Goal: Task Accomplishment & Management: Complete application form

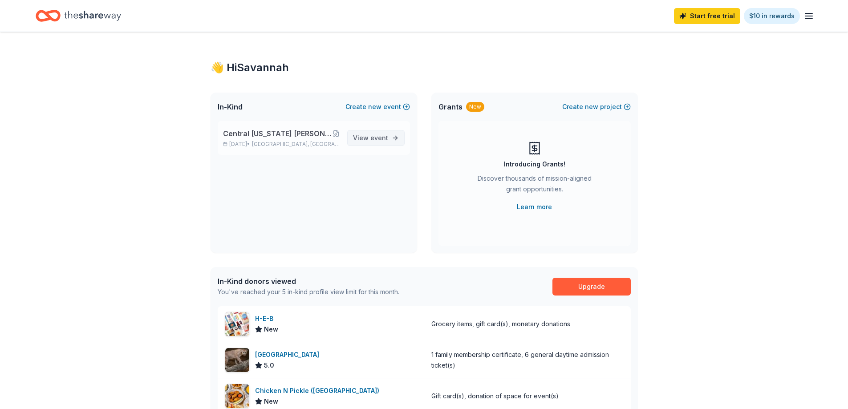
click at [378, 137] on span "event" at bounding box center [379, 138] width 18 height 8
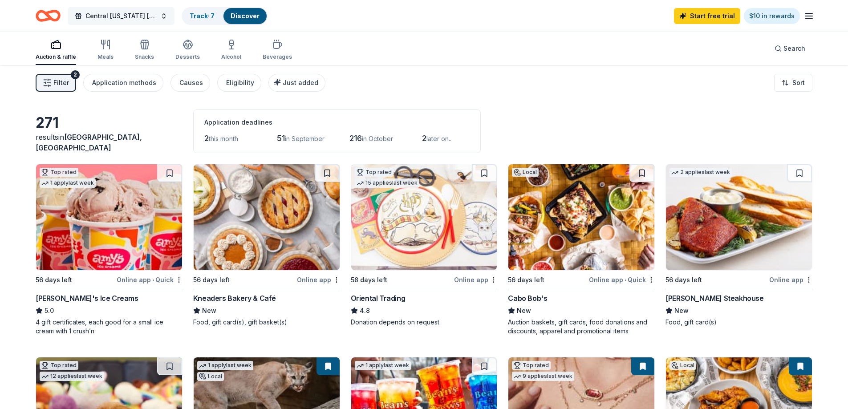
click at [133, 16] on span "Central Texas Sundt Foundation Charity Golf Tournament" at bounding box center [120, 16] width 71 height 11
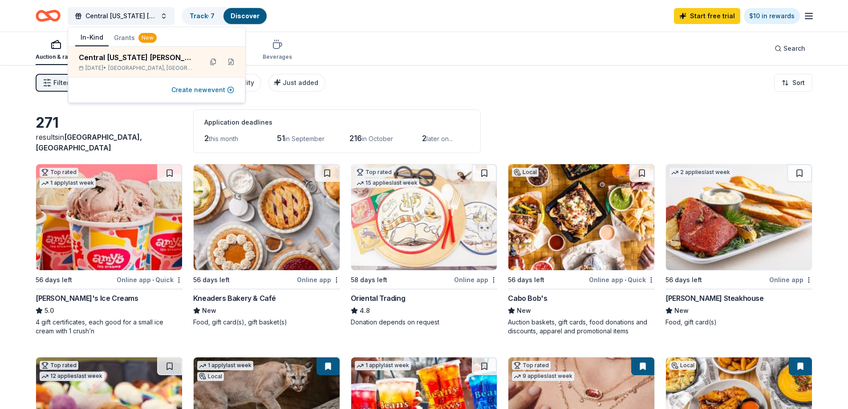
click at [197, 90] on button "Create new event" at bounding box center [202, 90] width 63 height 11
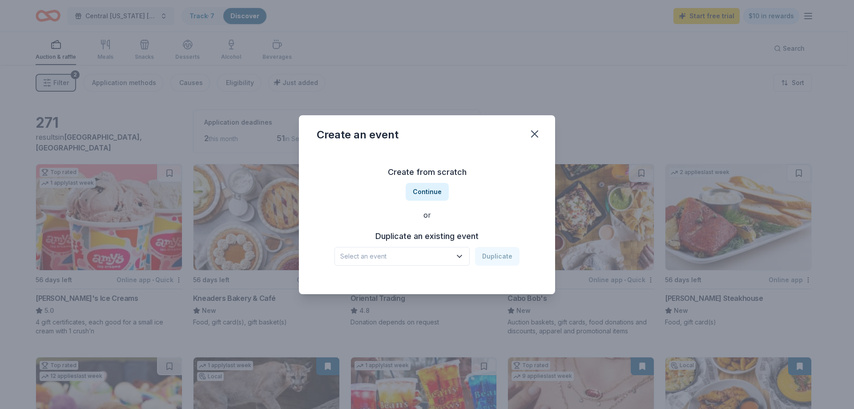
click at [428, 249] on button "Select an event" at bounding box center [402, 256] width 135 height 19
click at [431, 188] on button "Continue" at bounding box center [427, 192] width 43 height 18
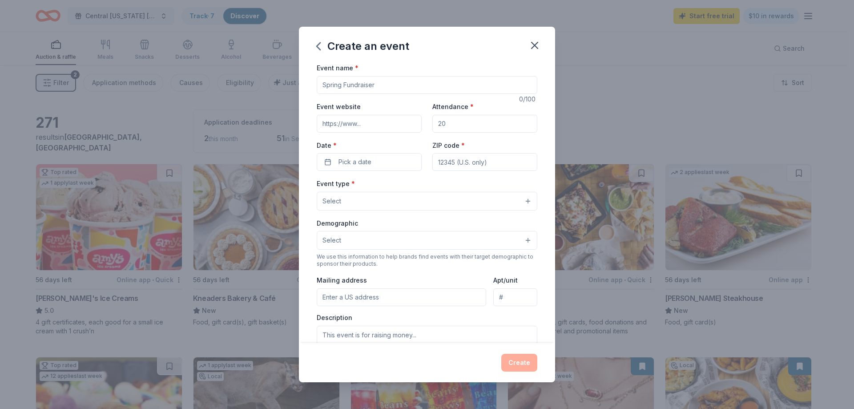
click at [349, 83] on input "Event name *" at bounding box center [427, 85] width 221 height 18
type input "NorCal [PERSON_NAME] Foundation Charity Golf Tournament"
click at [343, 121] on input "Event website" at bounding box center [369, 124] width 105 height 18
paste input "https://app.betterunite.com/13norcalsfcgt"
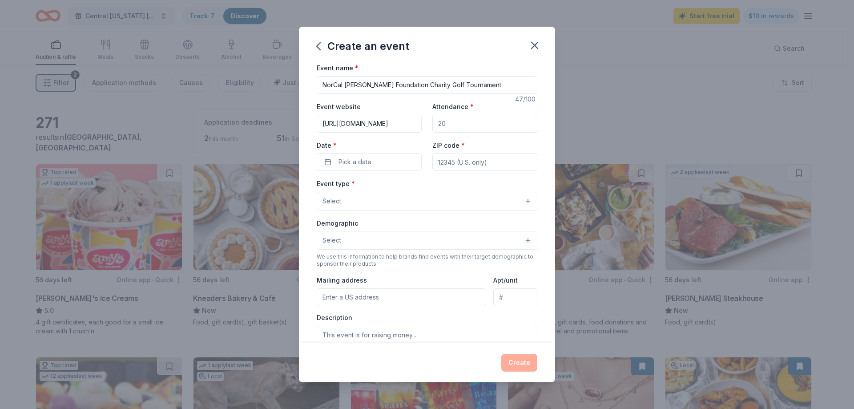
type input "https://app.betterunite.com/13norcalsfcgt"
click at [455, 123] on input "Attendance *" at bounding box center [484, 124] width 105 height 18
type input "150"
click at [364, 157] on span "Pick a date" at bounding box center [355, 162] width 33 height 11
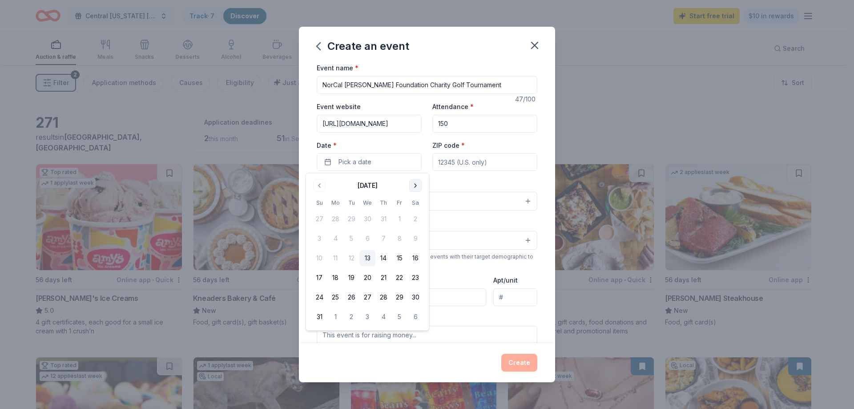
click at [416, 184] on button "Go to next month" at bounding box center [415, 185] width 12 height 12
click at [403, 238] on button "10" at bounding box center [400, 238] width 16 height 16
click at [464, 161] on input "ZIP code *" at bounding box center [484, 162] width 105 height 18
paste input "95765"
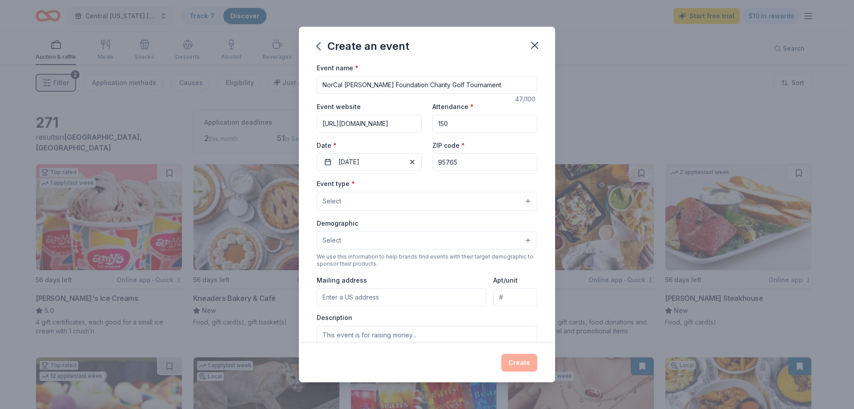
type input "95765"
click at [440, 201] on button "Select" at bounding box center [427, 201] width 221 height 19
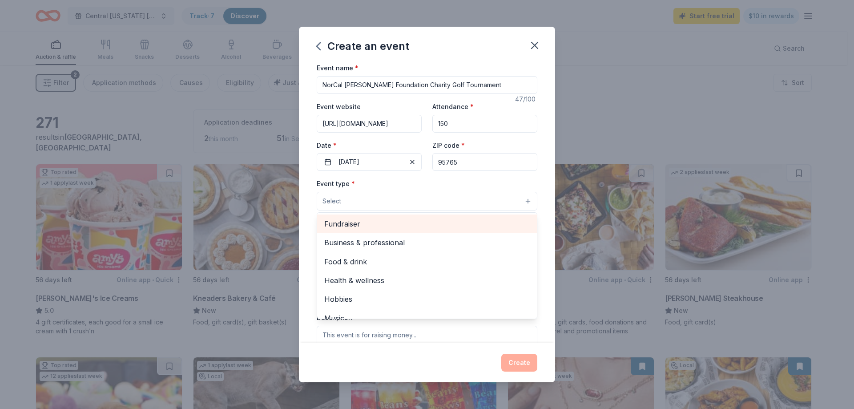
click at [423, 226] on span "Fundraiser" at bounding box center [427, 224] width 206 height 12
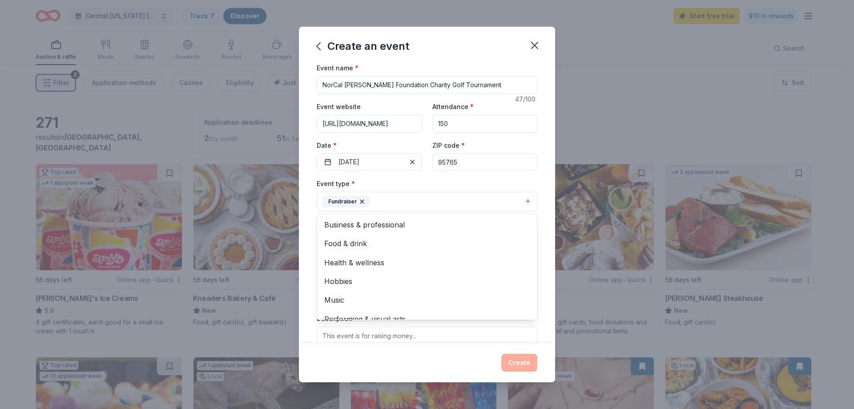
click at [492, 185] on div "Event type * Fundraiser Business & professional Food & drink Health & wellness …" at bounding box center [427, 194] width 221 height 33
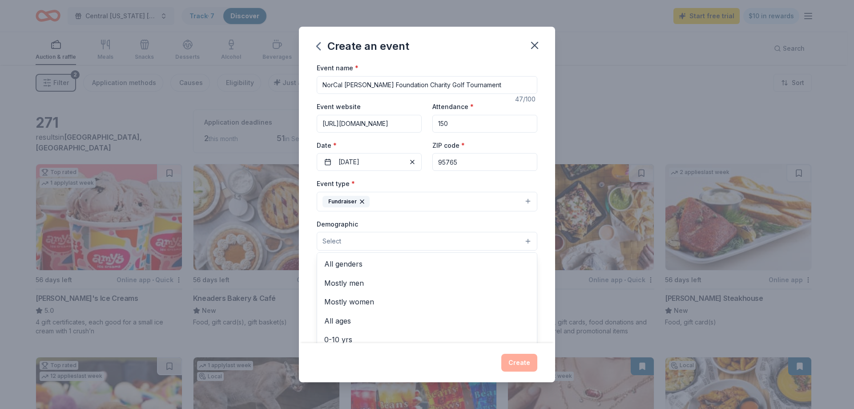
click at [420, 245] on button "Select" at bounding box center [427, 241] width 221 height 19
click at [416, 286] on span "Mostly men" at bounding box center [427, 283] width 206 height 12
click at [530, 218] on div "Demographic Mostly men All genders Mostly women All ages 0-10 yrs 10-20 yrs 20-…" at bounding box center [427, 234] width 221 height 33
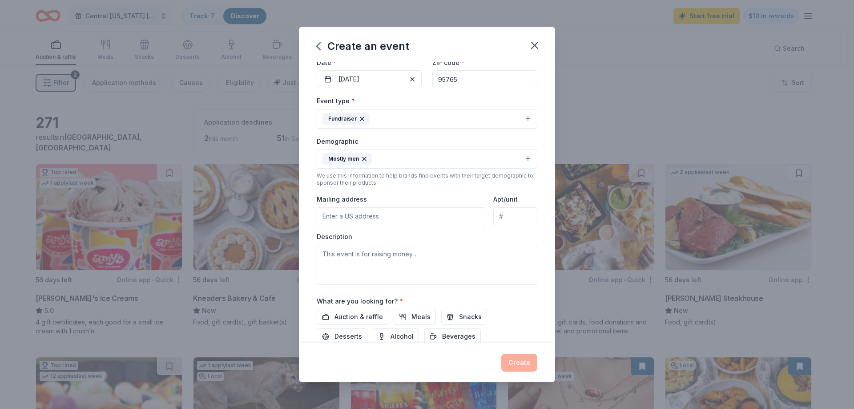
scroll to position [89, 0]
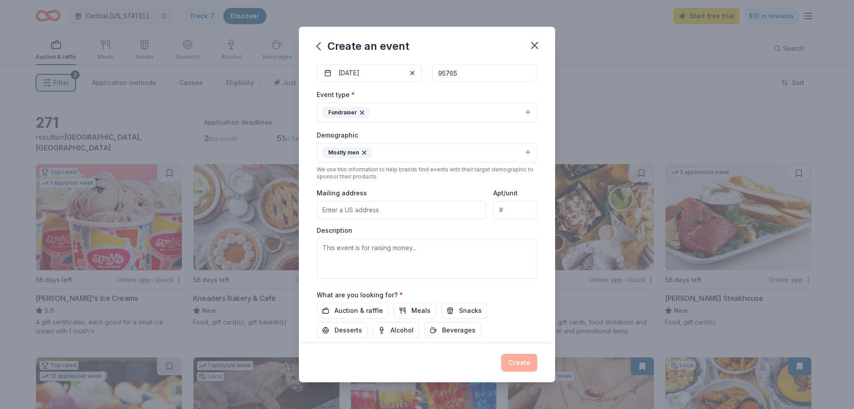
click at [421, 208] on input "Mailing address" at bounding box center [402, 210] width 170 height 18
paste input "2850 Gateway Oaks Drive, Suite 450"
type input "2850 Gateway Oaks Drive, Sacramento, CA, 95833"
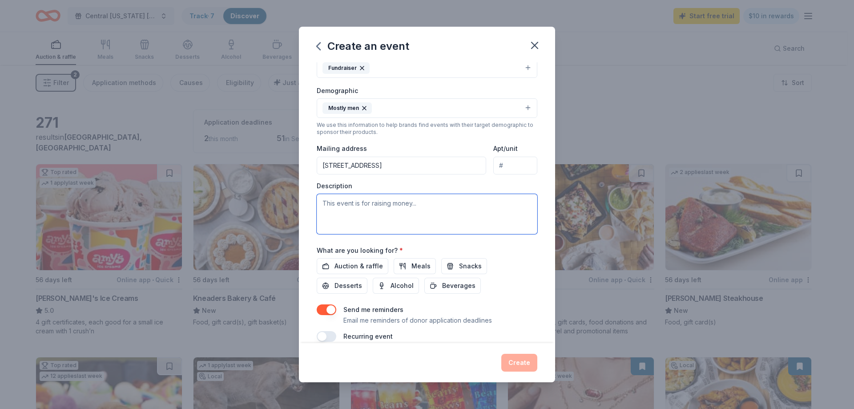
click at [426, 210] on textarea at bounding box center [427, 214] width 221 height 40
click at [441, 204] on textarea "The event is raising money for the Standford Medical Center" at bounding box center [427, 214] width 221 height 40
click at [509, 200] on textarea "The event is raising money for the Stanford Medical Center" at bounding box center [427, 214] width 221 height 40
drag, startPoint x: 508, startPoint y: 203, endPoint x: 452, endPoint y: 203, distance: 56.1
click at [452, 203] on textarea "The event is raising money for the Stanford Medical Center" at bounding box center [427, 214] width 221 height 40
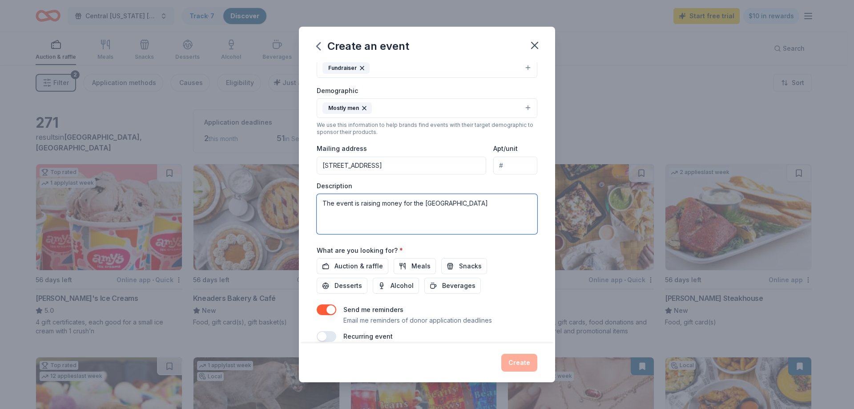
click at [494, 206] on textarea "The event is raising money for the Stanford MS Research Center" at bounding box center [427, 214] width 221 height 40
click at [336, 266] on span "Auction & raffle" at bounding box center [359, 266] width 48 height 11
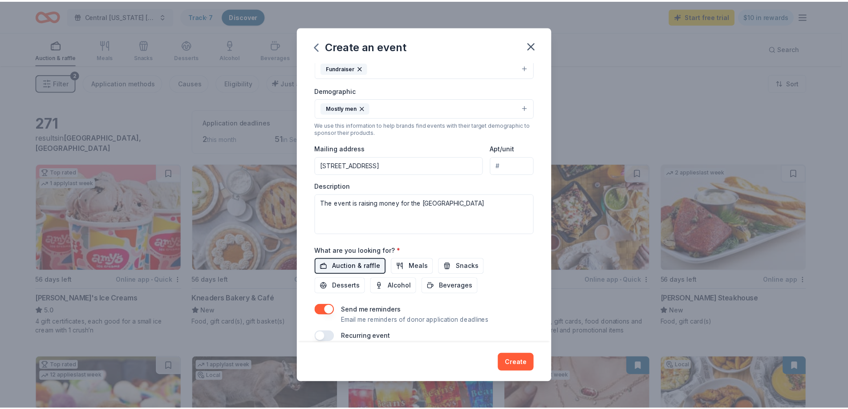
scroll to position [146, 0]
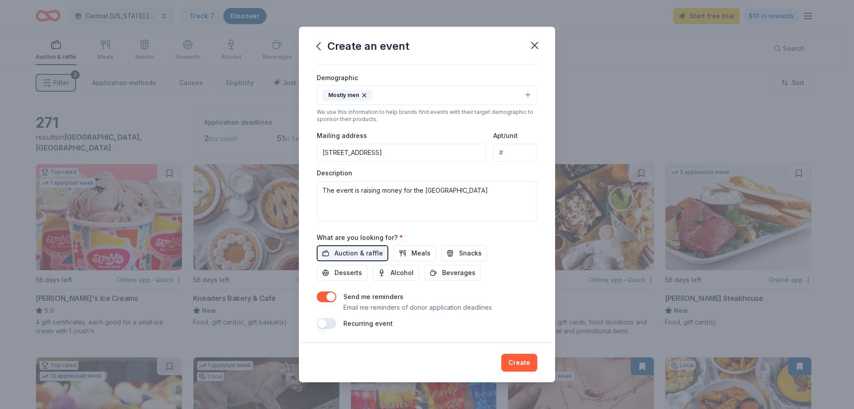
click at [330, 297] on button "button" at bounding box center [327, 296] width 20 height 11
click at [504, 201] on textarea "The event is raising money for the Stanford MS Research Center" at bounding box center [427, 201] width 221 height 40
drag, startPoint x: 513, startPoint y: 204, endPoint x: 517, endPoint y: 194, distance: 11.0
click at [513, 204] on textarea "The event is raising money for the Stanford MS Research Center" at bounding box center [427, 201] width 221 height 40
drag, startPoint x: 517, startPoint y: 191, endPoint x: 426, endPoint y: 190, distance: 90.8
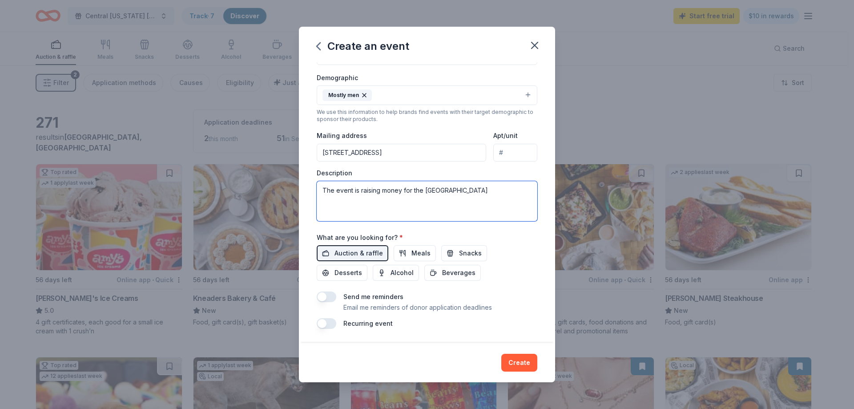
click at [426, 190] on textarea "The event is raising money for the Stanford MS Research Center" at bounding box center [427, 201] width 221 height 40
paste textarea "Multiple S clerosis Patient Center at S tanford University"
click at [456, 192] on textarea "The event is raising money for the Multiple S clerosis Patient Center at S tanf…" at bounding box center [427, 201] width 221 height 40
click at [355, 202] on textarea "The event is raising money for the Multiple Sclerosis Patient Center at S tanfo…" at bounding box center [427, 201] width 221 height 40
click at [443, 201] on textarea "The event is raising money for the Multiple Sclerosis Patient Center at Stanfor…" at bounding box center [427, 201] width 221 height 40
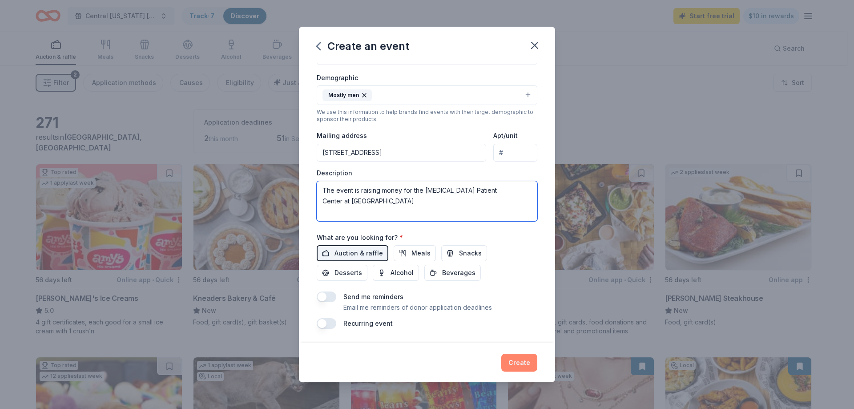
type textarea "The event is raising money for the Multiple Sclerosis Patient Center at Stanfor…"
click at [519, 363] on button "Create" at bounding box center [519, 363] width 36 height 18
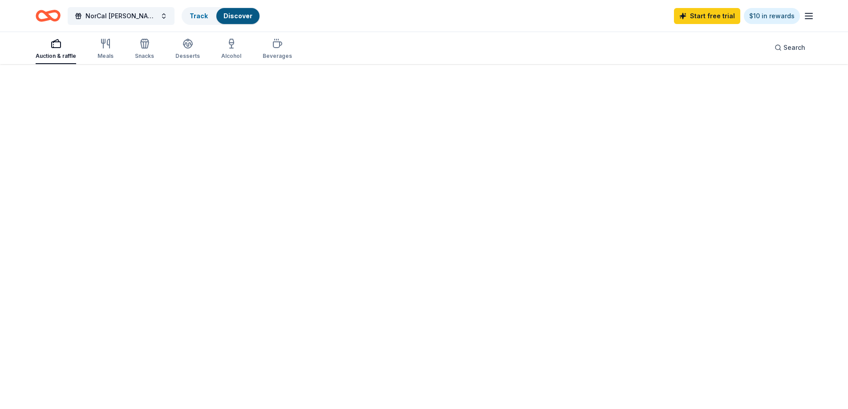
scroll to position [33, 0]
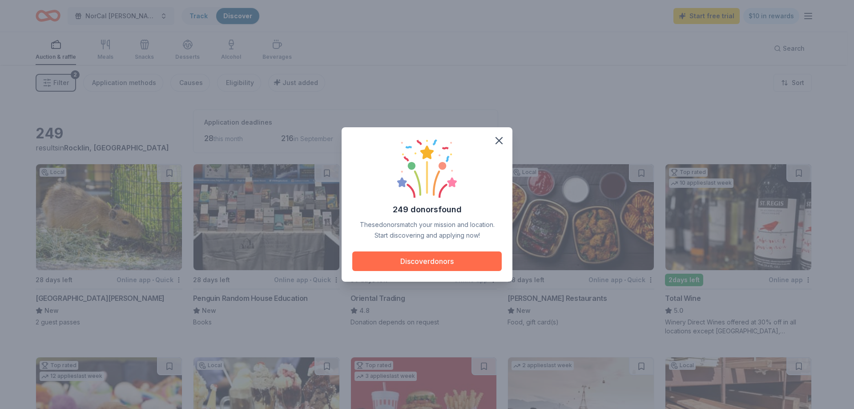
click at [454, 263] on button "Discover donors" at bounding box center [426, 261] width 149 height 20
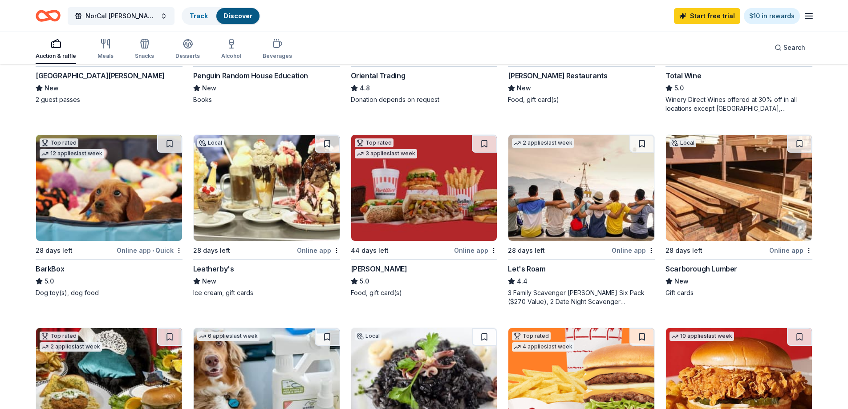
scroll to position [445, 0]
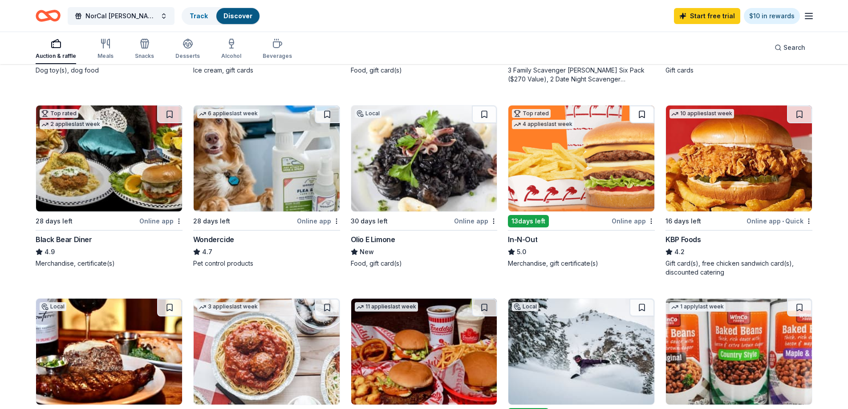
click at [642, 110] on button at bounding box center [641, 114] width 25 height 18
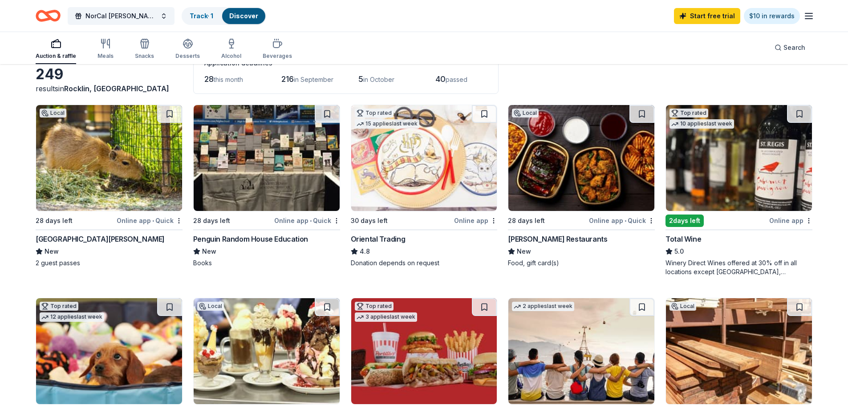
scroll to position [44, 0]
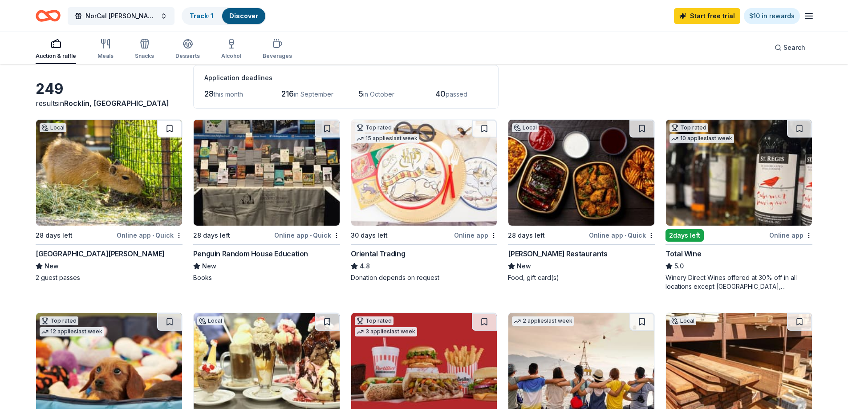
click at [170, 127] on button at bounding box center [169, 129] width 25 height 18
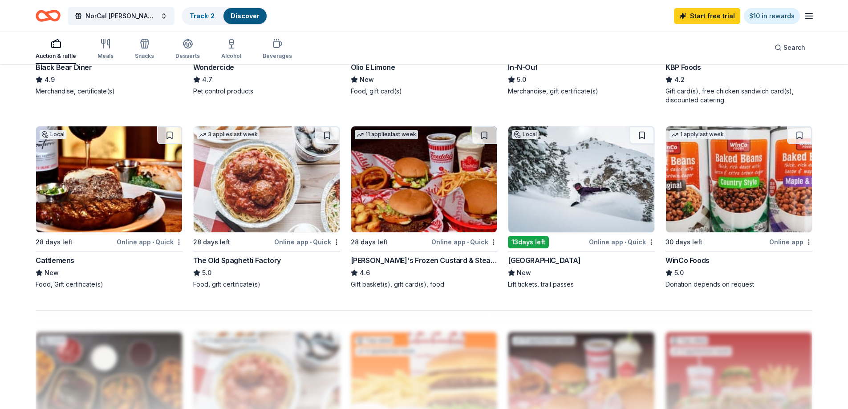
scroll to position [534, 0]
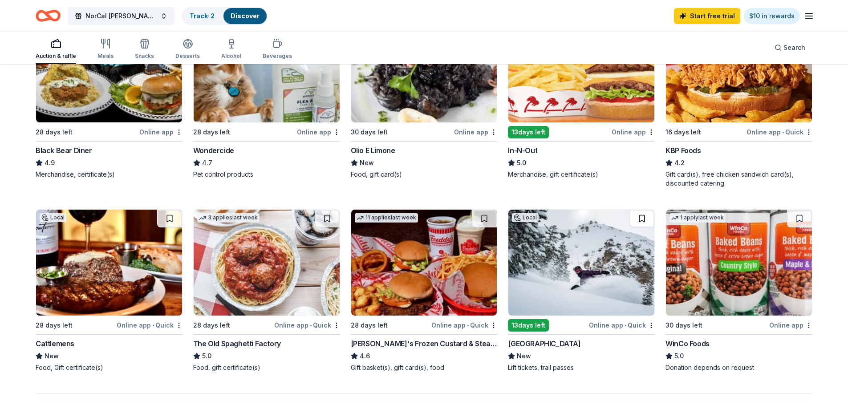
click at [643, 215] on button at bounding box center [641, 219] width 25 height 18
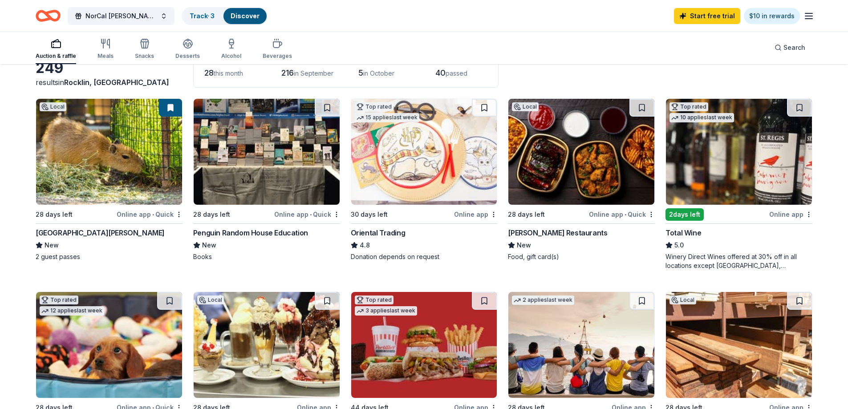
scroll to position [0, 0]
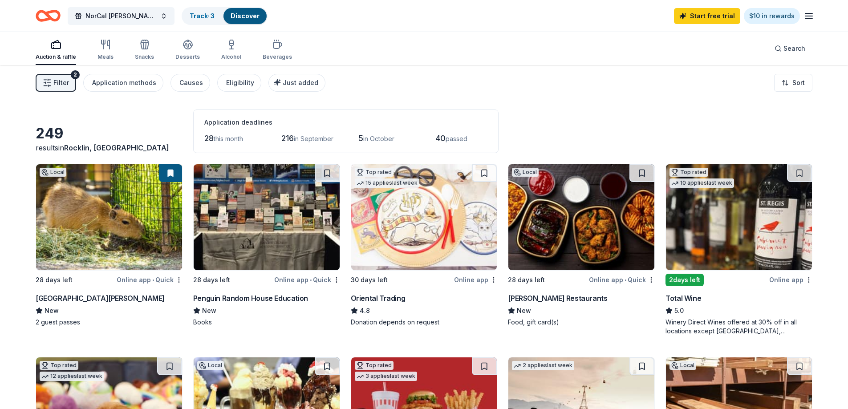
click at [69, 86] on button "Filter 2" at bounding box center [56, 83] width 40 height 18
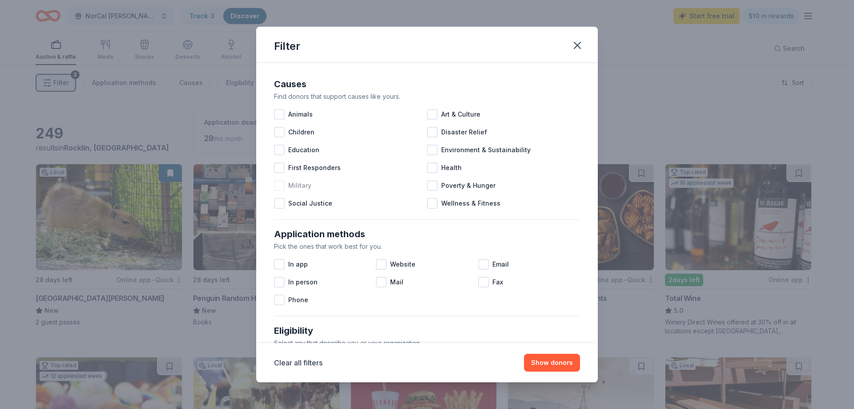
click at [282, 187] on div at bounding box center [279, 185] width 11 height 11
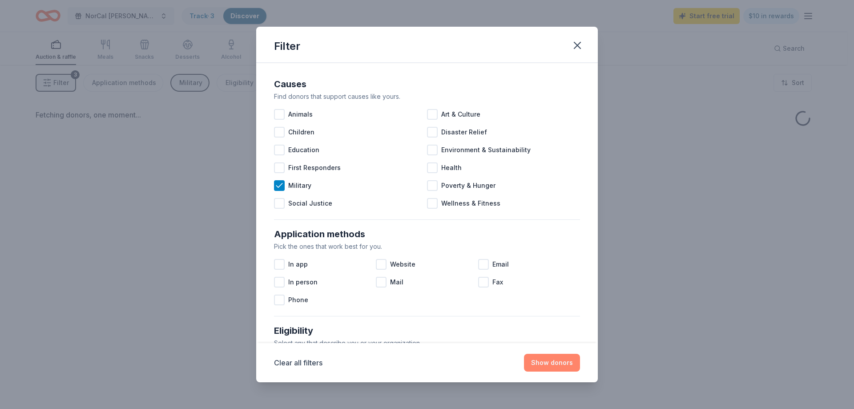
click at [560, 357] on button "Show donors" at bounding box center [552, 363] width 56 height 18
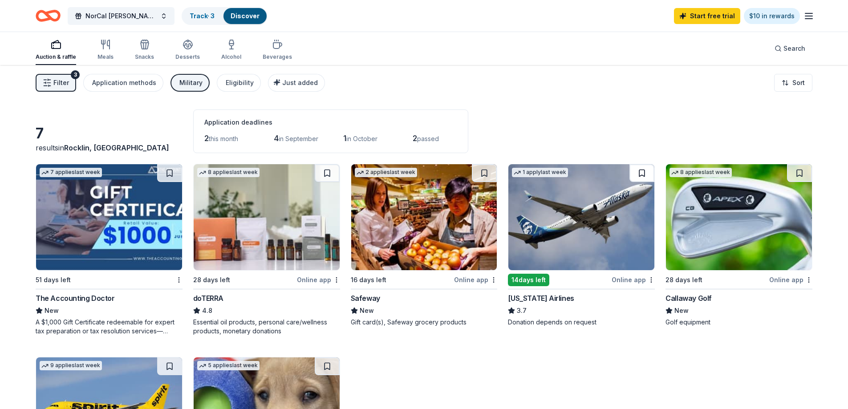
click at [643, 175] on button at bounding box center [641, 173] width 25 height 18
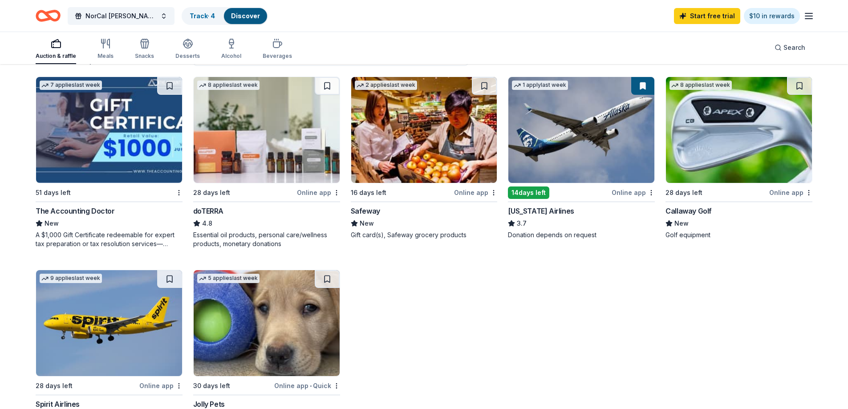
scroll to position [89, 0]
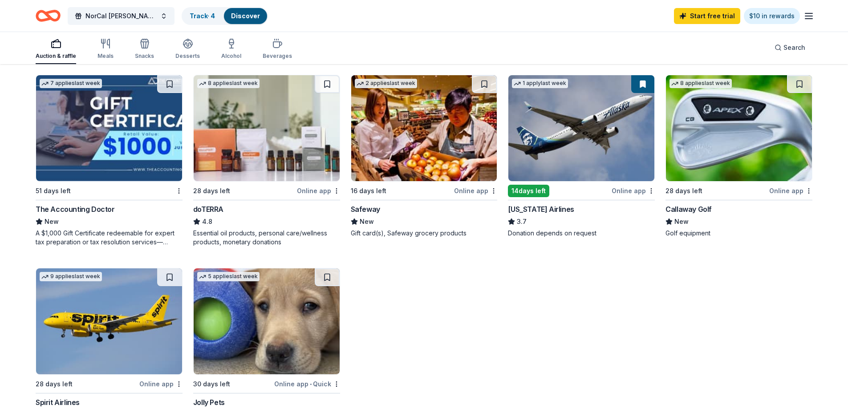
drag, startPoint x: 801, startPoint y: 81, endPoint x: 798, endPoint y: 85, distance: 4.7
click at [801, 81] on button at bounding box center [799, 84] width 25 height 18
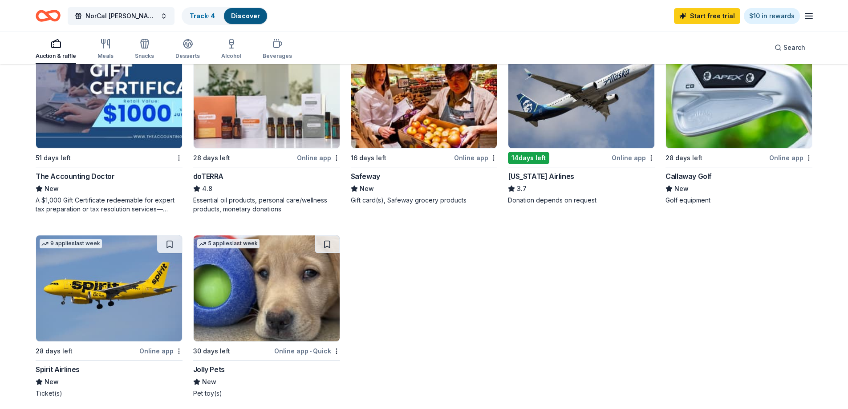
scroll to position [178, 0]
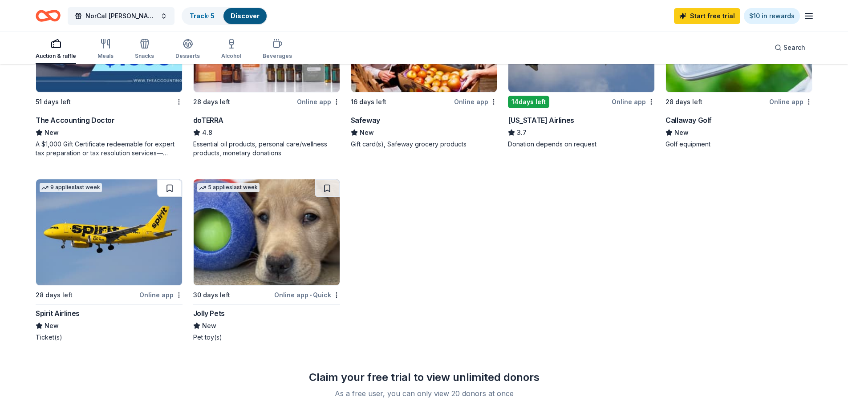
click at [167, 188] on button at bounding box center [169, 188] width 25 height 18
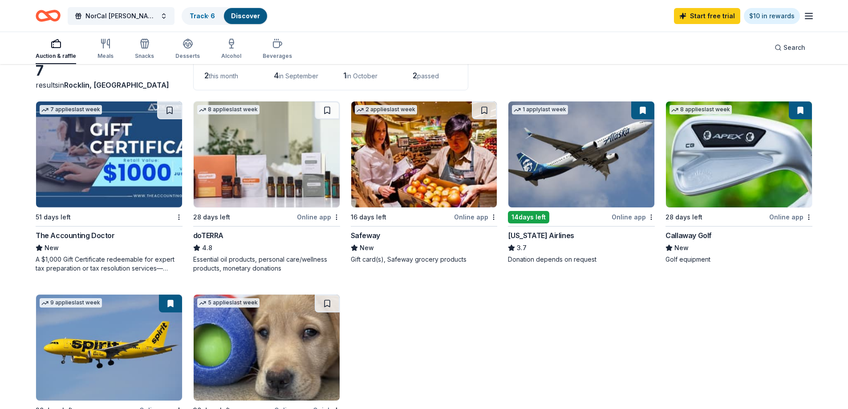
scroll to position [0, 0]
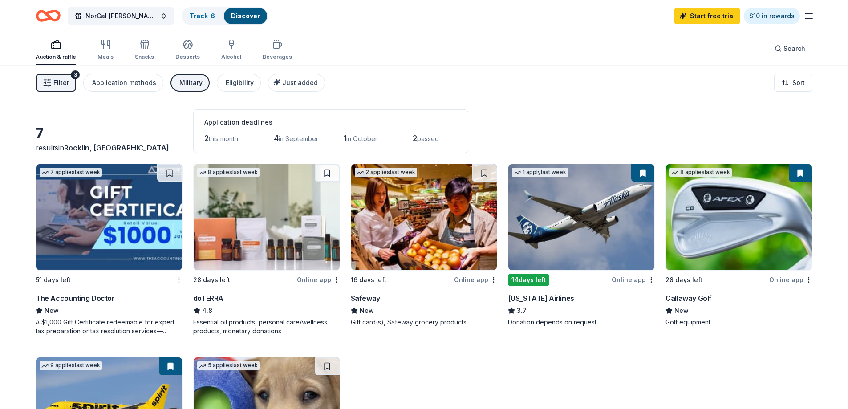
click at [188, 82] on div "Military" at bounding box center [190, 82] width 23 height 11
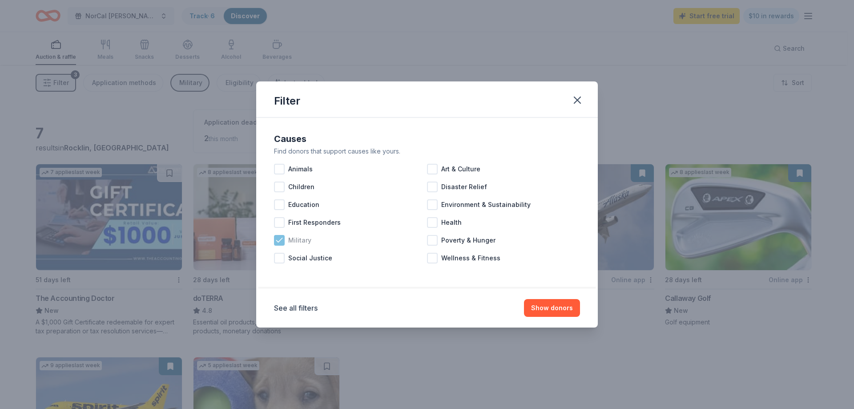
click at [277, 241] on icon at bounding box center [279, 240] width 6 height 4
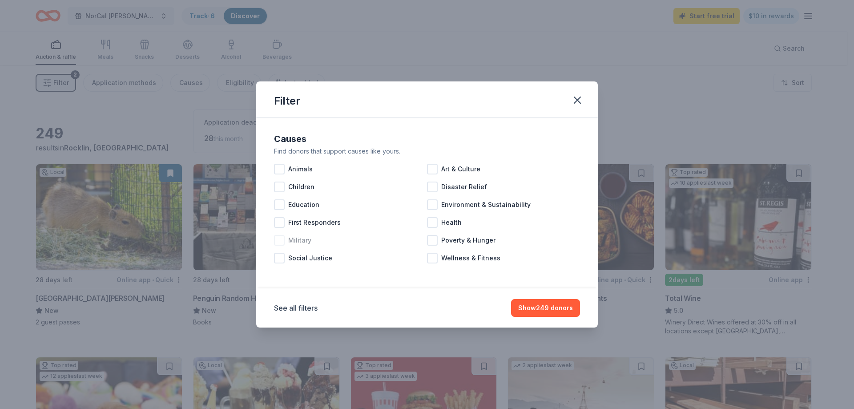
click at [284, 239] on div at bounding box center [279, 240] width 11 height 11
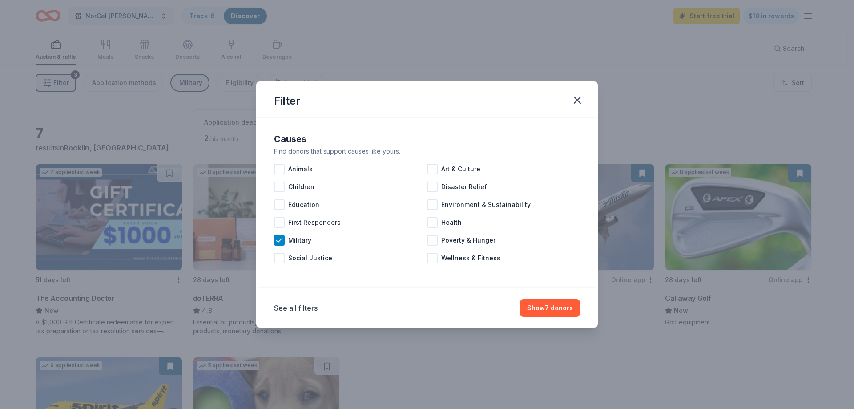
click at [801, 176] on div "Filter Causes Find donors that support causes like yours. Animals Art & Culture…" at bounding box center [427, 204] width 854 height 409
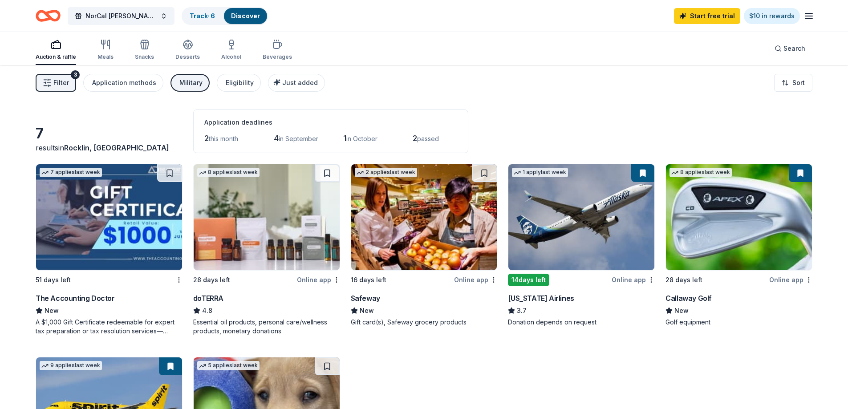
click at [638, 171] on button at bounding box center [642, 173] width 23 height 18
click at [801, 172] on button at bounding box center [799, 173] width 23 height 18
click at [639, 171] on button at bounding box center [642, 173] width 23 height 18
click at [640, 170] on button at bounding box center [642, 173] width 23 height 18
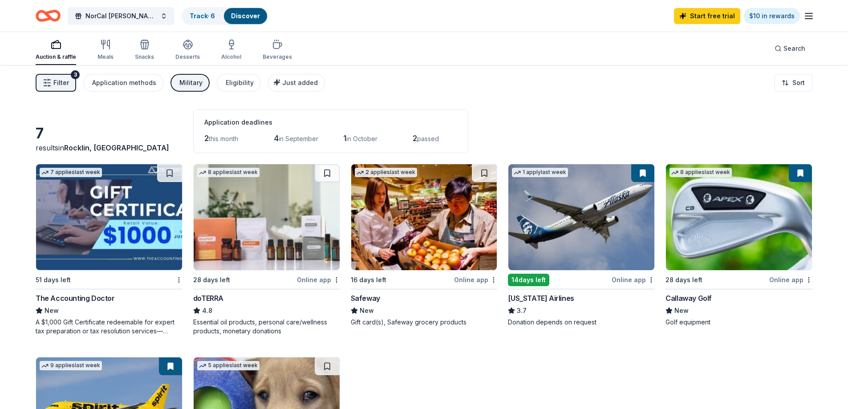
click at [650, 174] on button at bounding box center [642, 173] width 23 height 18
click at [642, 174] on button at bounding box center [642, 173] width 23 height 18
click at [642, 243] on img at bounding box center [581, 217] width 146 height 106
click at [186, 82] on div "Military" at bounding box center [190, 82] width 23 height 11
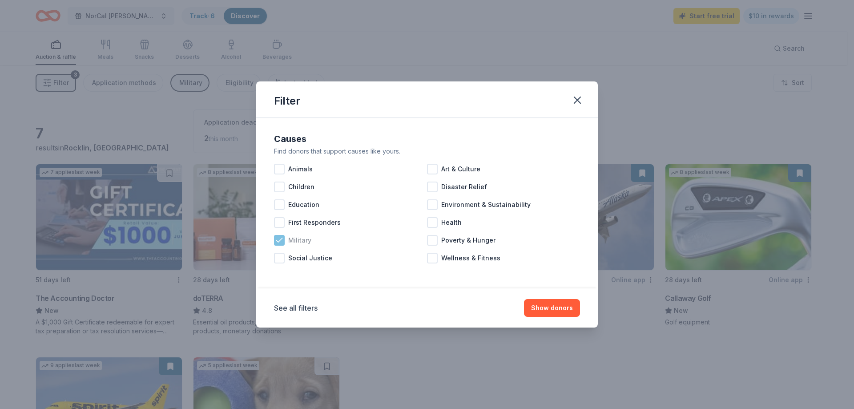
click at [282, 242] on icon at bounding box center [279, 240] width 9 height 9
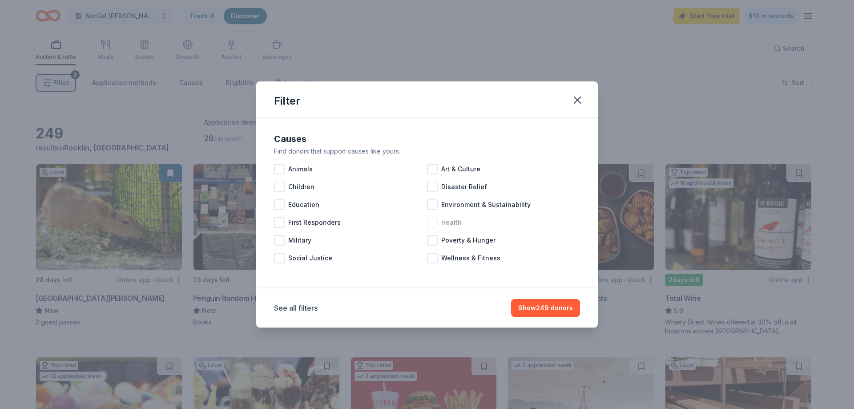
click at [448, 220] on span "Health" at bounding box center [451, 222] width 20 height 11
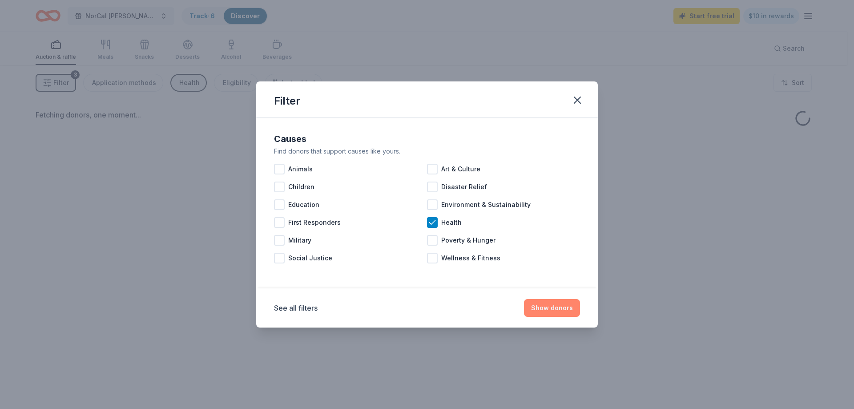
click at [557, 308] on button "Show donors" at bounding box center [552, 308] width 56 height 18
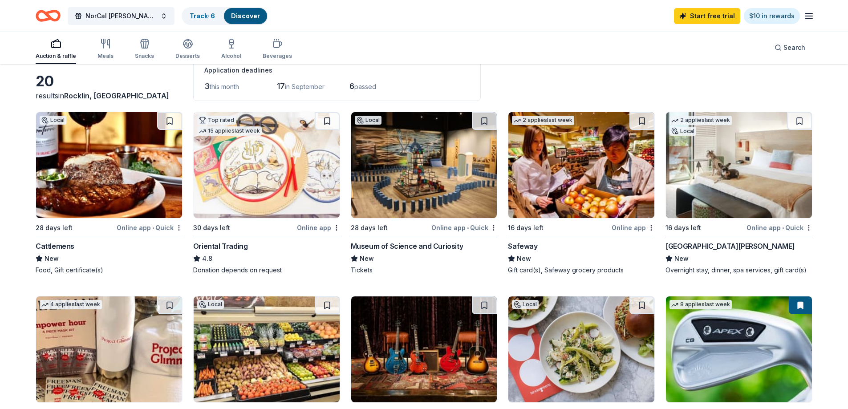
scroll to position [44, 0]
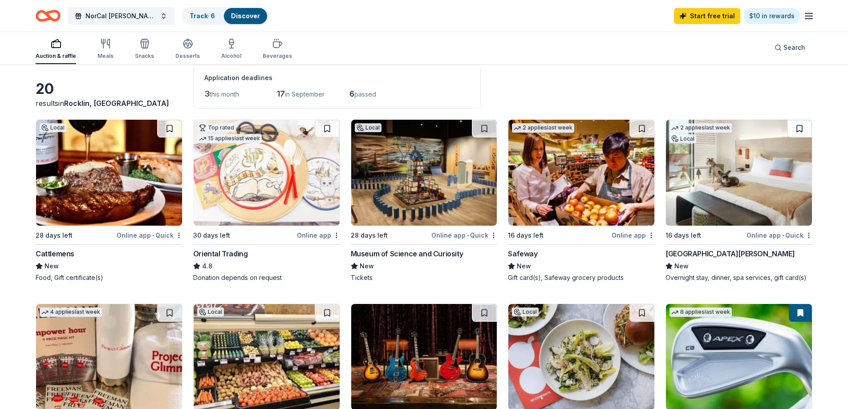
click at [799, 130] on button at bounding box center [799, 129] width 25 height 18
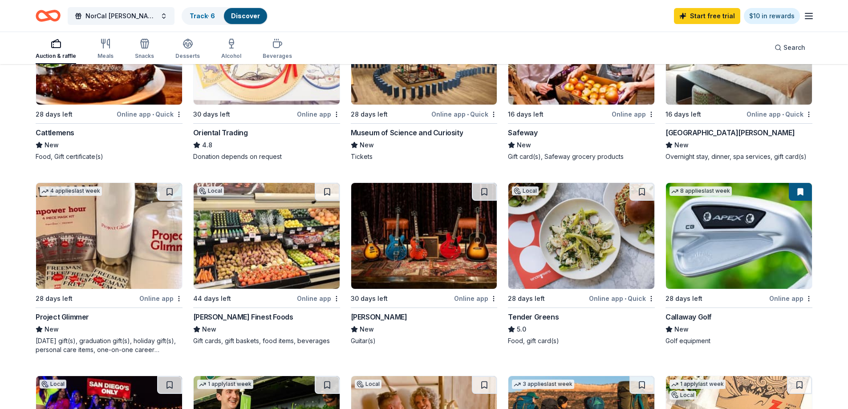
scroll to position [178, 0]
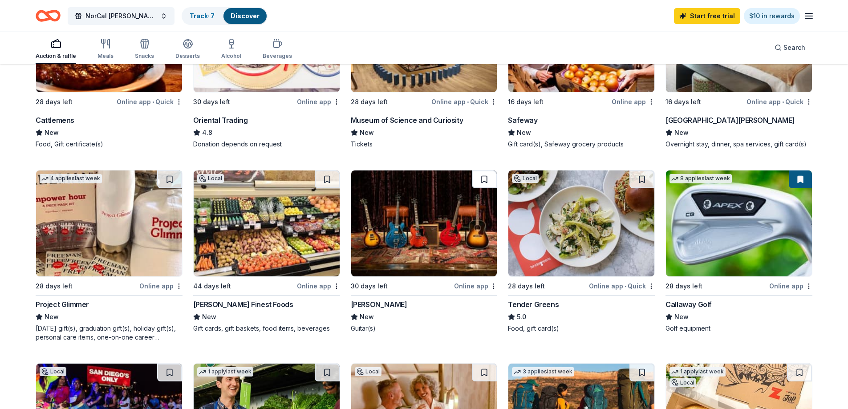
click at [484, 177] on button at bounding box center [484, 179] width 25 height 18
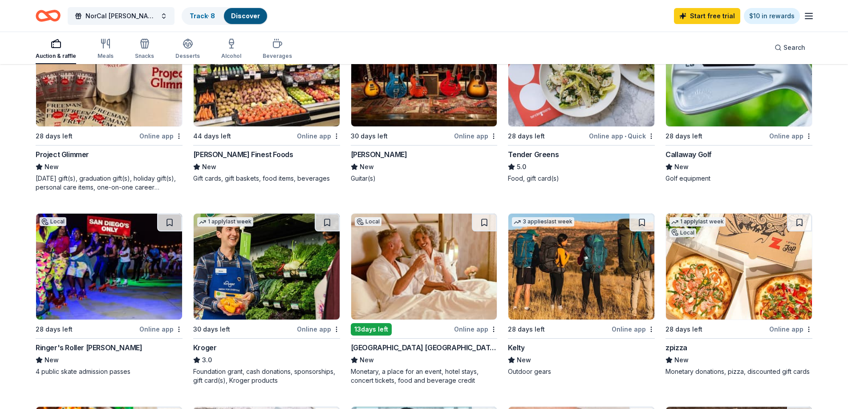
scroll to position [356, 0]
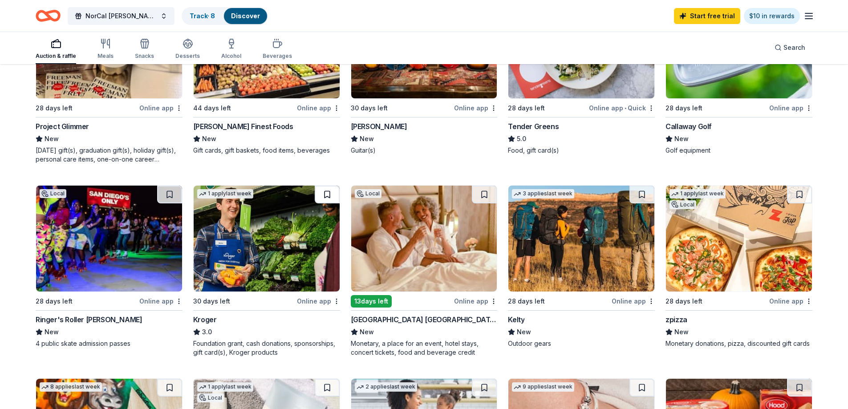
click at [326, 198] on button at bounding box center [327, 195] width 25 height 18
click at [484, 194] on button at bounding box center [484, 195] width 25 height 18
click at [644, 196] on button at bounding box center [641, 195] width 25 height 18
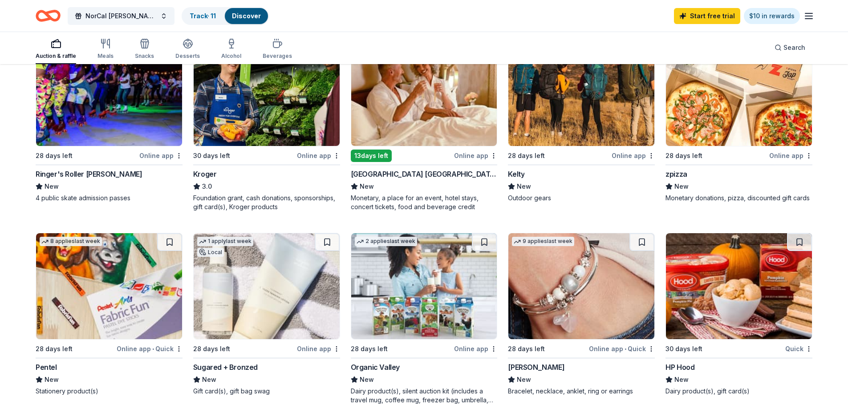
scroll to position [534, 0]
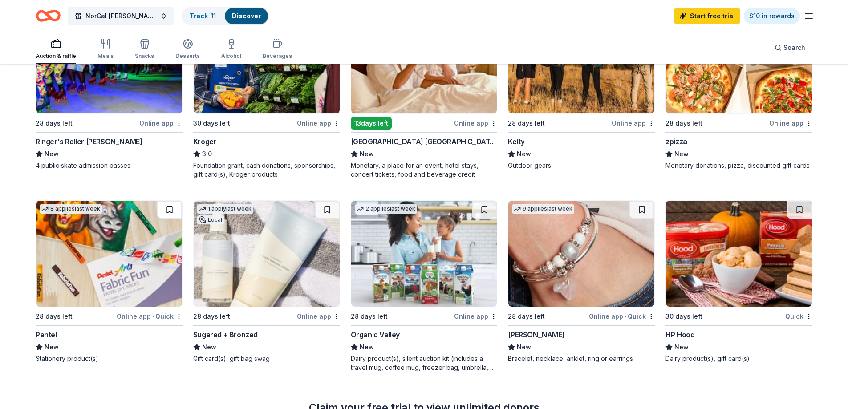
click at [173, 210] on button at bounding box center [169, 210] width 25 height 18
click at [331, 206] on button at bounding box center [327, 210] width 25 height 18
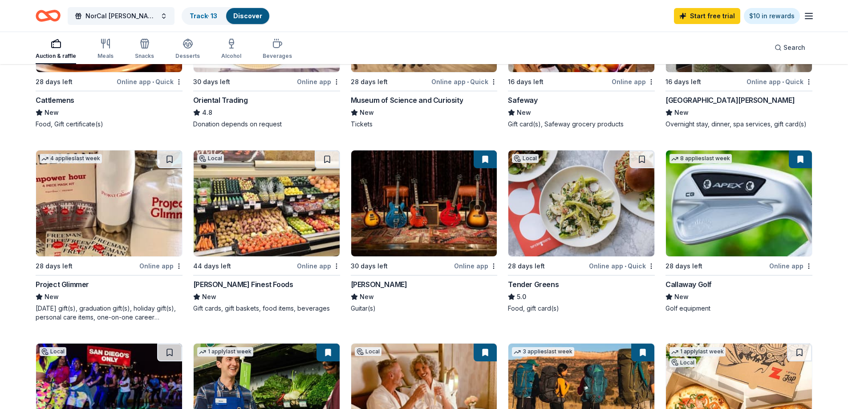
scroll to position [0, 0]
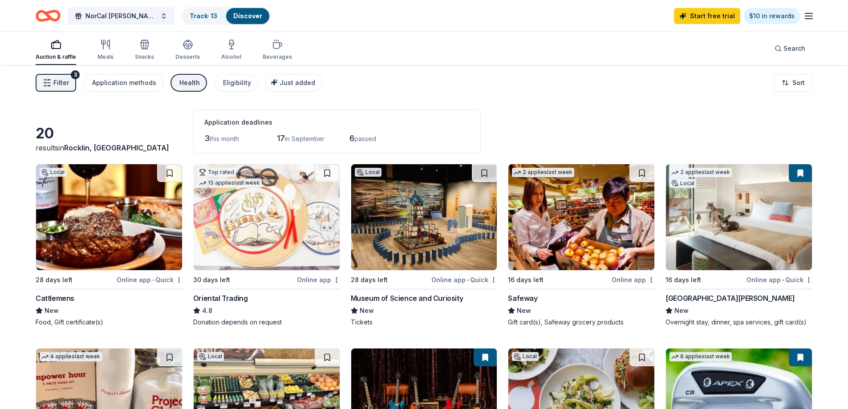
click at [185, 84] on div "Health" at bounding box center [189, 82] width 20 height 11
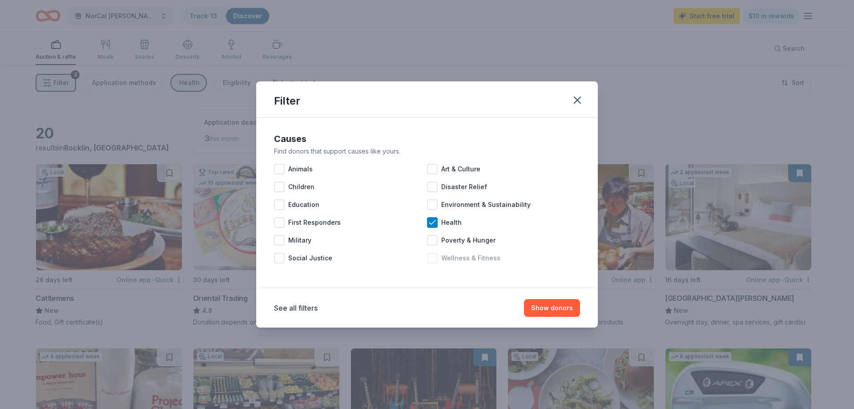
click at [432, 257] on div at bounding box center [432, 258] width 11 height 11
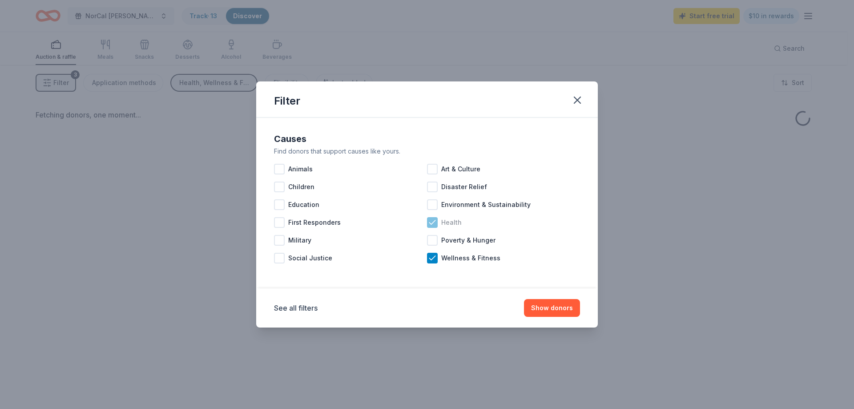
click at [433, 226] on icon at bounding box center [432, 222] width 9 height 9
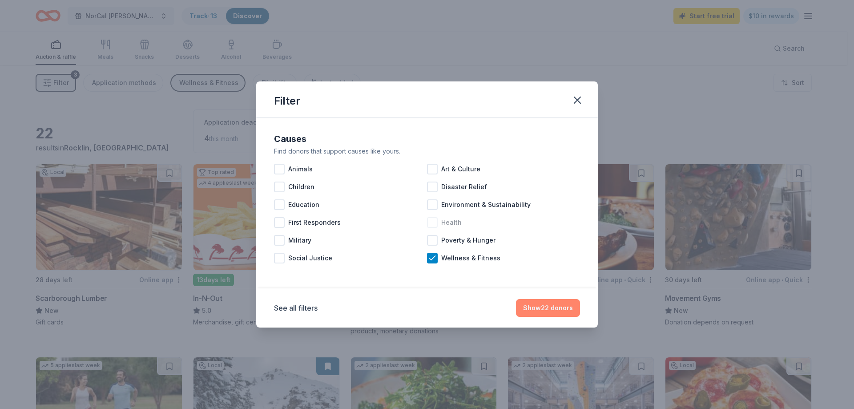
click at [431, 258] on icon at bounding box center [432, 258] width 9 height 9
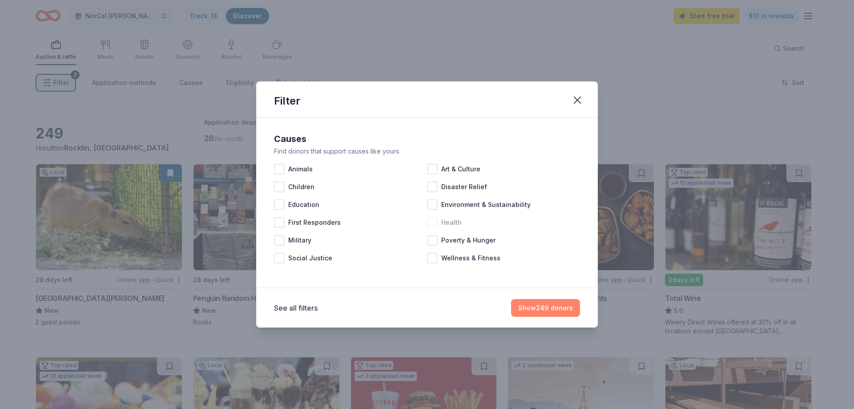
click at [553, 305] on button "Show 249 donors" at bounding box center [545, 308] width 69 height 18
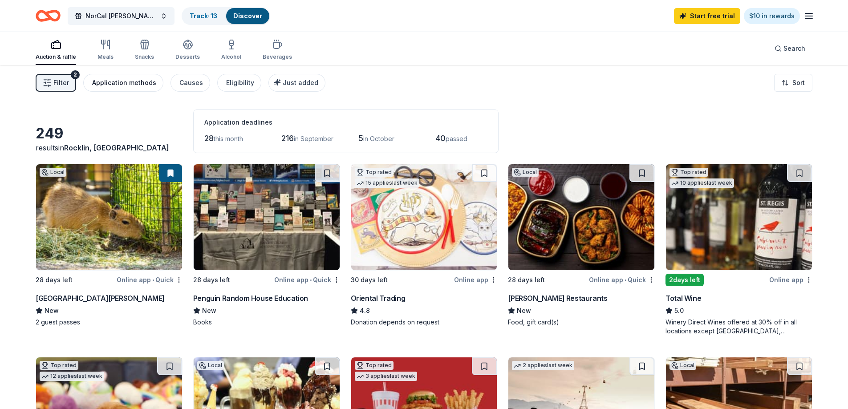
click at [118, 81] on div "Application methods" at bounding box center [124, 82] width 64 height 11
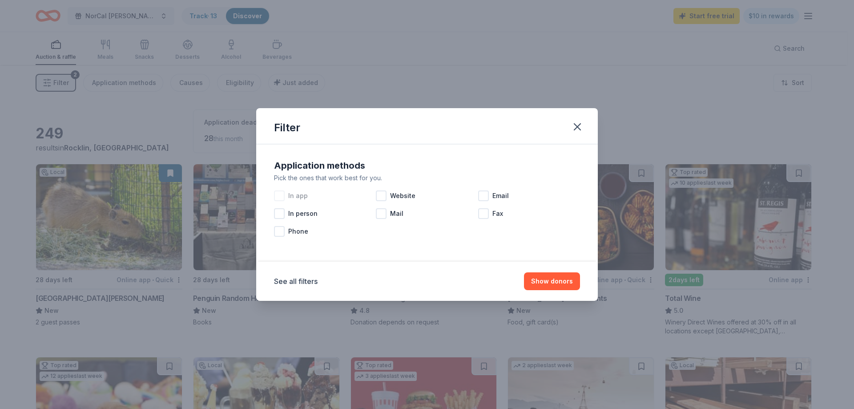
click at [297, 198] on span "In app" at bounding box center [298, 195] width 20 height 11
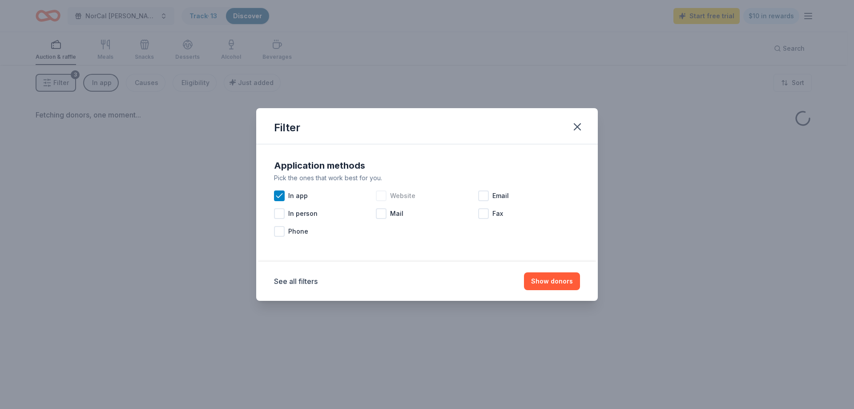
click at [390, 192] on span "Website" at bounding box center [402, 195] width 25 height 11
click at [485, 194] on div at bounding box center [483, 195] width 11 height 11
click at [557, 284] on button "Show donors" at bounding box center [552, 281] width 56 height 18
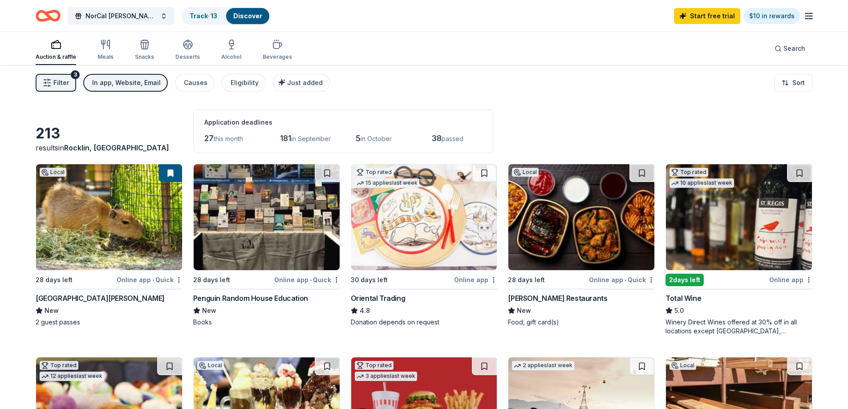
click at [135, 85] on div "In app, Website, Email" at bounding box center [126, 82] width 69 height 11
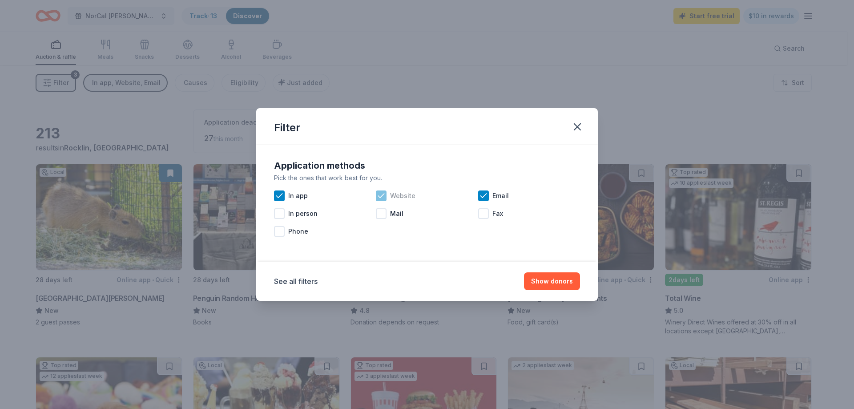
click at [380, 199] on icon at bounding box center [381, 195] width 9 height 9
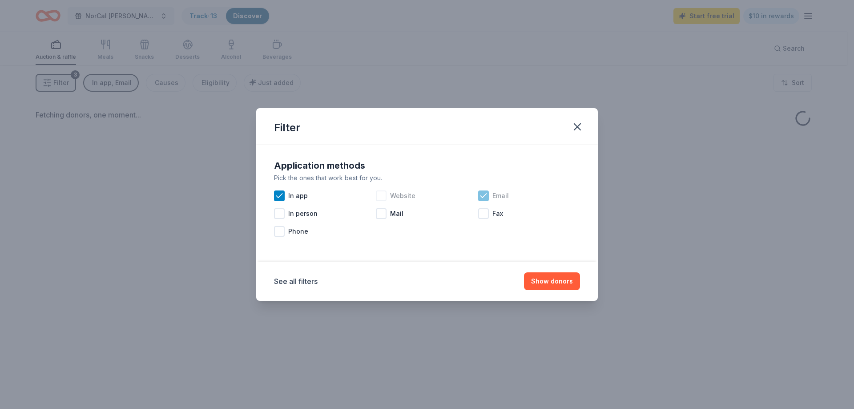
click at [485, 194] on icon at bounding box center [483, 195] width 9 height 9
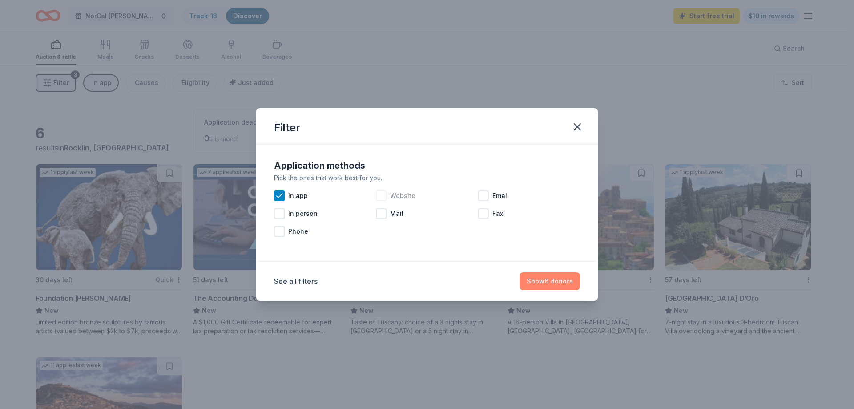
click at [562, 284] on button "Show 6 donors" at bounding box center [550, 281] width 61 height 18
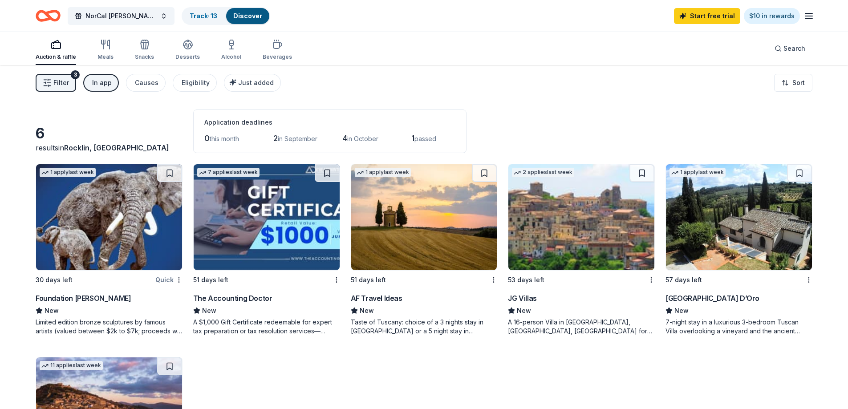
click at [748, 222] on img at bounding box center [739, 217] width 146 height 106
click at [98, 80] on div "In app" at bounding box center [102, 82] width 20 height 11
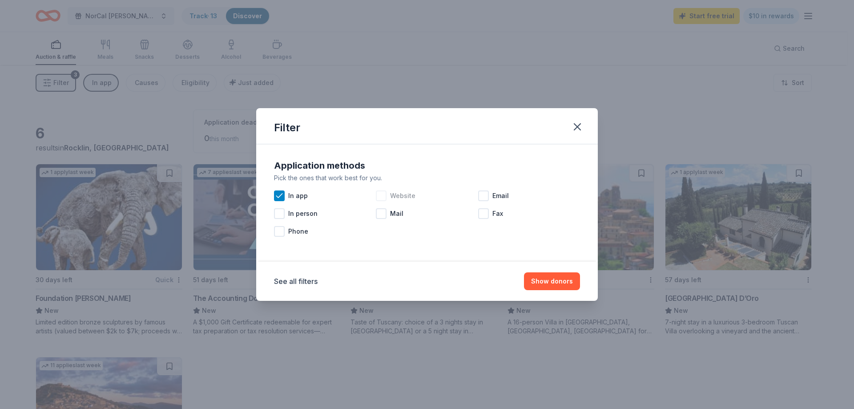
click at [383, 196] on div at bounding box center [381, 195] width 11 height 11
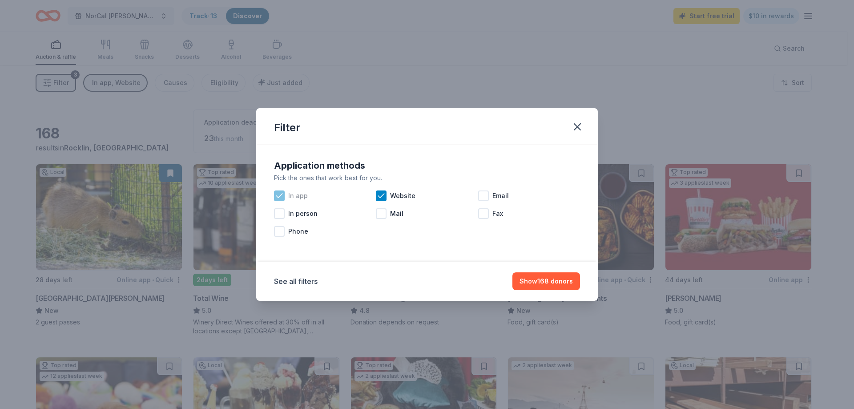
click at [280, 194] on icon at bounding box center [279, 195] width 9 height 9
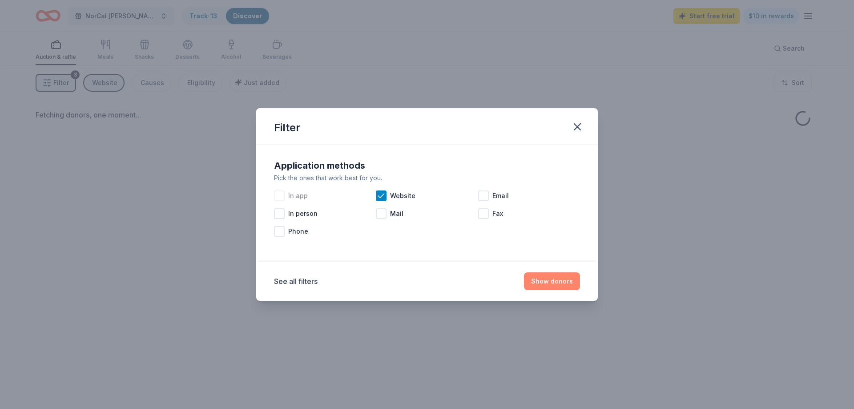
click at [568, 275] on button "Show donors" at bounding box center [552, 281] width 56 height 18
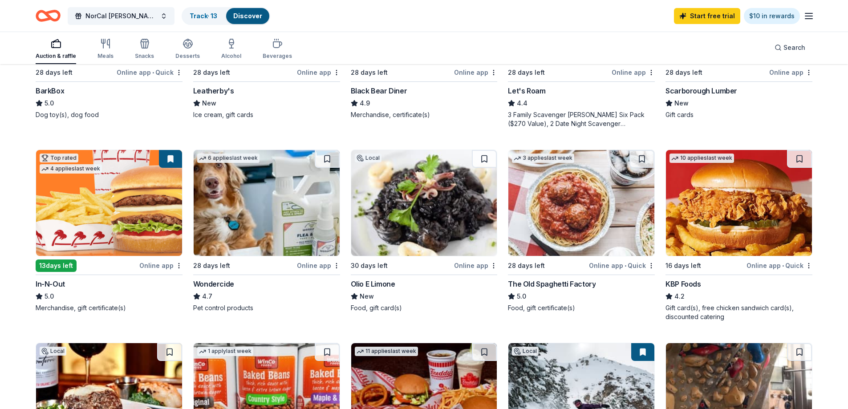
scroll to position [534, 0]
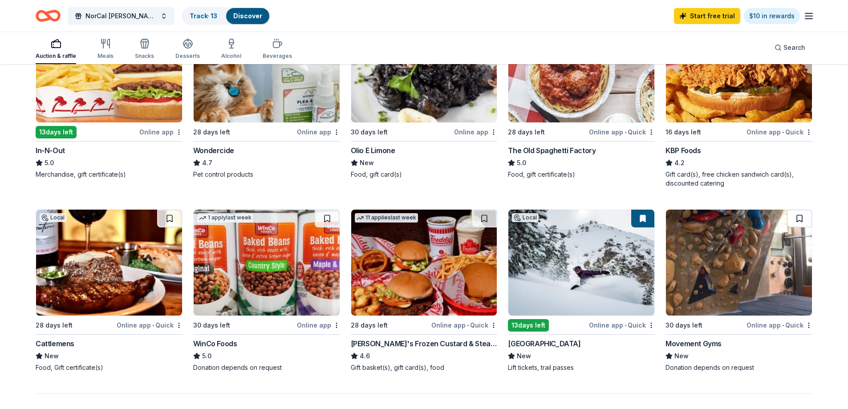
click at [793, 218] on button at bounding box center [799, 219] width 25 height 18
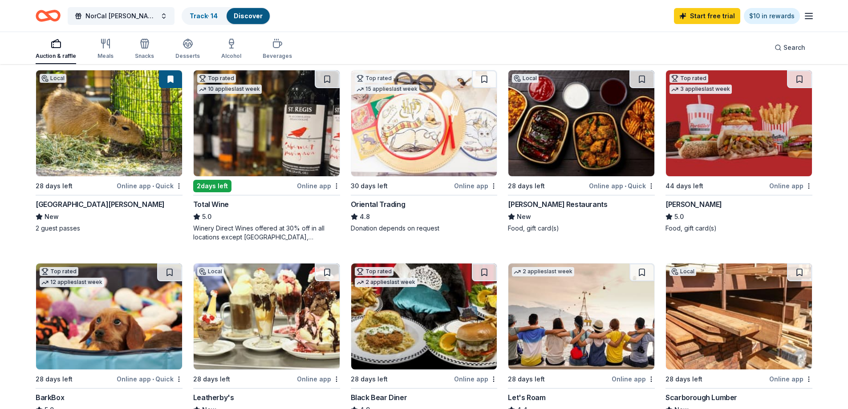
scroll to position [0, 0]
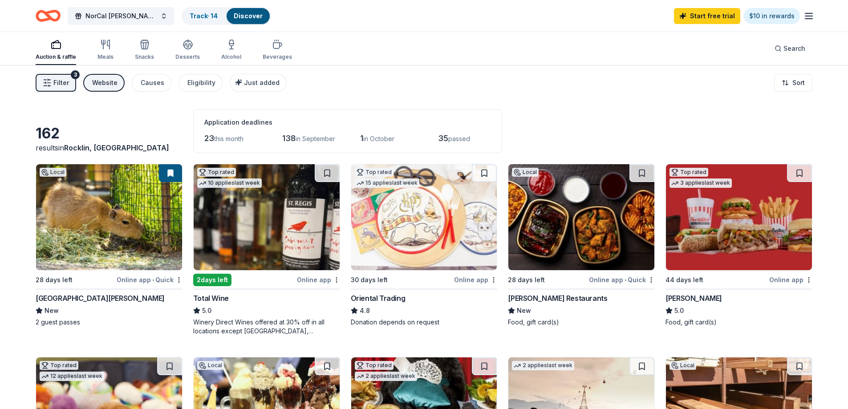
click at [111, 85] on div "Website" at bounding box center [104, 82] width 25 height 11
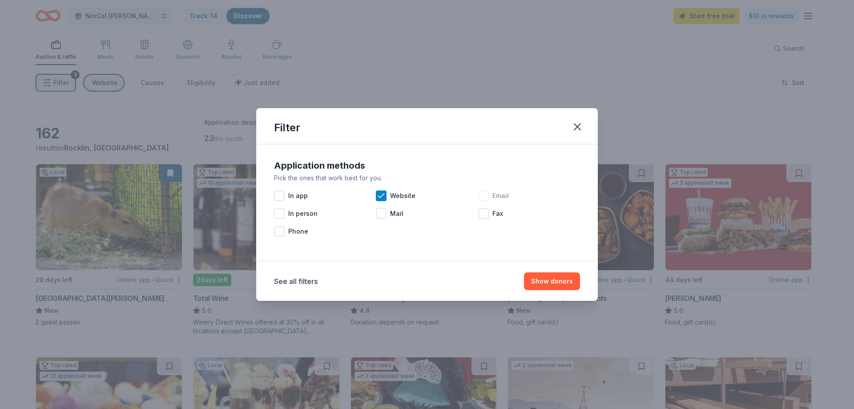
click at [483, 194] on div at bounding box center [483, 195] width 11 height 11
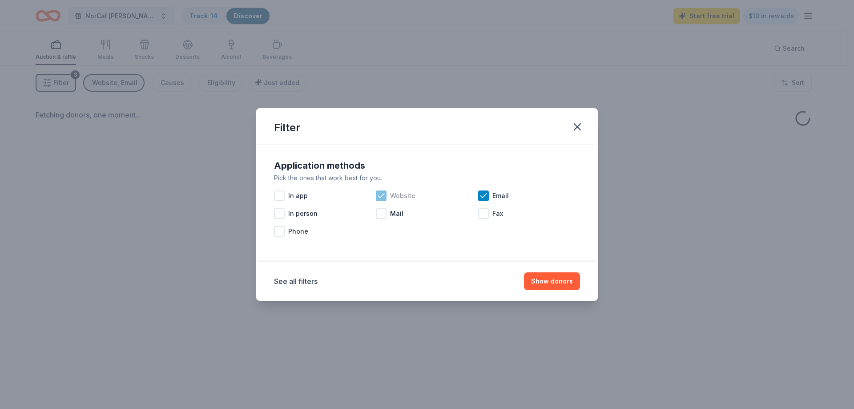
click at [386, 195] on icon at bounding box center [381, 195] width 9 height 9
click at [569, 280] on button "Show donors" at bounding box center [552, 281] width 56 height 18
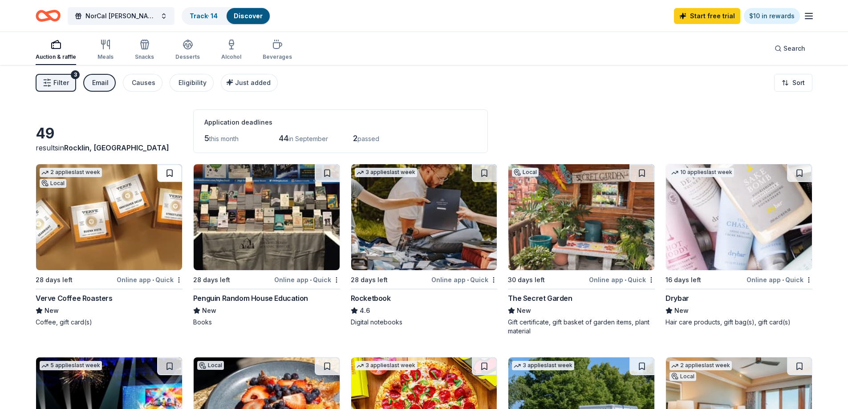
click at [170, 173] on button at bounding box center [169, 173] width 25 height 18
click at [485, 171] on button at bounding box center [484, 173] width 25 height 18
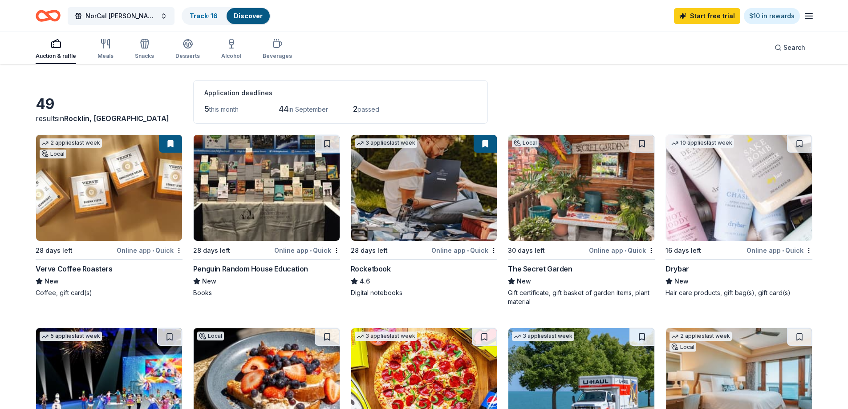
scroll to position [44, 0]
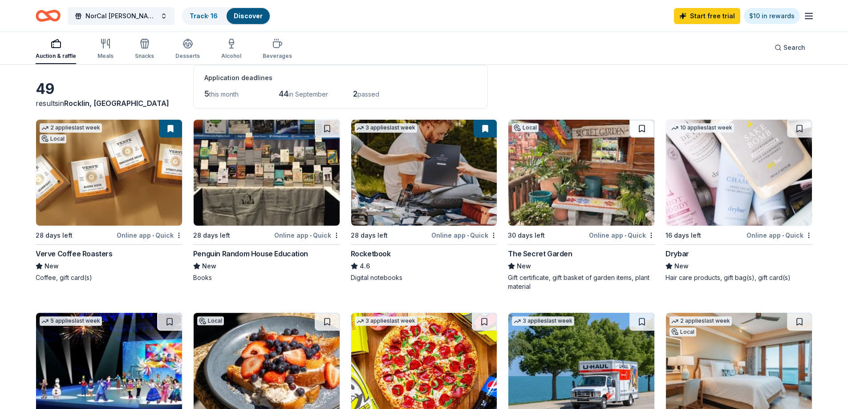
click at [643, 127] on button at bounding box center [641, 129] width 25 height 18
click at [803, 129] on button at bounding box center [799, 129] width 25 height 18
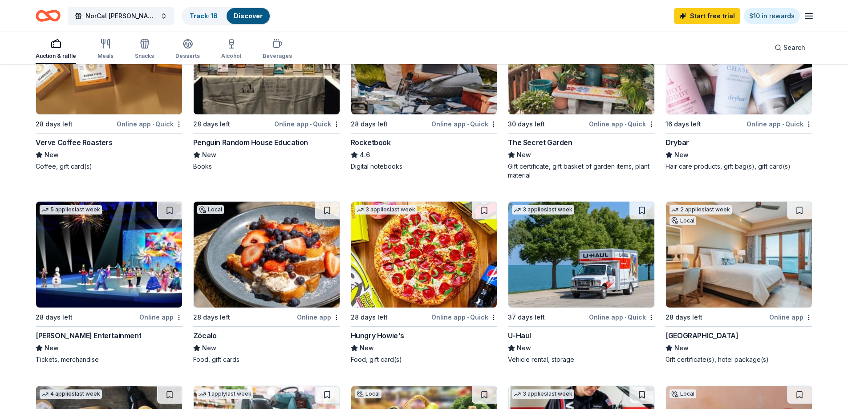
scroll to position [178, 0]
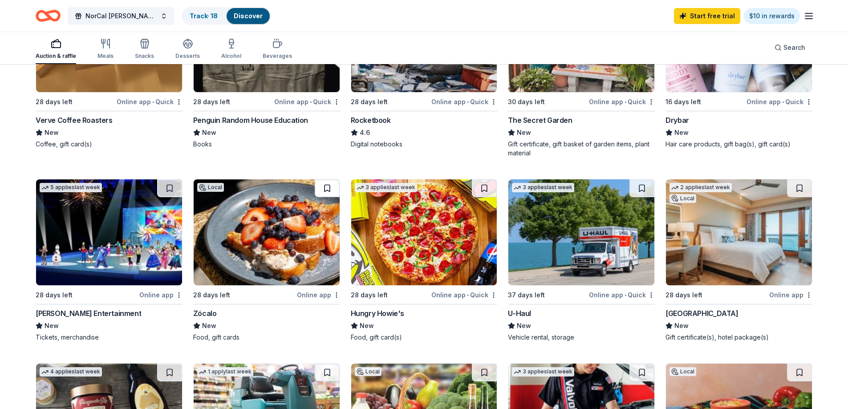
click at [328, 184] on button at bounding box center [327, 188] width 25 height 18
click at [796, 189] on button at bounding box center [799, 188] width 25 height 18
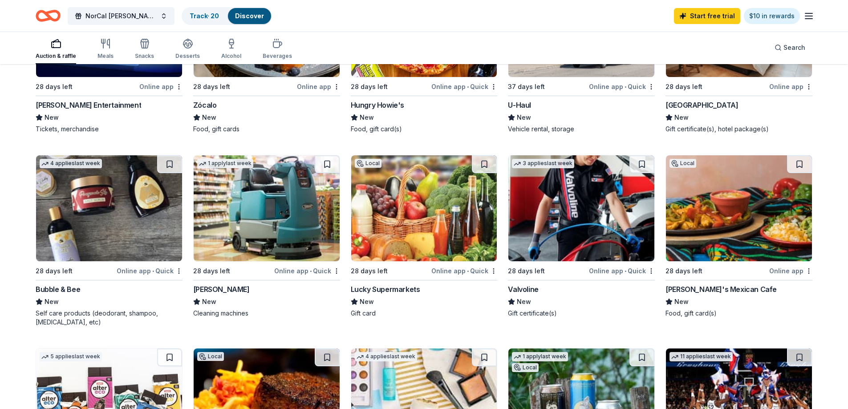
scroll to position [578, 0]
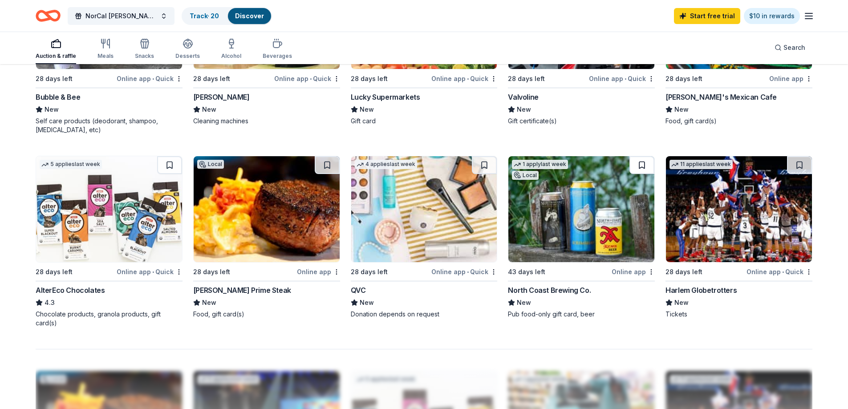
click at [639, 168] on button at bounding box center [641, 165] width 25 height 18
click at [802, 162] on button at bounding box center [799, 165] width 25 height 18
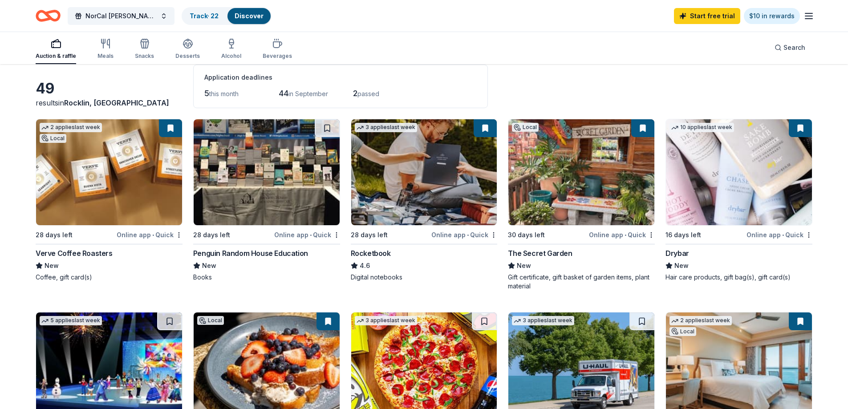
scroll to position [0, 0]
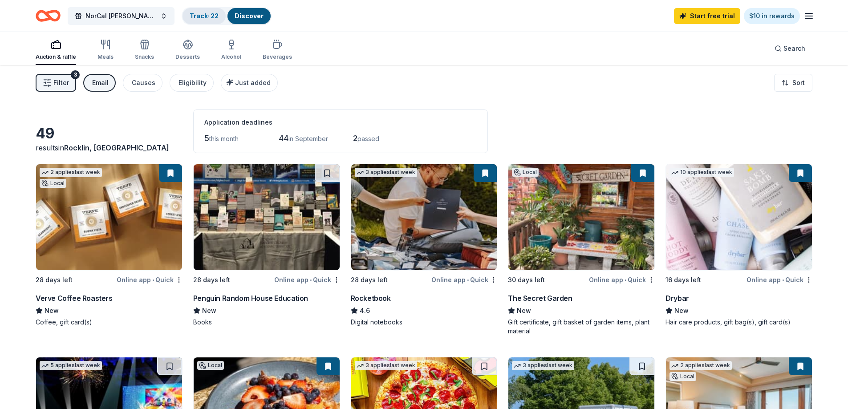
click at [206, 17] on link "Track · 22" at bounding box center [204, 16] width 29 height 8
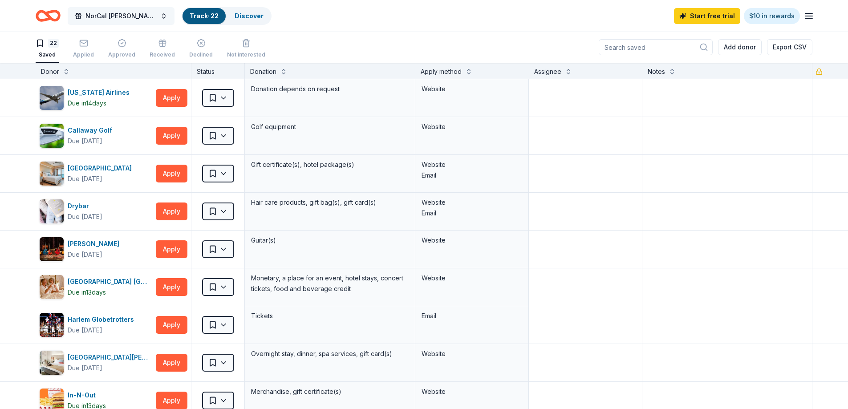
click at [149, 15] on span "NorCal [PERSON_NAME] Foundation Charity Golf Tournament" at bounding box center [120, 16] width 71 height 11
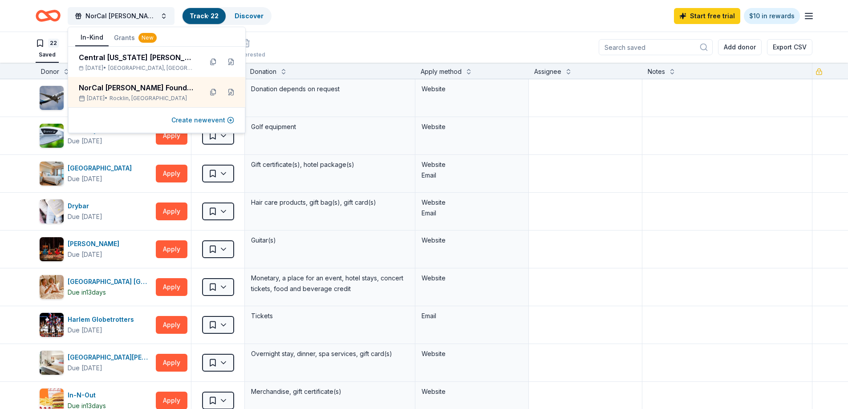
click at [195, 115] on button "Create new event" at bounding box center [202, 120] width 63 height 11
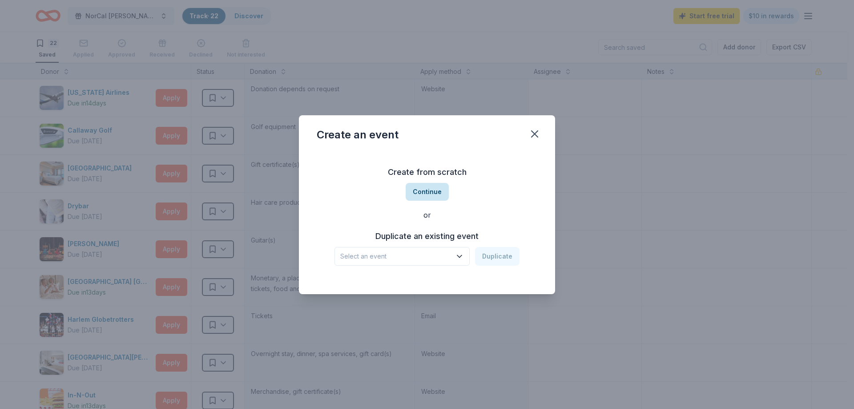
click at [439, 188] on button "Continue" at bounding box center [427, 192] width 43 height 18
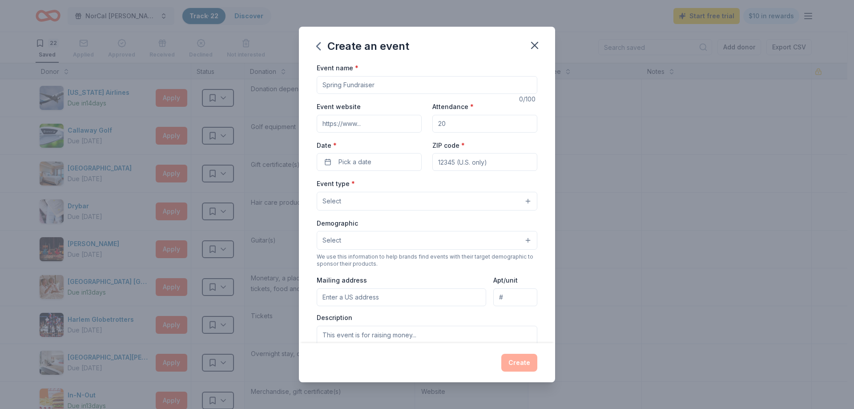
click at [359, 84] on input "Event name *" at bounding box center [427, 85] width 221 height 18
type input "t"
type input "Tucson Sundt Foundation Charity Golf Tournament"
click at [384, 125] on input "Event website" at bounding box center [369, 124] width 105 height 18
paste input "https://app.betterunite.com/2025tucsonsfcgt"
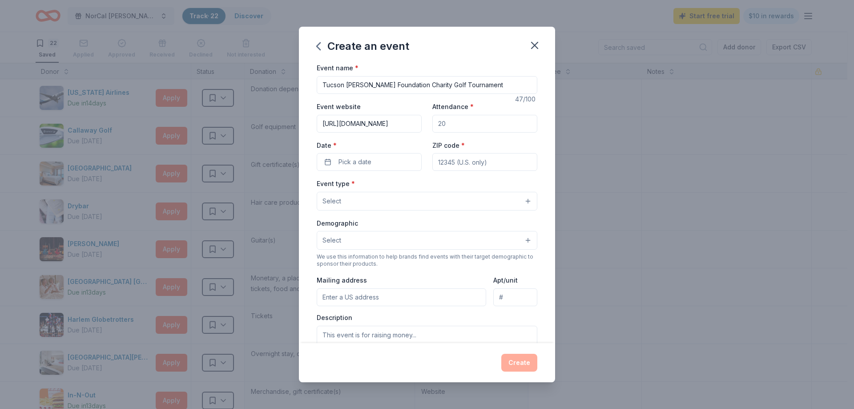
scroll to position [0, 42]
type input "https://app.betterunite.com/2025tucsonsfcgt"
click at [478, 124] on input "Attendance *" at bounding box center [484, 124] width 105 height 18
type input "150"
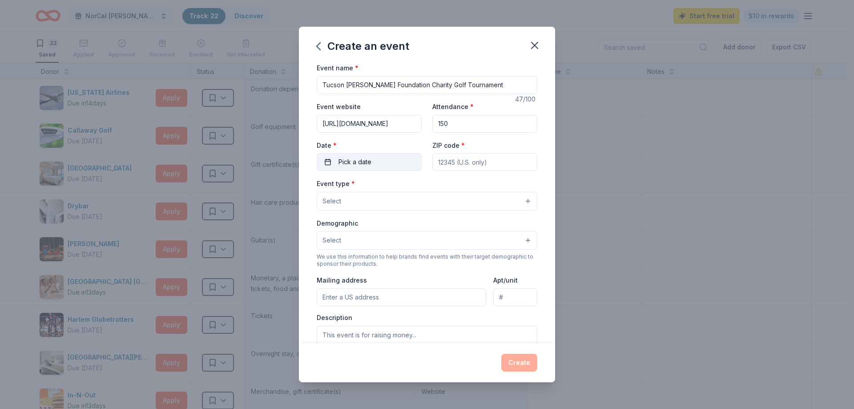
click at [358, 165] on span "Pick a date" at bounding box center [355, 162] width 33 height 11
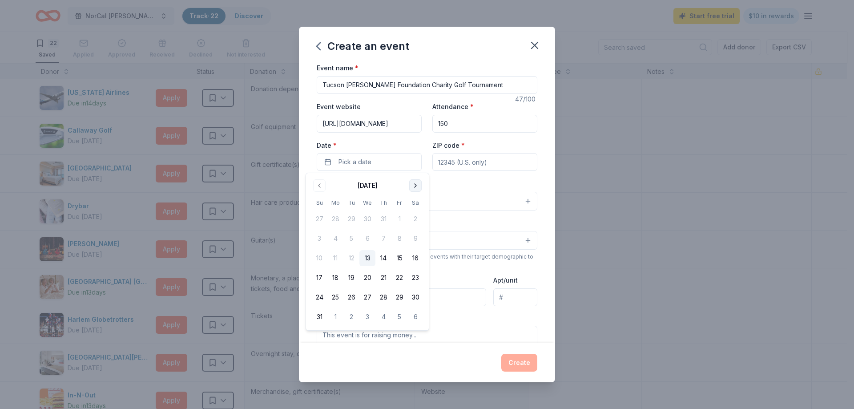
click at [413, 185] on button "Go to next month" at bounding box center [415, 185] width 12 height 12
click at [323, 184] on button "Go to previous month" at bounding box center [319, 185] width 12 height 12
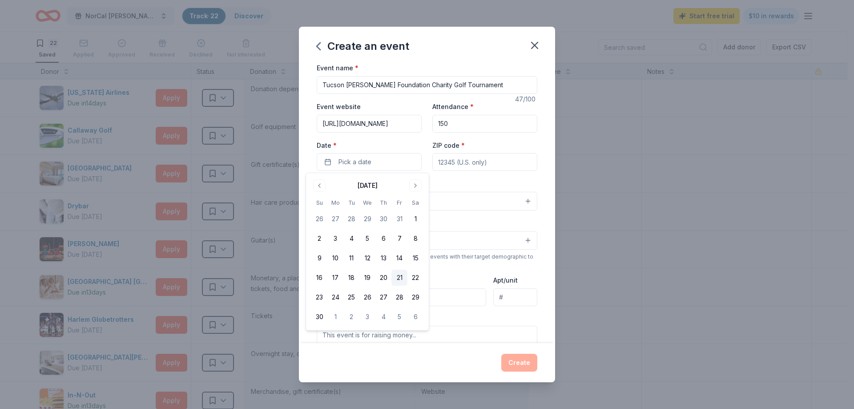
click at [397, 275] on button "21" at bounding box center [400, 278] width 16 height 16
click at [458, 160] on input "ZIP code *" at bounding box center [484, 162] width 105 height 18
paste input "85742"
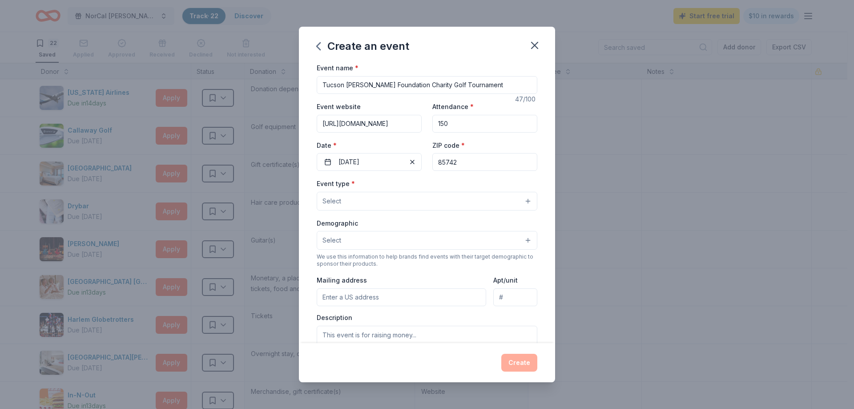
type input "85742"
click at [415, 202] on button "Select" at bounding box center [427, 201] width 221 height 19
click at [414, 220] on span "Fundraiser" at bounding box center [427, 224] width 206 height 12
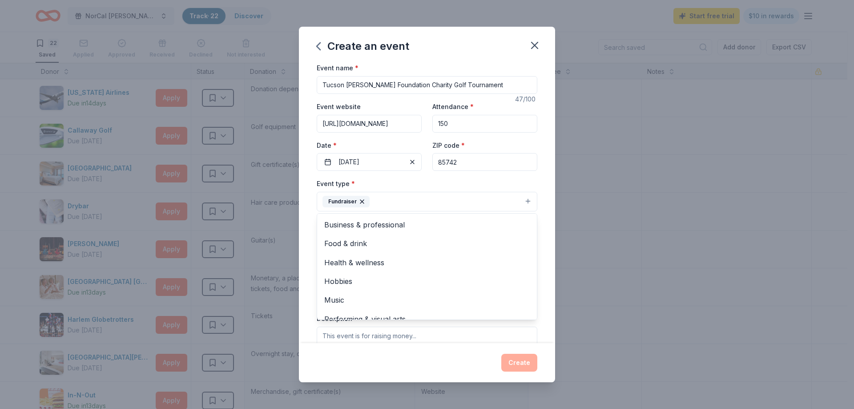
click at [311, 206] on div "Event name * Tucson Sundt Foundation Charity Golf Tournament 47 /100 Event webs…" at bounding box center [427, 202] width 256 height 280
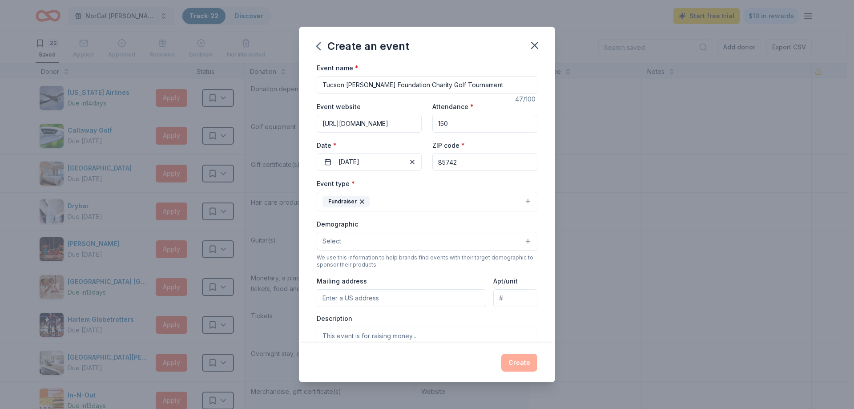
click at [356, 238] on button "Select" at bounding box center [427, 241] width 221 height 19
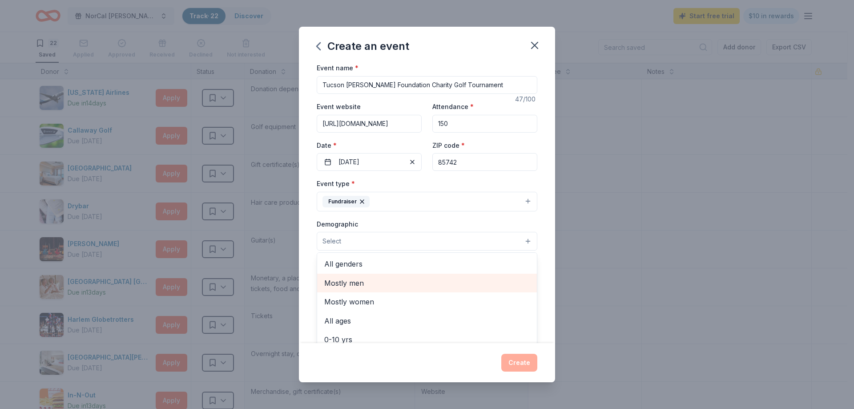
click at [367, 283] on span "Mostly men" at bounding box center [427, 283] width 206 height 12
click at [310, 262] on div "Event name * Tucson Sundt Foundation Charity Golf Tournament 47 /100 Event webs…" at bounding box center [427, 202] width 256 height 280
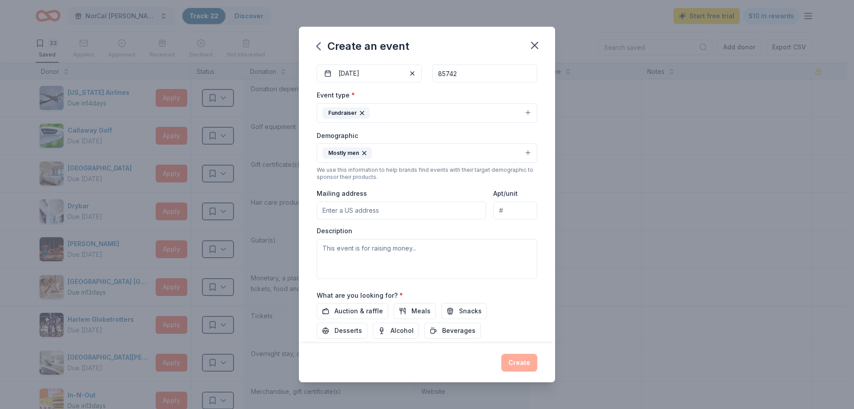
scroll to position [89, 0]
click at [359, 214] on input "Mailing address" at bounding box center [402, 210] width 170 height 18
paste input "2015 W River Rd, Tucson, AZ 85704"
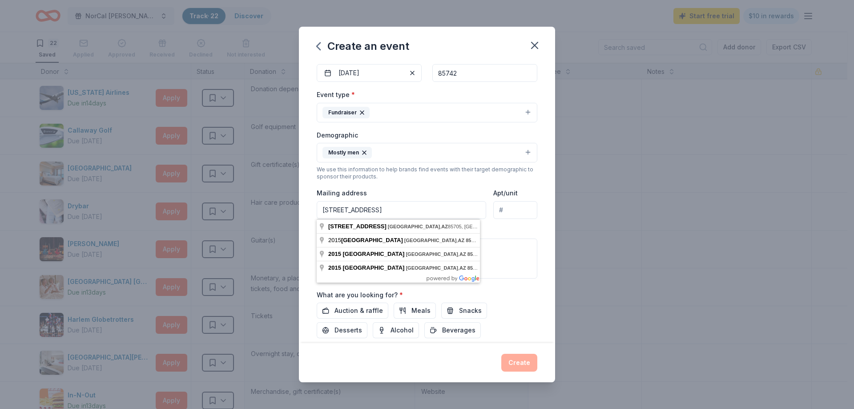
type input "2015 W River Rd, Tucson, AZ 85704"
click at [505, 247] on textarea at bounding box center [427, 258] width 221 height 40
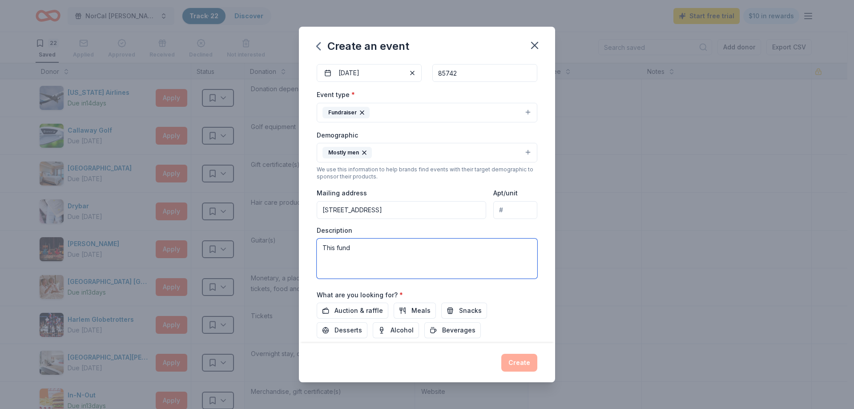
drag, startPoint x: 387, startPoint y: 258, endPoint x: 240, endPoint y: 236, distance: 148.9
click at [240, 236] on div "Create an event Event name * Tucson Sundt Foundation Charity Golf Tournament 47…" at bounding box center [427, 204] width 854 height 409
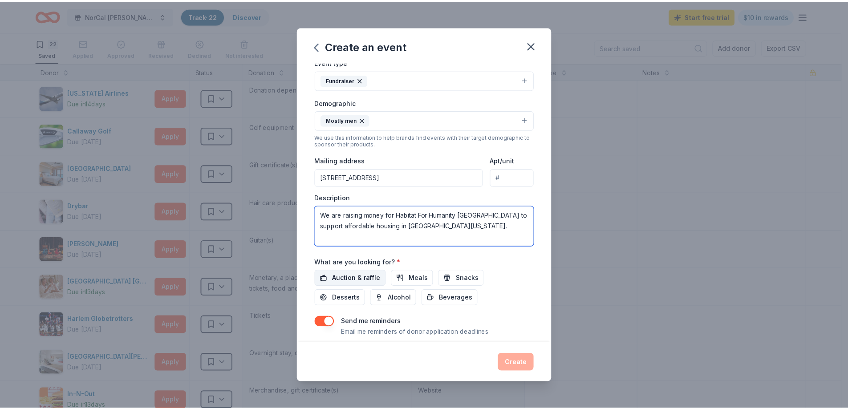
scroll to position [146, 0]
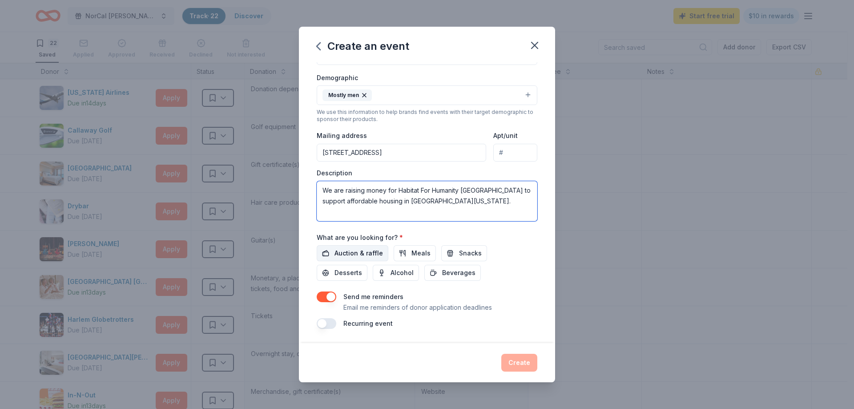
type textarea "We are raising money for Habitat For Humanity Tucson to support affordable hous…"
click at [339, 250] on span "Auction & raffle" at bounding box center [359, 253] width 48 height 11
click at [331, 298] on button "button" at bounding box center [327, 296] width 20 height 11
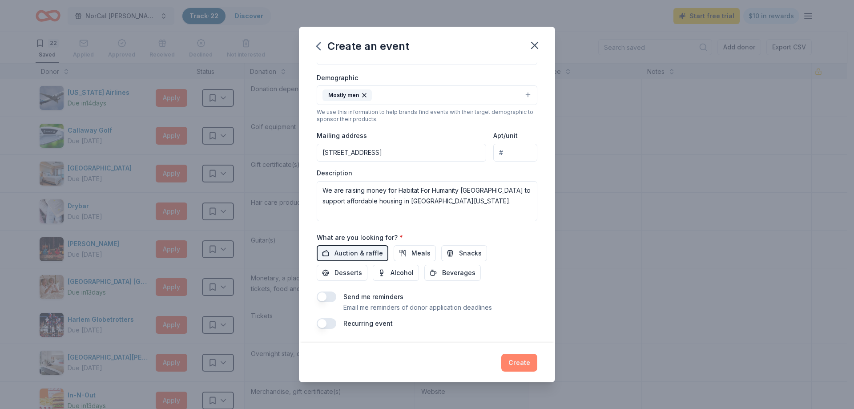
click at [526, 366] on button "Create" at bounding box center [519, 363] width 36 height 18
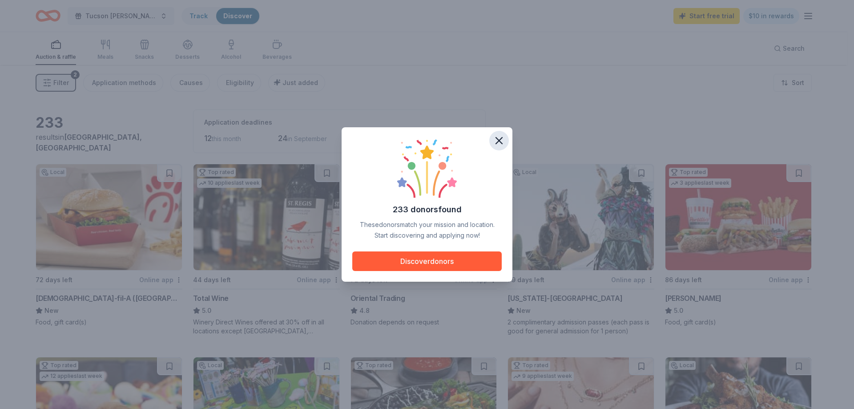
click at [500, 142] on icon "button" at bounding box center [499, 140] width 12 height 12
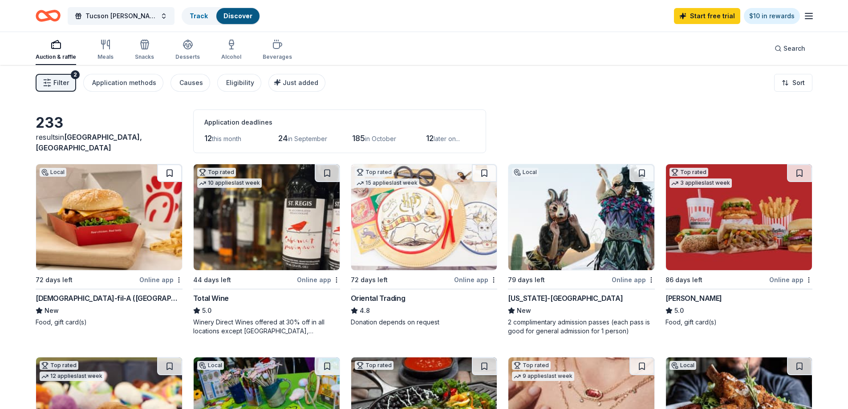
click at [169, 173] on button at bounding box center [169, 173] width 25 height 18
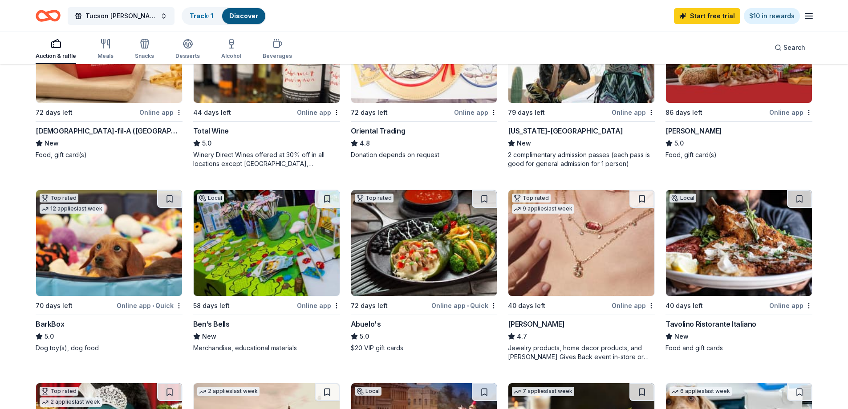
scroll to position [178, 0]
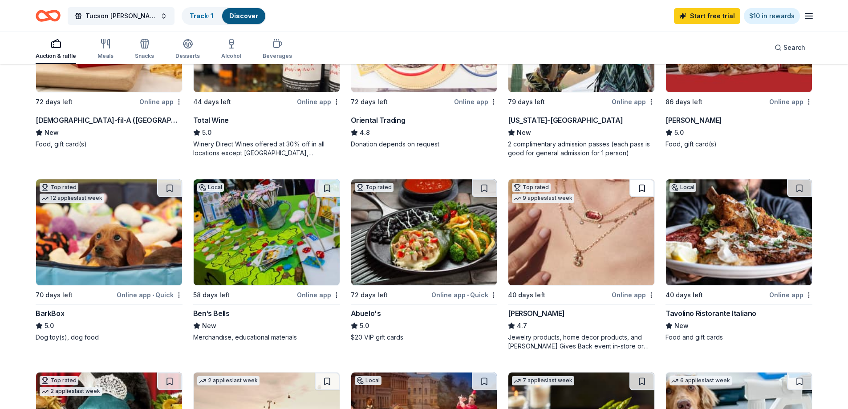
click at [636, 187] on button at bounding box center [641, 188] width 25 height 18
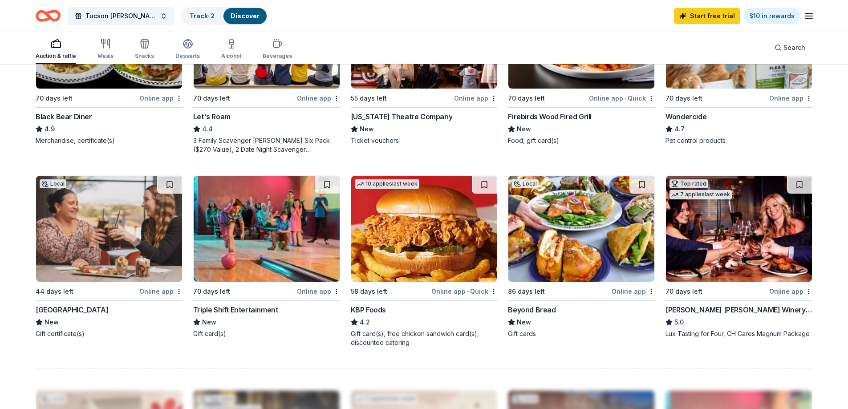
scroll to position [667, 0]
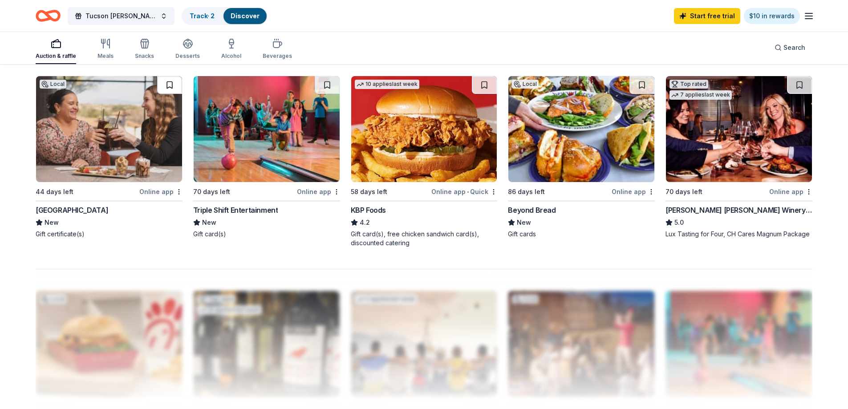
click at [169, 88] on button at bounding box center [169, 85] width 25 height 18
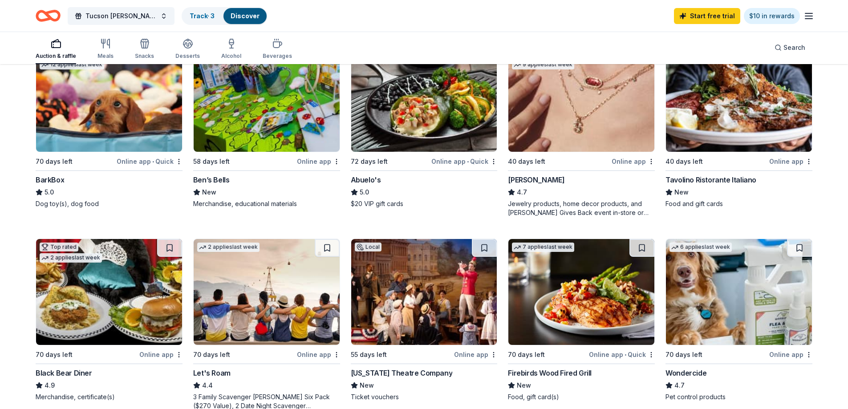
scroll to position [0, 0]
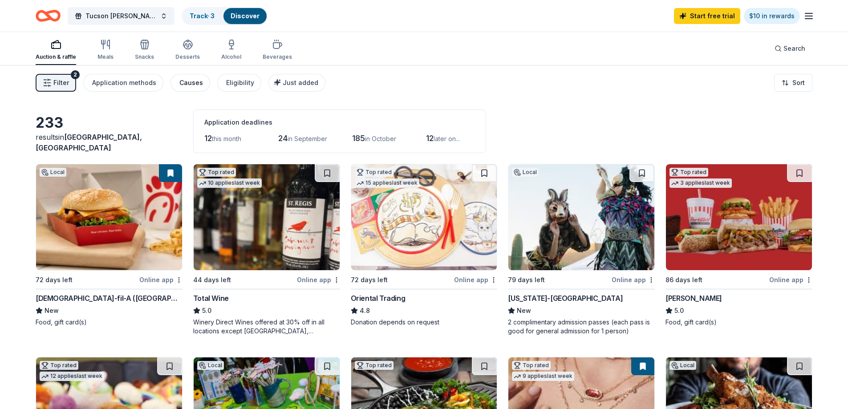
click at [195, 82] on div "Causes" at bounding box center [191, 82] width 24 height 11
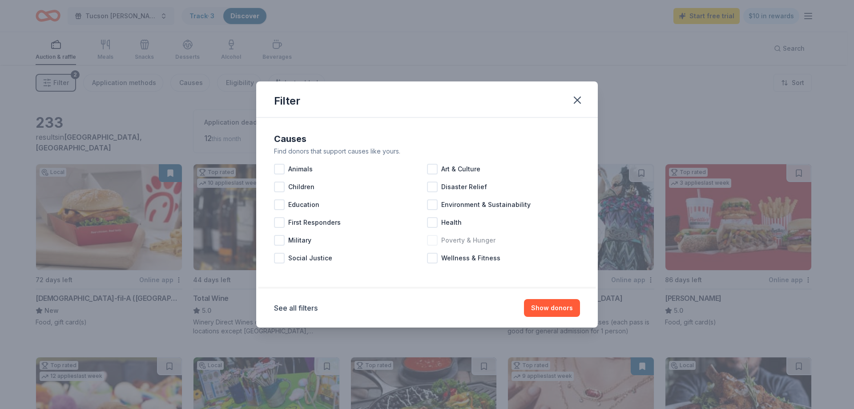
click at [473, 241] on span "Poverty & Hunger" at bounding box center [468, 240] width 54 height 11
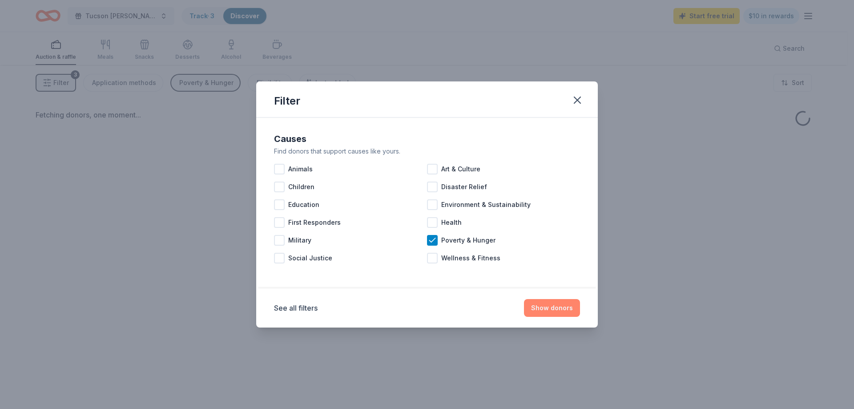
click at [554, 309] on button "Show donors" at bounding box center [552, 308] width 56 height 18
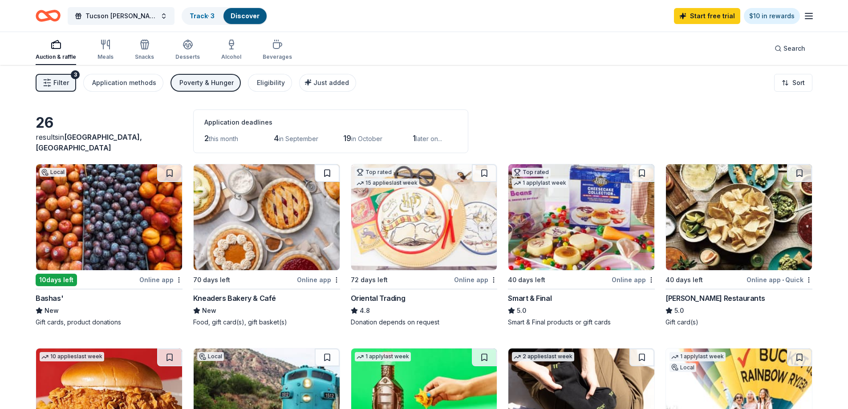
click at [329, 167] on button at bounding box center [327, 173] width 25 height 18
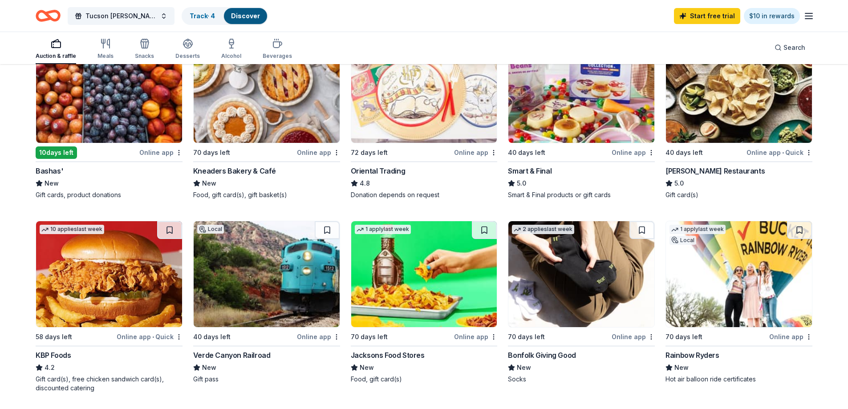
scroll to position [178, 0]
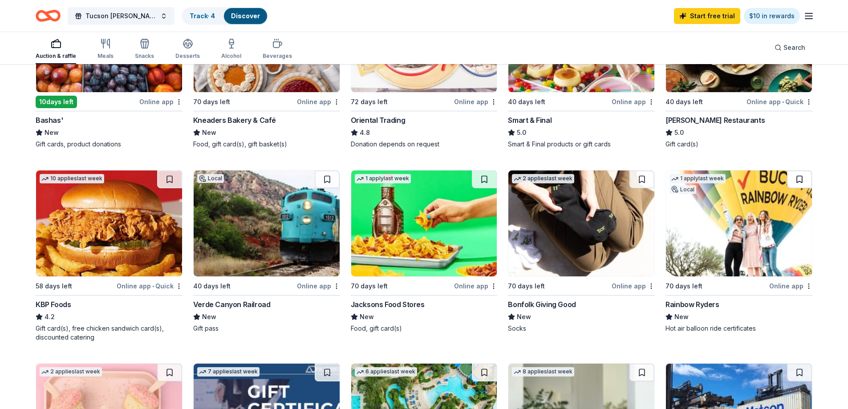
click at [802, 180] on button at bounding box center [799, 179] width 25 height 18
click at [326, 177] on button at bounding box center [327, 179] width 25 height 18
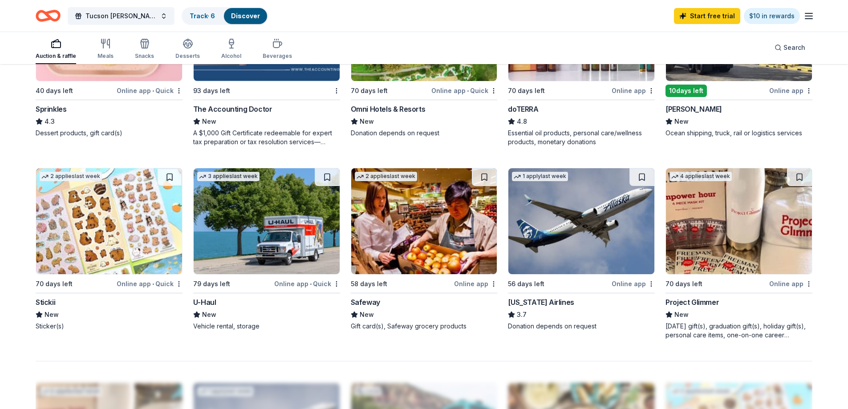
scroll to position [578, 0]
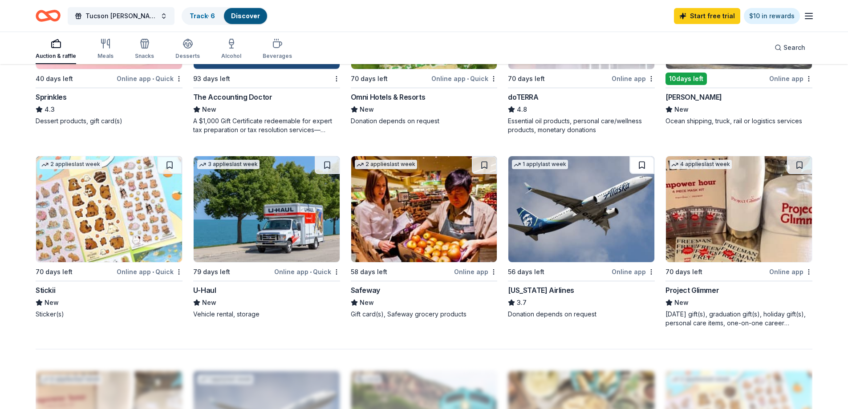
click at [638, 165] on button at bounding box center [641, 165] width 25 height 18
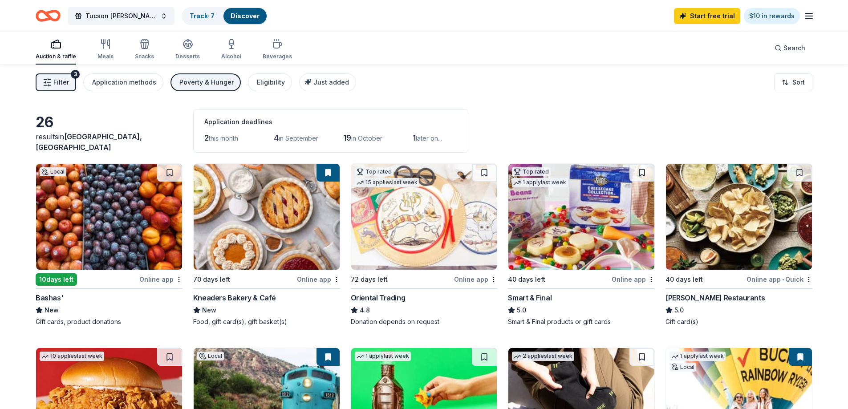
scroll to position [0, 0]
click at [210, 78] on div "Poverty & Hunger" at bounding box center [206, 82] width 54 height 11
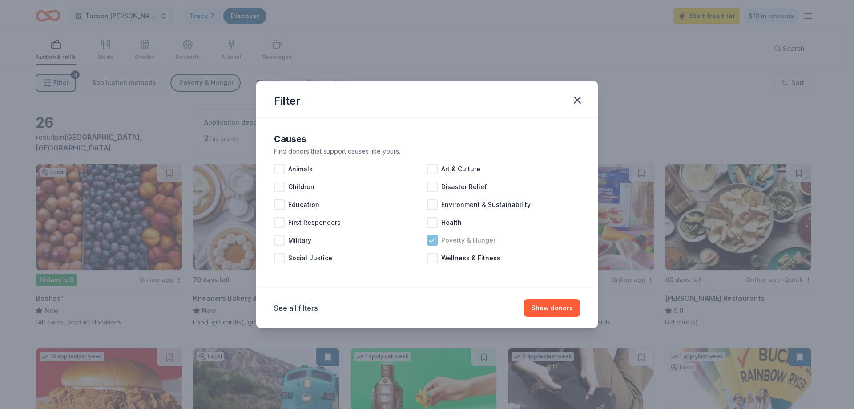
click at [434, 238] on icon at bounding box center [432, 240] width 9 height 9
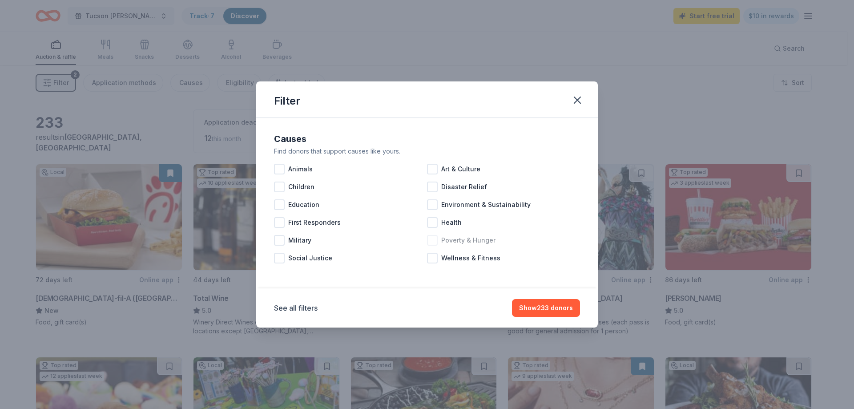
drag, startPoint x: 560, startPoint y: 309, endPoint x: 118, endPoint y: 134, distance: 475.4
click at [558, 308] on button "Show 233 donors" at bounding box center [546, 308] width 68 height 18
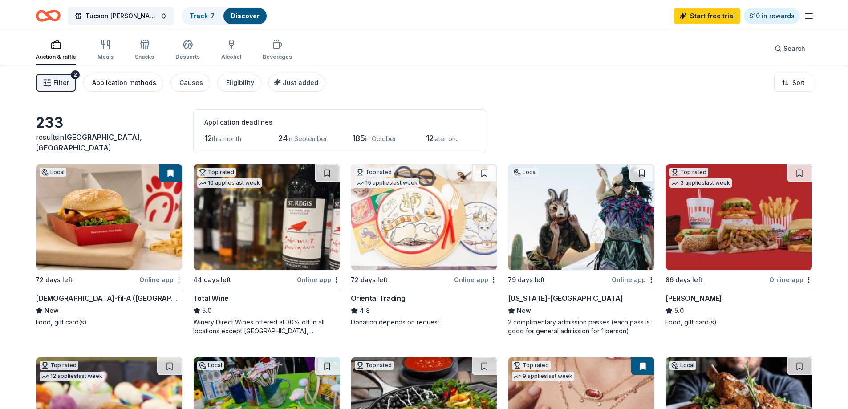
drag, startPoint x: 126, startPoint y: 71, endPoint x: 123, endPoint y: 88, distance: 17.6
click at [125, 74] on div "Filter 2 Application methods Causes Eligibility Just added Sort" at bounding box center [424, 83] width 848 height 36
click at [123, 88] on button "Application methods" at bounding box center [123, 83] width 80 height 18
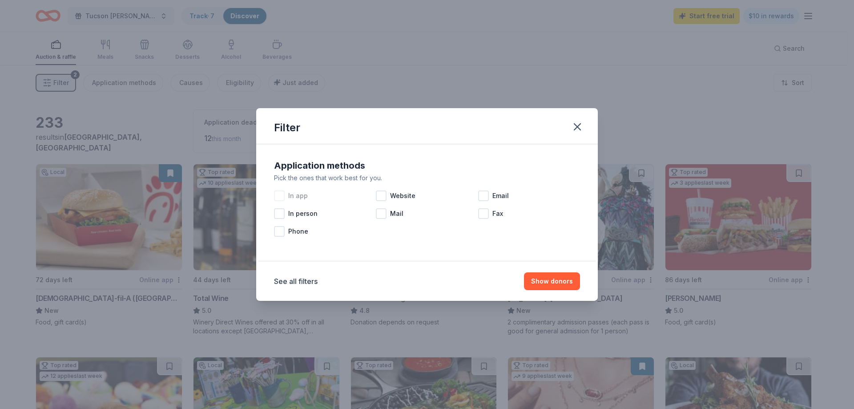
click at [294, 198] on span "In app" at bounding box center [298, 195] width 20 height 11
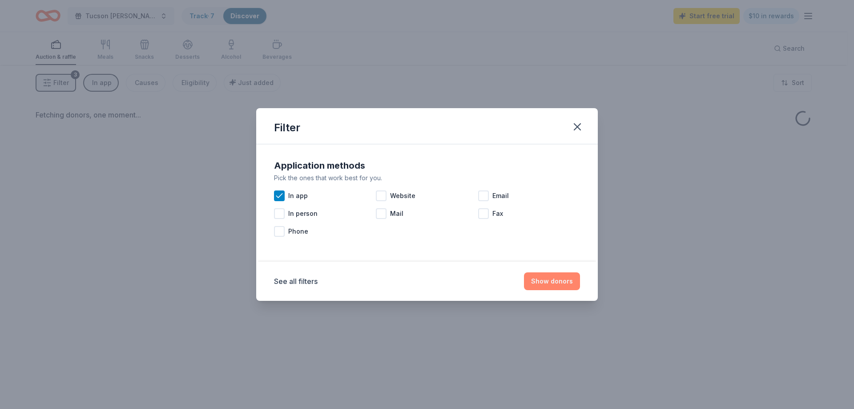
click at [550, 283] on button "Show donors" at bounding box center [552, 281] width 56 height 18
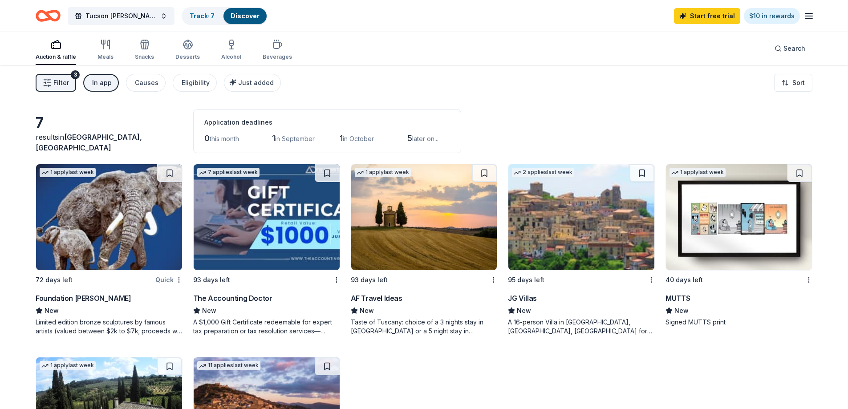
click at [98, 81] on div "In app" at bounding box center [102, 82] width 20 height 11
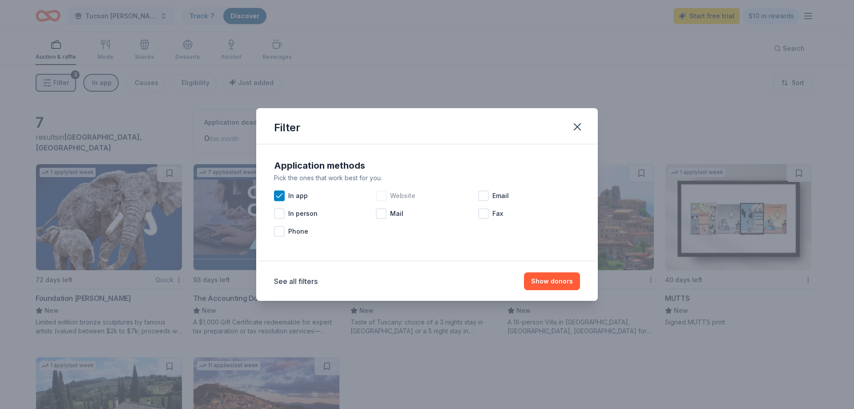
click at [382, 197] on div at bounding box center [381, 195] width 11 height 11
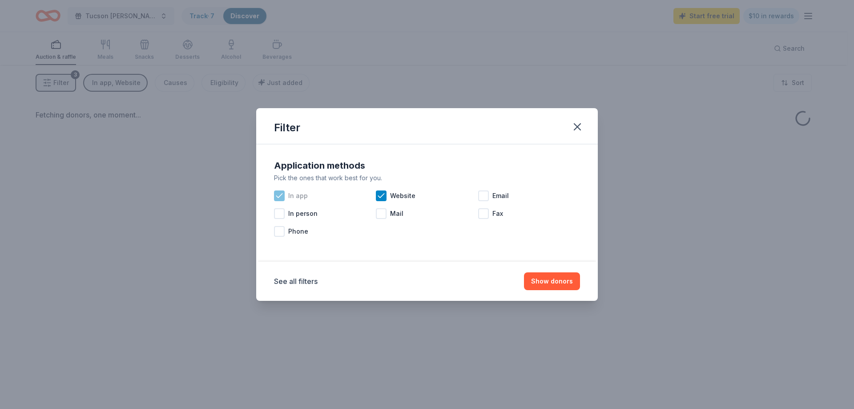
click at [288, 196] on div "In app" at bounding box center [325, 196] width 102 height 18
click at [567, 285] on button "Show donors" at bounding box center [552, 281] width 56 height 18
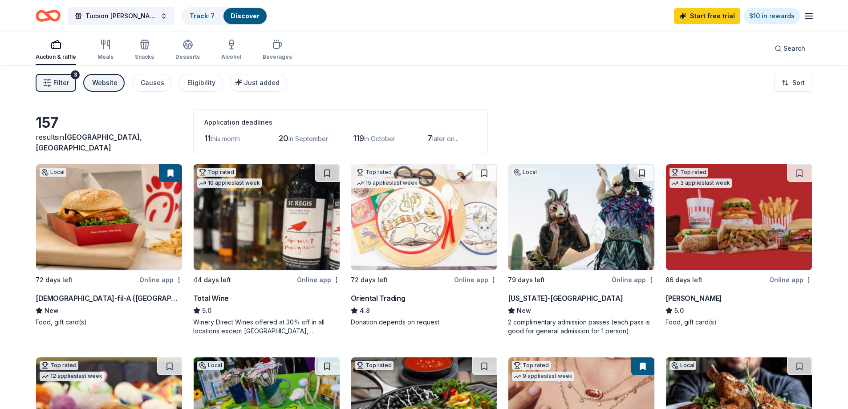
click at [100, 81] on div "Website" at bounding box center [104, 82] width 25 height 11
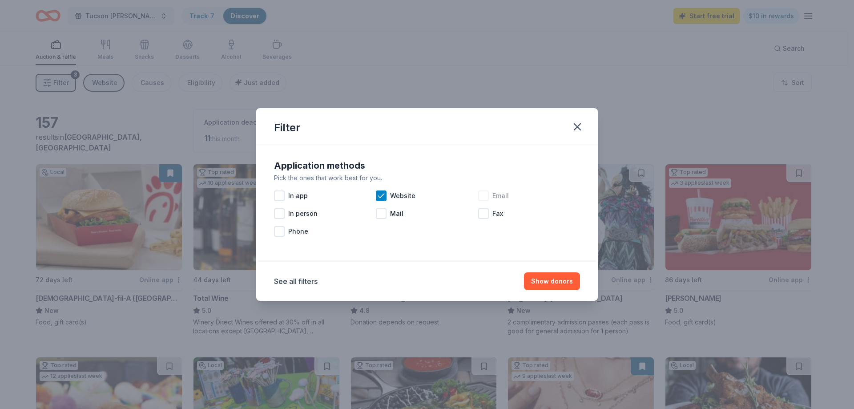
click at [501, 195] on span "Email" at bounding box center [501, 195] width 16 height 11
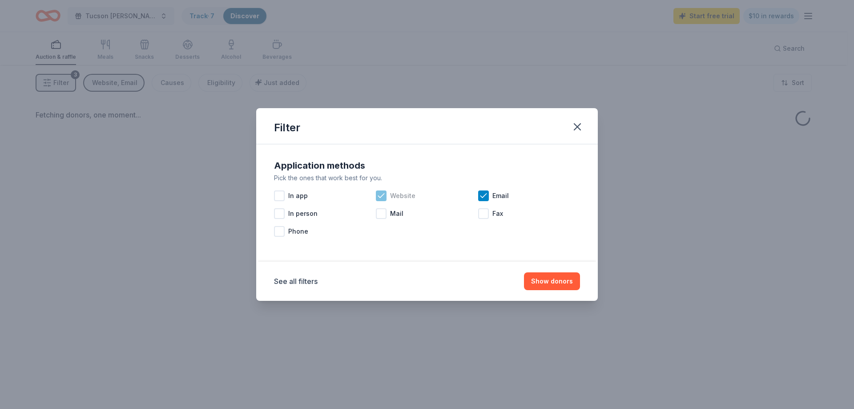
click at [381, 196] on icon at bounding box center [381, 195] width 9 height 9
click at [548, 278] on button "Show donors" at bounding box center [552, 281] width 56 height 18
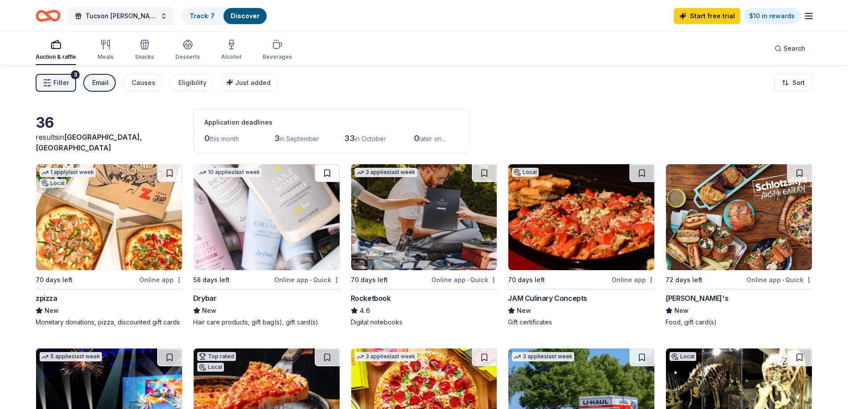
click at [325, 173] on button at bounding box center [327, 173] width 25 height 18
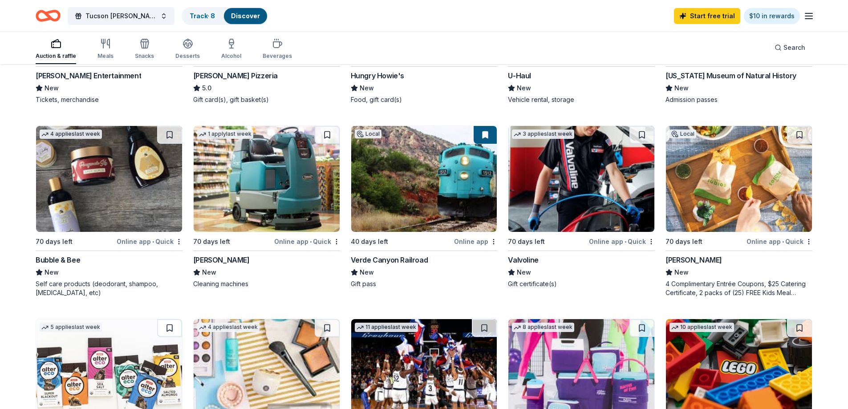
scroll to position [578, 0]
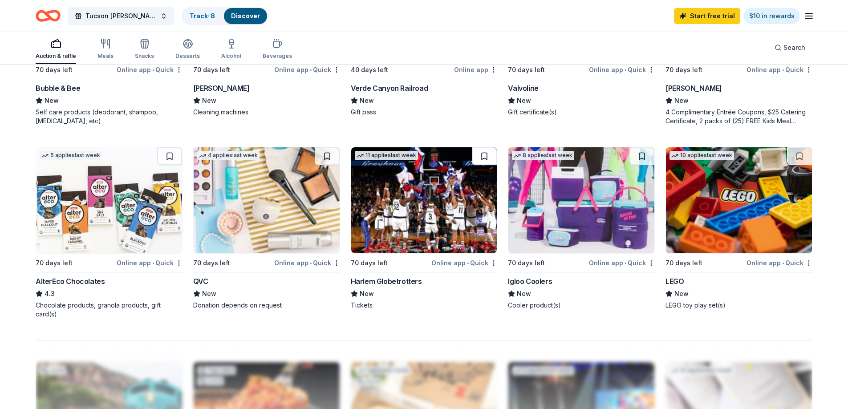
click at [488, 155] on button at bounding box center [484, 156] width 25 height 18
click at [644, 158] on button at bounding box center [641, 156] width 25 height 18
click at [800, 153] on button at bounding box center [799, 156] width 25 height 18
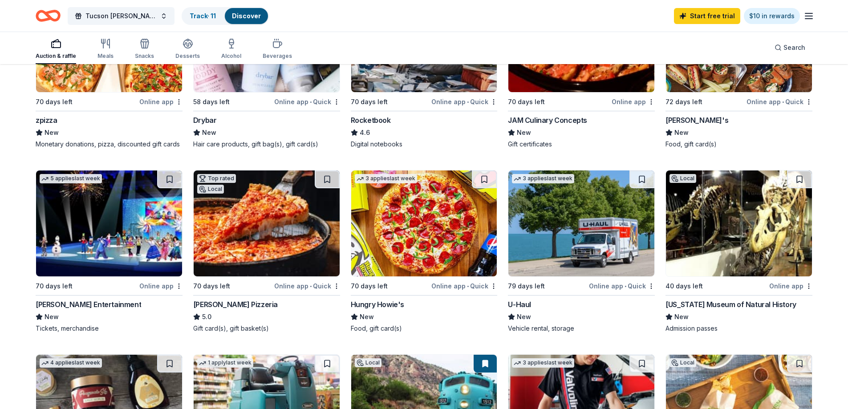
scroll to position [0, 0]
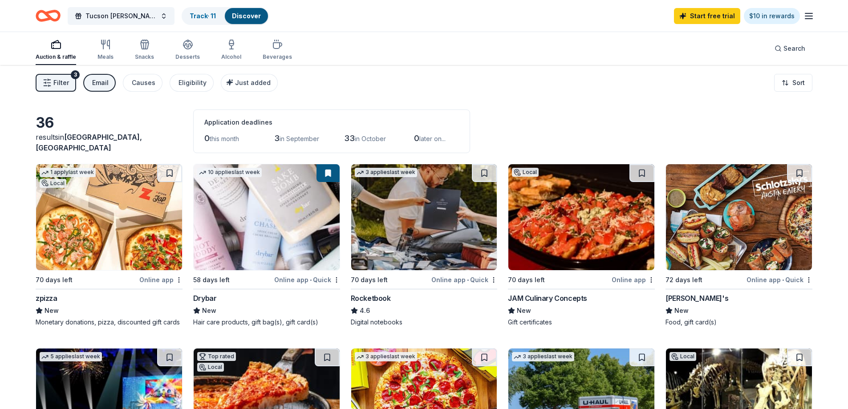
click at [105, 85] on div "Email" at bounding box center [100, 82] width 16 height 11
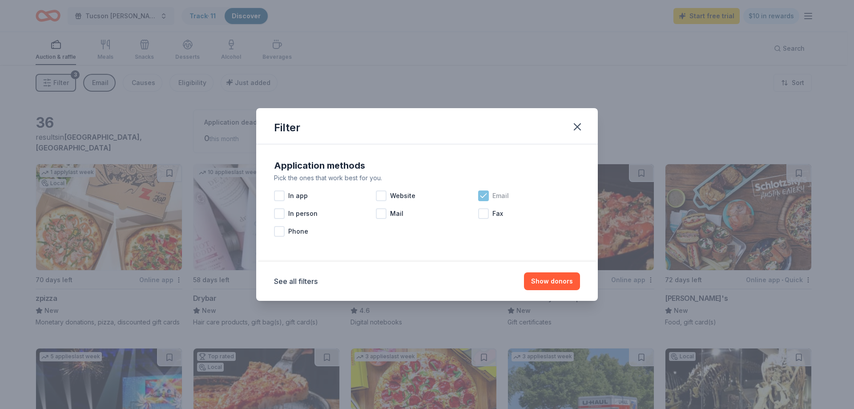
click at [492, 196] on div "Email" at bounding box center [529, 196] width 102 height 18
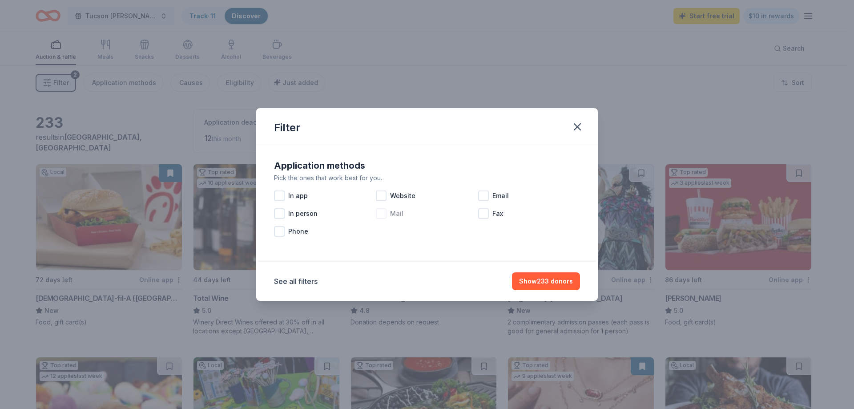
click at [392, 218] on span "Mail" at bounding box center [396, 213] width 13 height 11
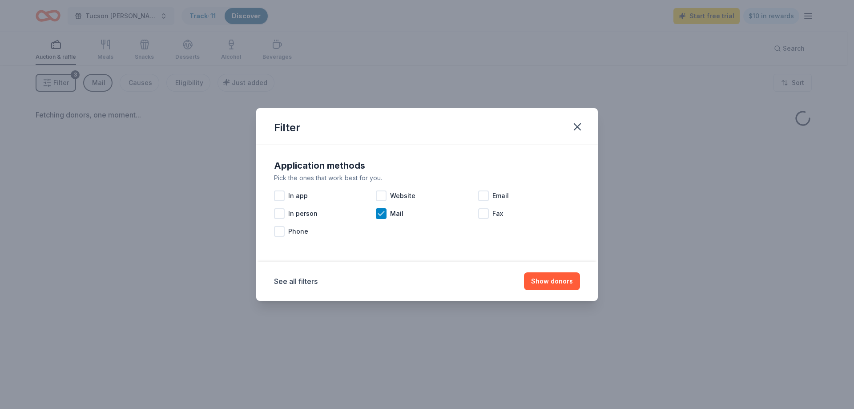
drag, startPoint x: 562, startPoint y: 281, endPoint x: 372, endPoint y: 256, distance: 191.1
click at [561, 281] on button "Show donors" at bounding box center [552, 281] width 56 height 18
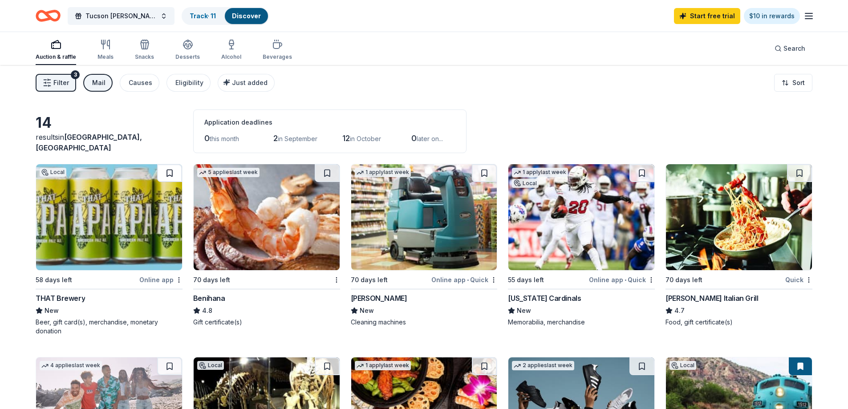
click at [167, 171] on button at bounding box center [169, 173] width 25 height 18
click at [324, 170] on button at bounding box center [327, 173] width 25 height 18
click at [640, 172] on button at bounding box center [641, 173] width 25 height 18
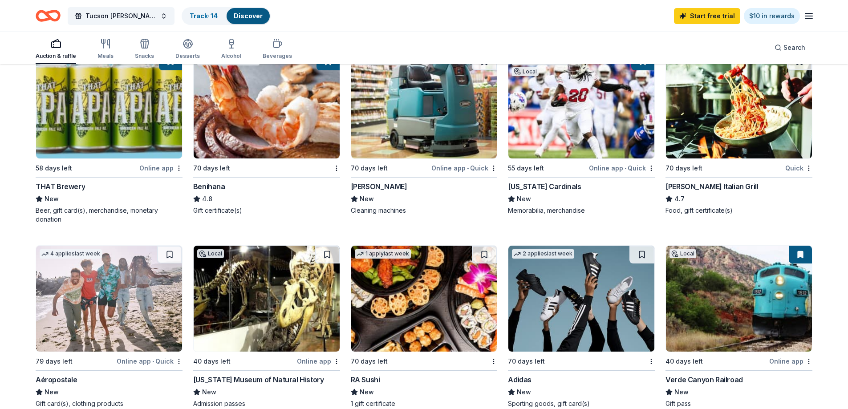
scroll to position [133, 0]
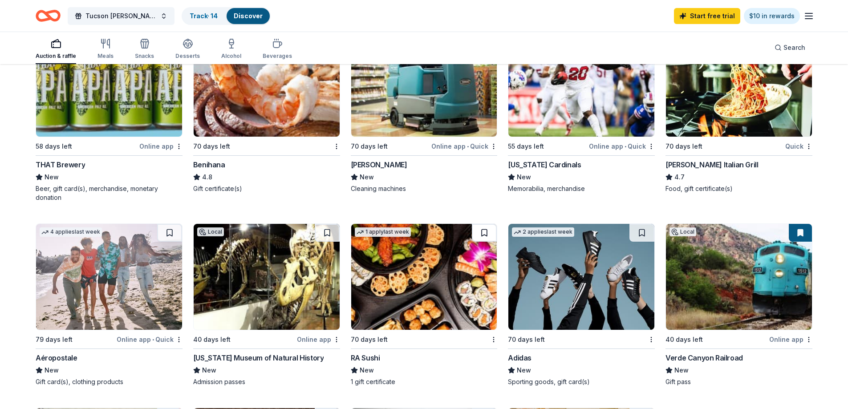
click at [489, 231] on button at bounding box center [484, 233] width 25 height 18
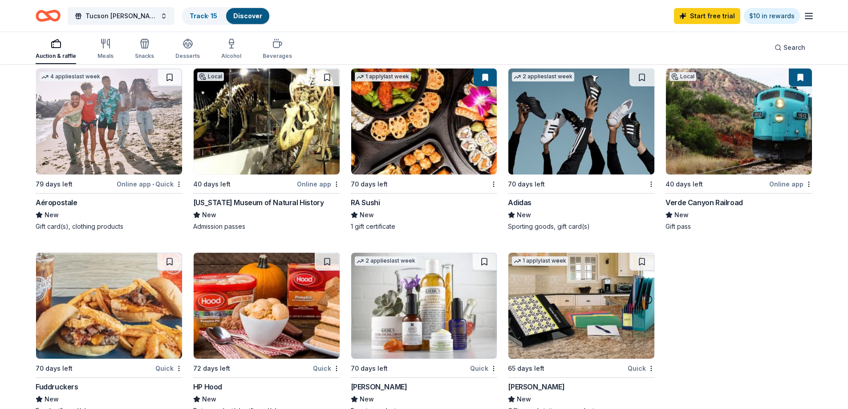
scroll to position [311, 0]
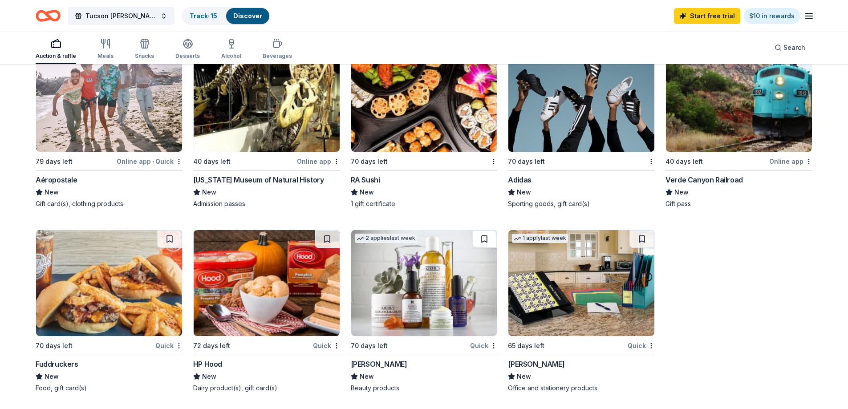
click at [481, 233] on button at bounding box center [484, 239] width 25 height 18
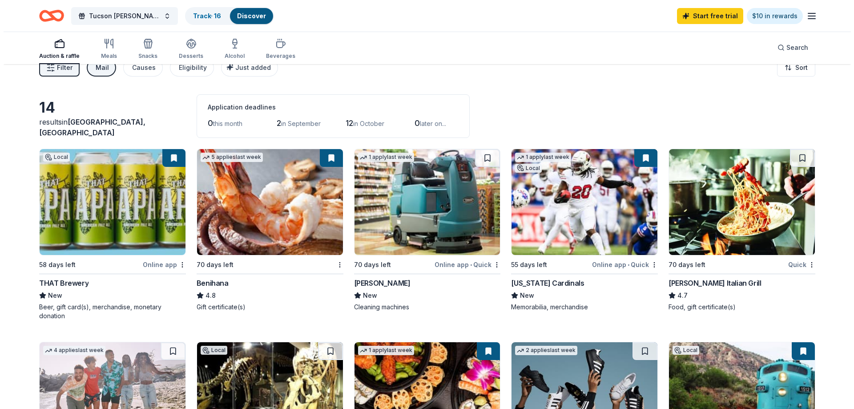
scroll to position [0, 0]
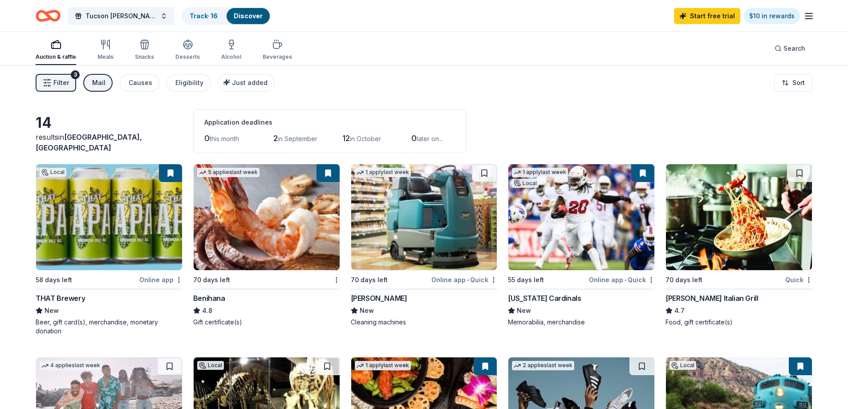
click at [100, 82] on div "Mail" at bounding box center [98, 82] width 13 height 11
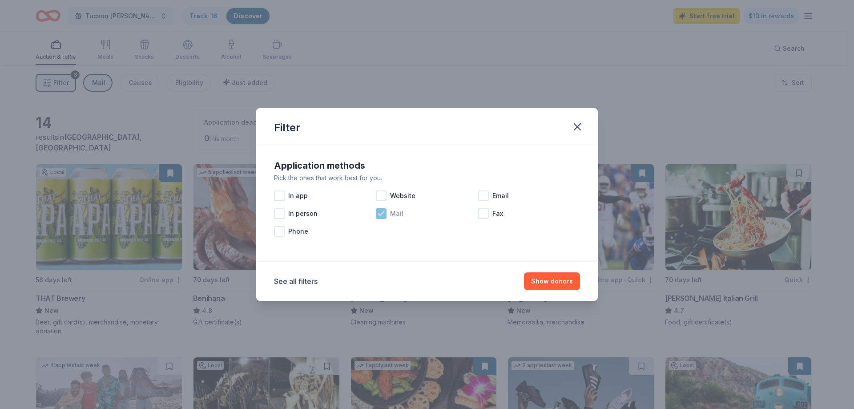
click at [386, 217] on icon at bounding box center [381, 213] width 9 height 9
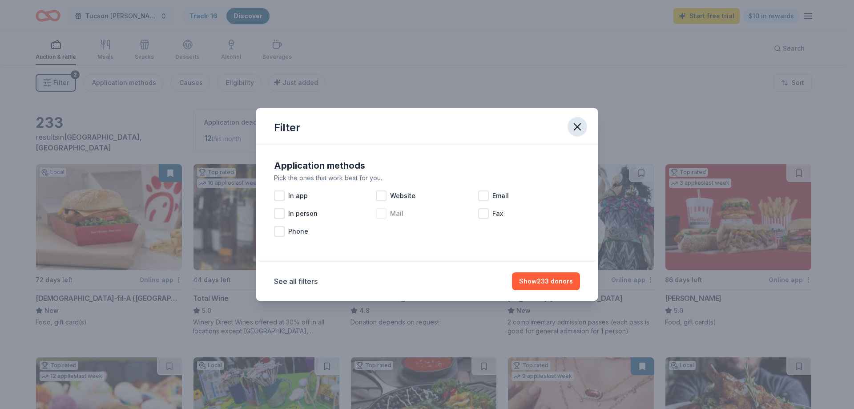
click at [574, 128] on icon "button" at bounding box center [577, 127] width 12 height 12
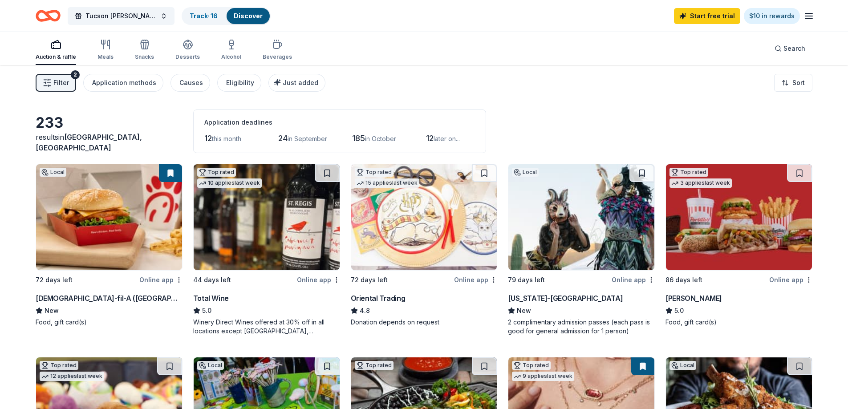
click at [49, 83] on icon "button" at bounding box center [47, 82] width 9 height 9
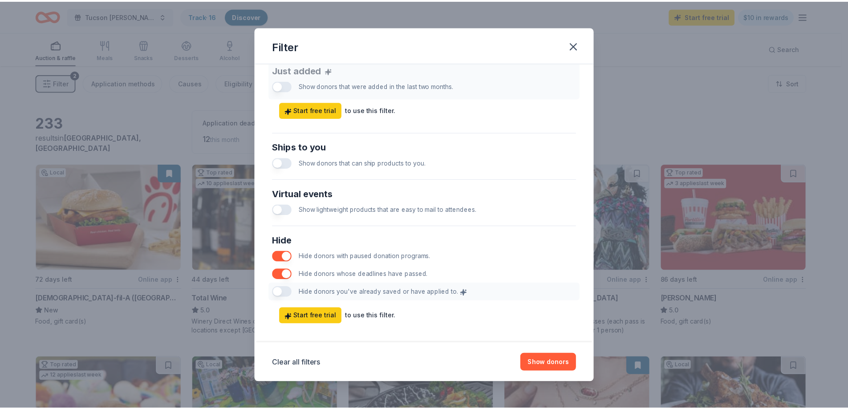
scroll to position [367, 0]
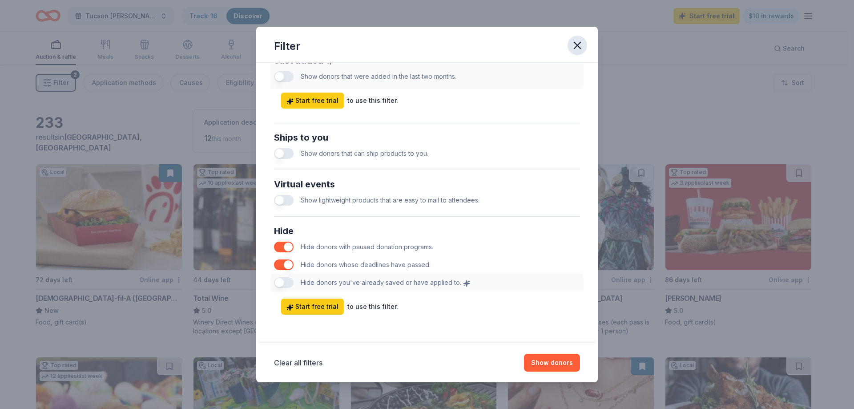
click at [580, 44] on icon "button" at bounding box center [577, 45] width 6 height 6
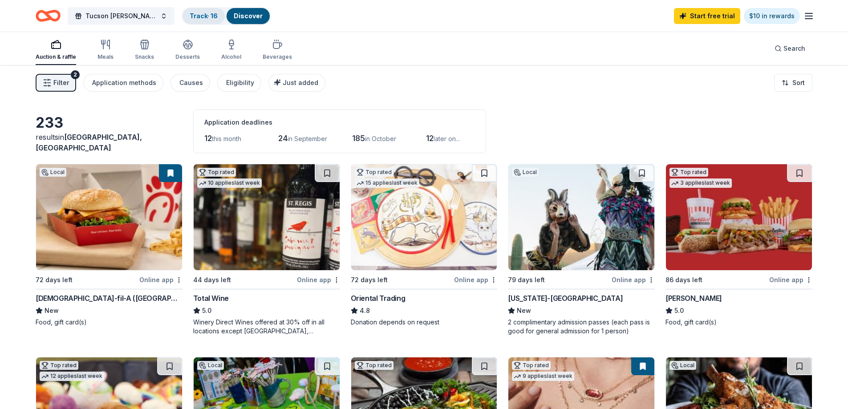
click at [212, 16] on link "Track · 16" at bounding box center [204, 16] width 28 height 8
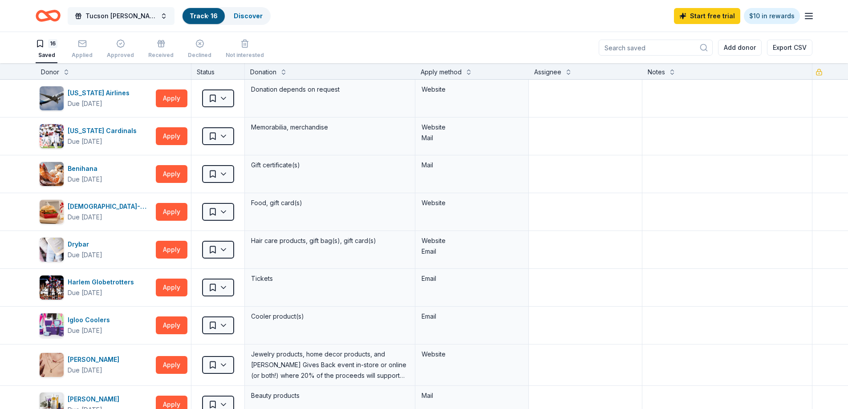
click at [134, 17] on span "Tucson Sundt Foundation Charity Golf Tournament" at bounding box center [120, 16] width 71 height 11
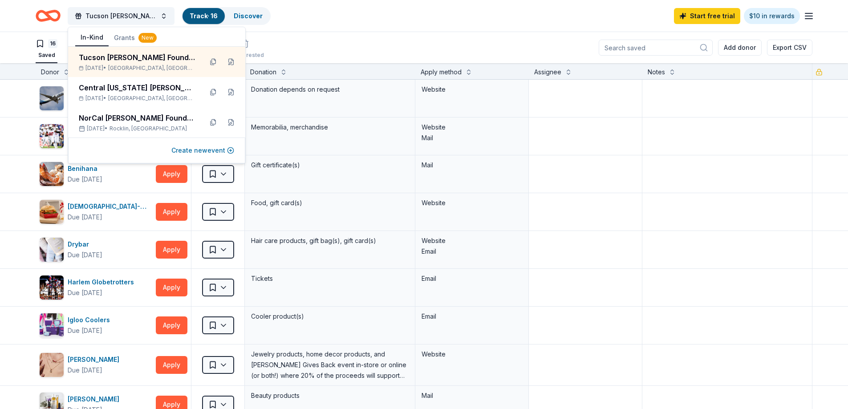
click at [210, 152] on button "Create new event" at bounding box center [202, 150] width 63 height 11
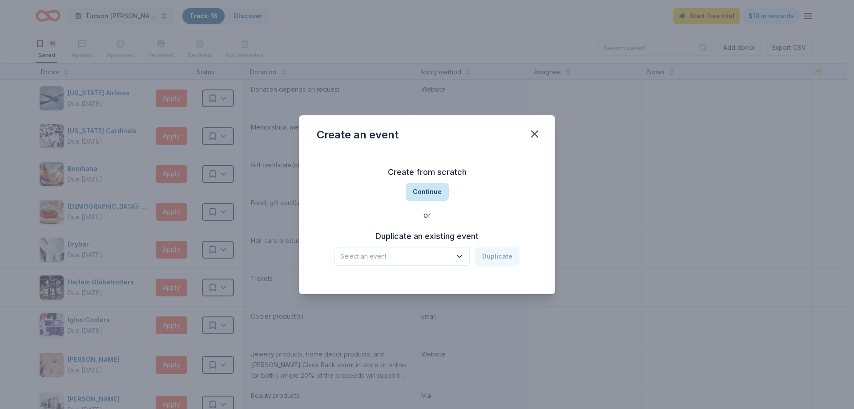
click at [440, 188] on button "Continue" at bounding box center [427, 192] width 43 height 18
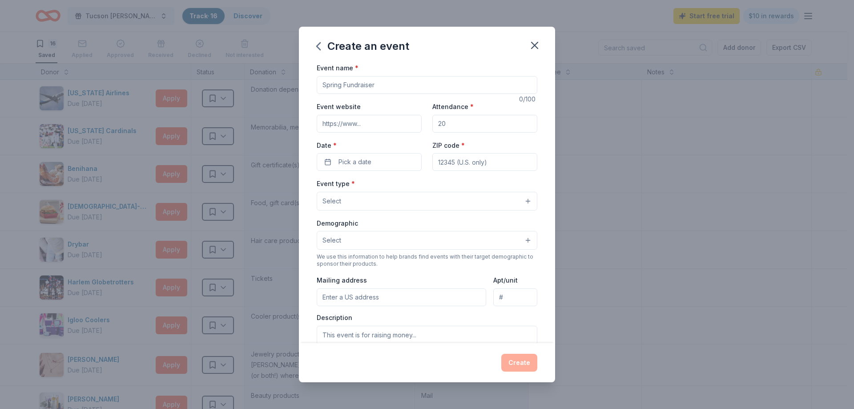
click at [389, 89] on input "Event name *" at bounding box center [427, 85] width 221 height 18
type input "Phoenix Sundt Foundation Charity Golf Tournament"
click at [384, 163] on button "Pick a date" at bounding box center [369, 162] width 105 height 18
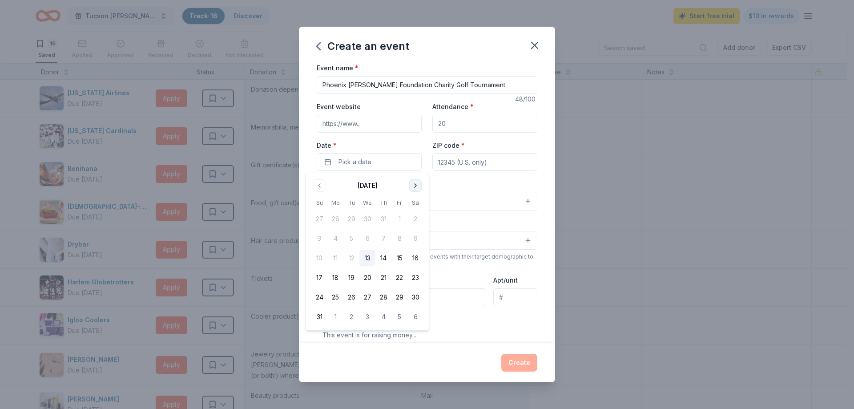
click at [417, 184] on button "Go to next month" at bounding box center [415, 185] width 12 height 12
click at [417, 183] on button "Go to next month" at bounding box center [415, 185] width 12 height 12
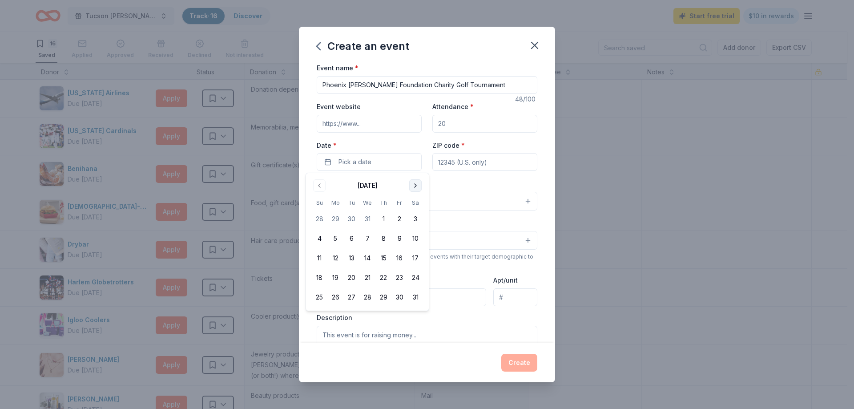
click at [417, 183] on button "Go to next month" at bounding box center [415, 185] width 12 height 12
click at [416, 183] on button "Go to next month" at bounding box center [415, 185] width 12 height 12
click at [401, 257] on button "20" at bounding box center [400, 258] width 16 height 16
click at [456, 160] on input "ZIP code *" at bounding box center [484, 162] width 105 height 18
paste input "85255"
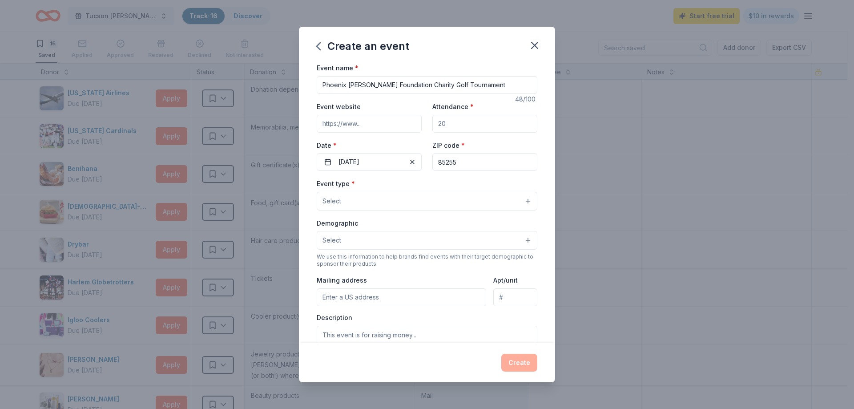
type input "85255"
click at [404, 209] on button "Select" at bounding box center [427, 201] width 221 height 19
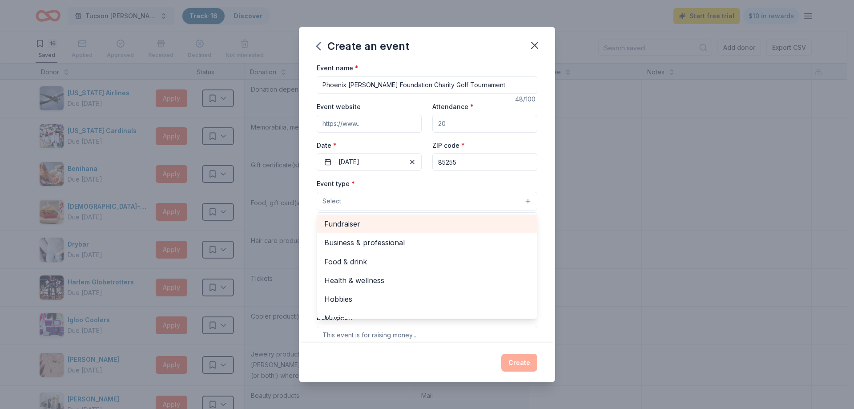
click at [400, 231] on div "Fundraiser" at bounding box center [427, 223] width 220 height 19
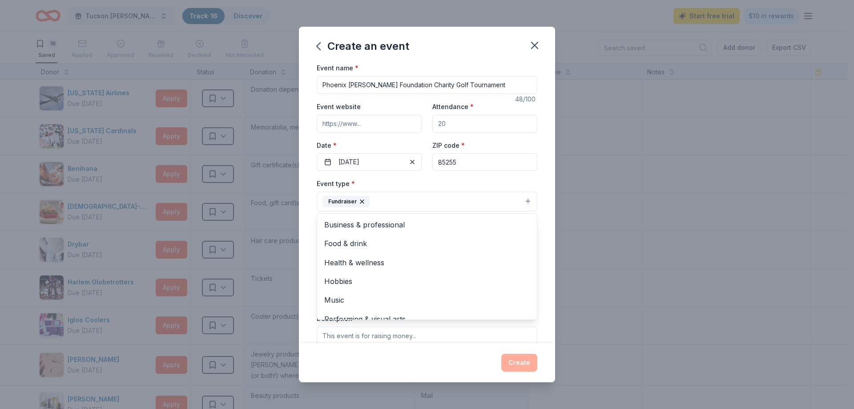
click at [535, 172] on div "Event name * Phoenix Sundt Foundation Charity Golf Tournament 48 /100 Event web…" at bounding box center [427, 202] width 256 height 280
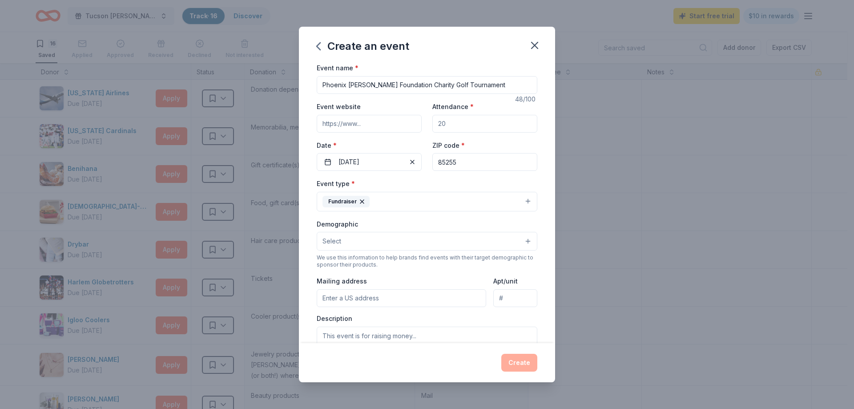
click at [424, 239] on button "Select" at bounding box center [427, 241] width 221 height 19
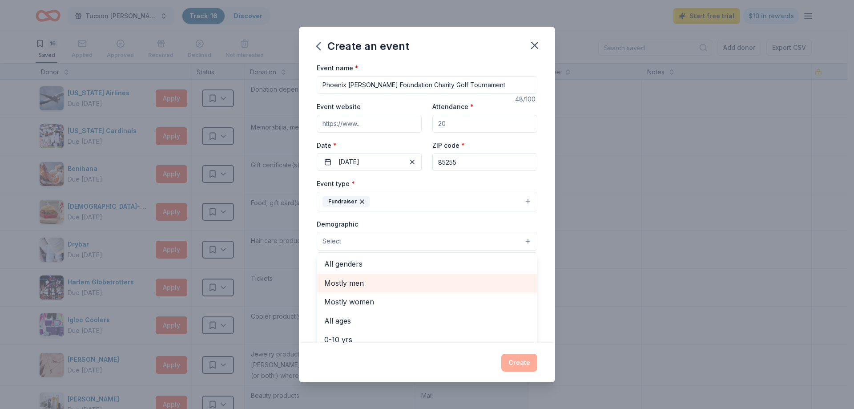
click at [391, 287] on span "Mostly men" at bounding box center [427, 283] width 206 height 12
click at [529, 218] on div "Demographic Mostly men All genders Mostly women All ages 0-10 yrs 10-20 yrs 20-…" at bounding box center [427, 234] width 221 height 33
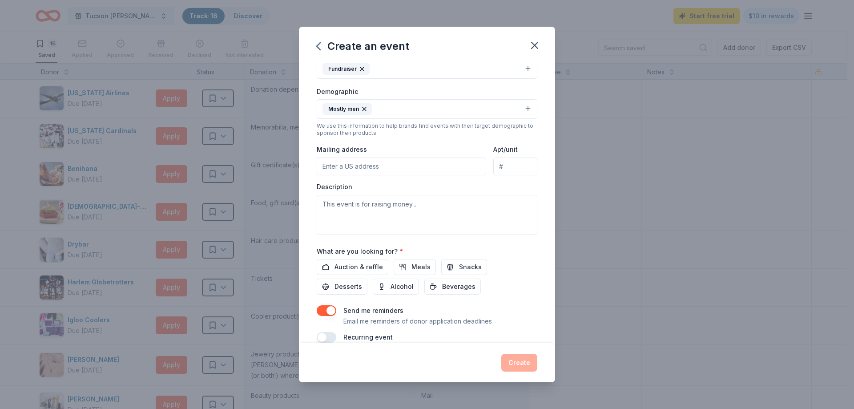
scroll to position [146, 0]
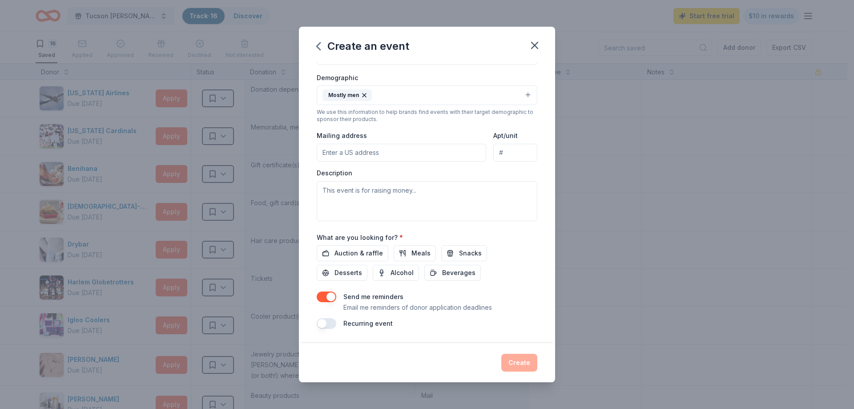
click at [408, 147] on input "Mailing address" at bounding box center [402, 153] width 170 height 18
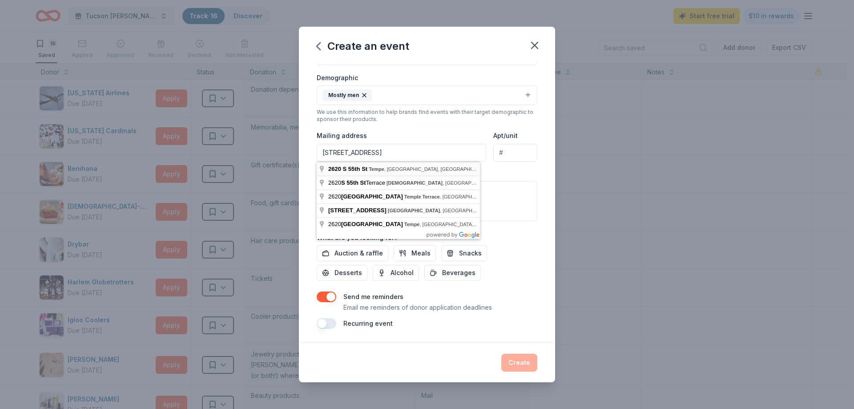
type input "2620 South 55th Street, Tempe, AZ, 85282"
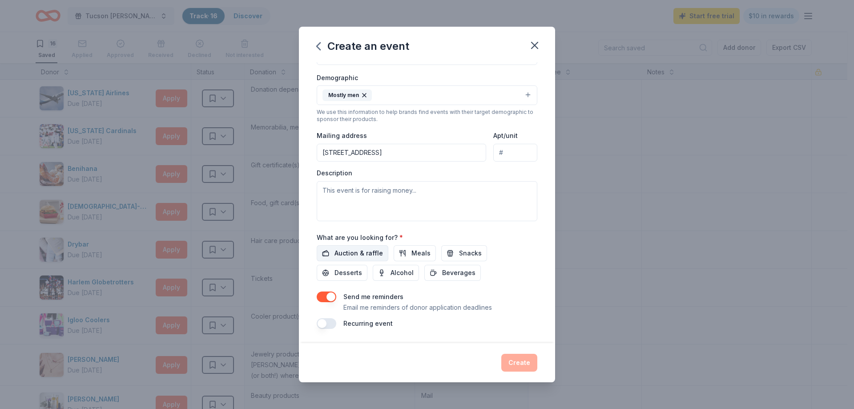
click at [374, 254] on span "Auction & raffle" at bounding box center [359, 253] width 48 height 11
click at [329, 299] on button "button" at bounding box center [327, 296] width 20 height 11
click at [433, 206] on textarea at bounding box center [427, 201] width 221 height 40
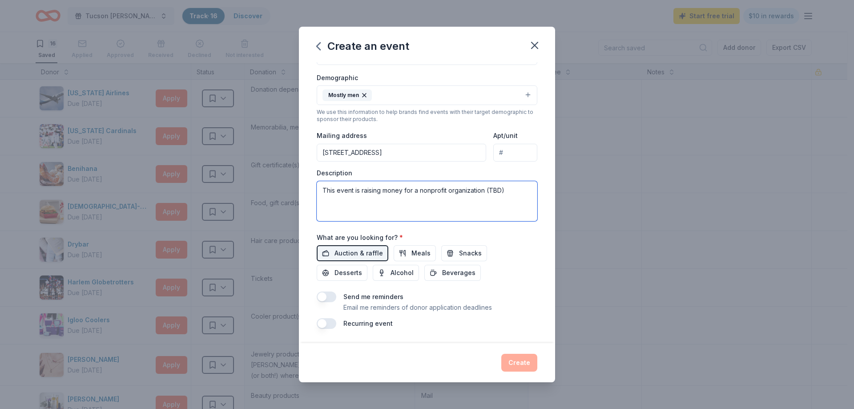
type textarea "This event is raising money for a nonprofit organization (TBD)"
click at [525, 242] on div "What are you looking for? * Auction & raffle Meals Snacks Desserts Alcohol Beve…" at bounding box center [427, 256] width 221 height 49
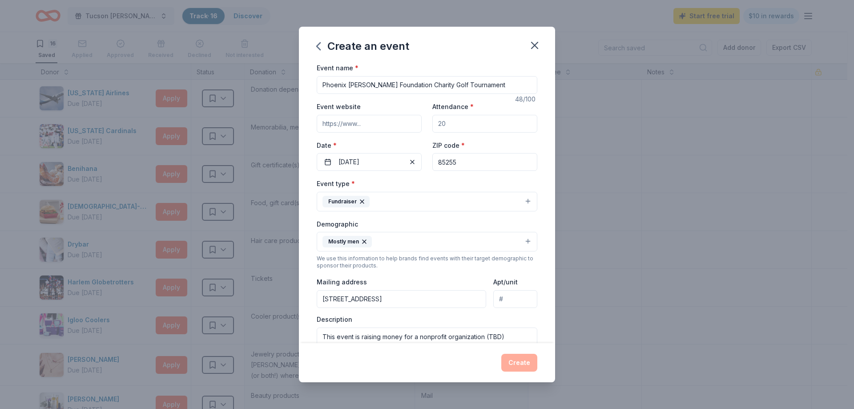
click at [480, 125] on input "Attendance *" at bounding box center [484, 124] width 105 height 18
type input "300"
click at [541, 129] on div "Event name * Phoenix Sundt Foundation Charity Golf Tournament 48 /100 Event web…" at bounding box center [427, 202] width 256 height 280
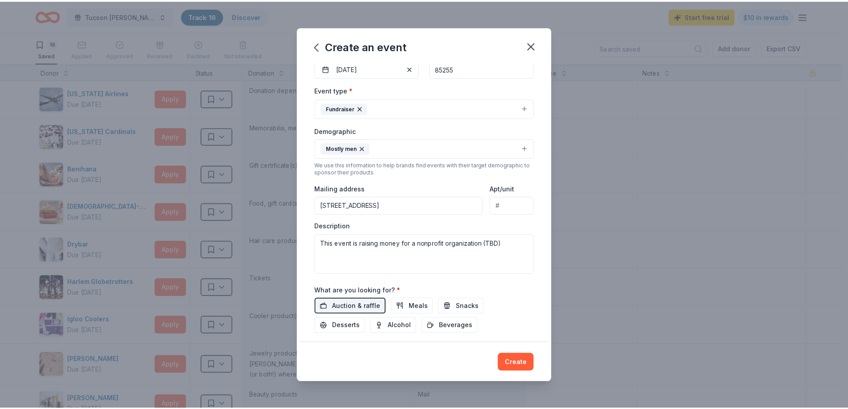
scroll to position [146, 0]
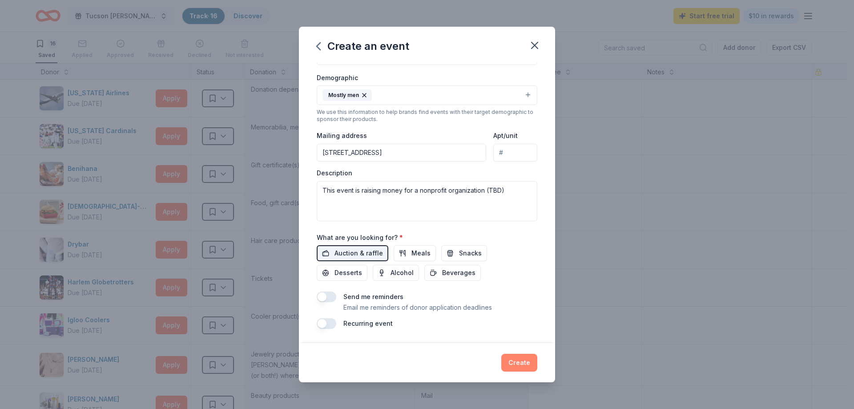
click at [529, 365] on button "Create" at bounding box center [519, 363] width 36 height 18
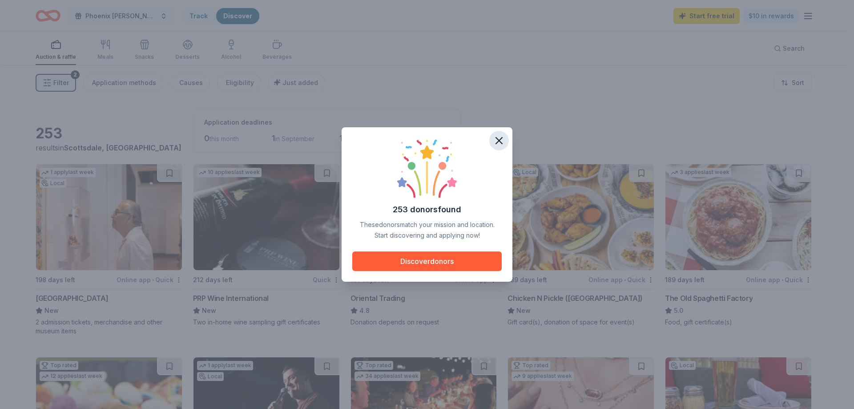
click at [500, 139] on icon "button" at bounding box center [499, 140] width 12 height 12
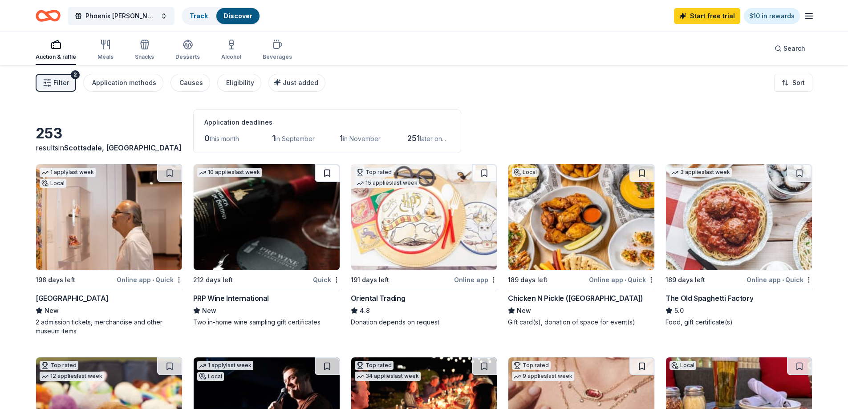
click at [330, 176] on button at bounding box center [327, 173] width 25 height 18
click at [642, 172] on button at bounding box center [641, 173] width 25 height 18
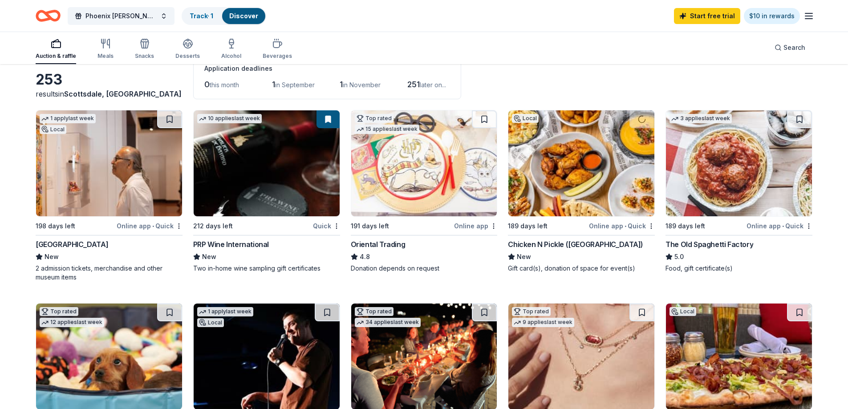
scroll to position [178, 0]
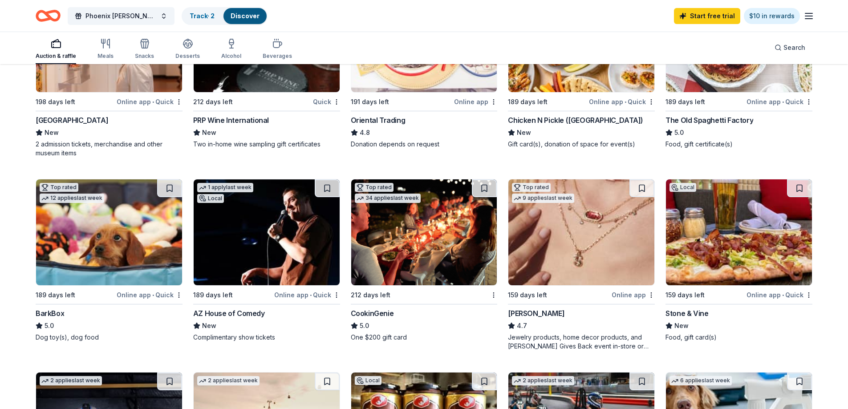
click at [643, 186] on button at bounding box center [641, 188] width 25 height 18
click at [327, 186] on button at bounding box center [327, 188] width 25 height 18
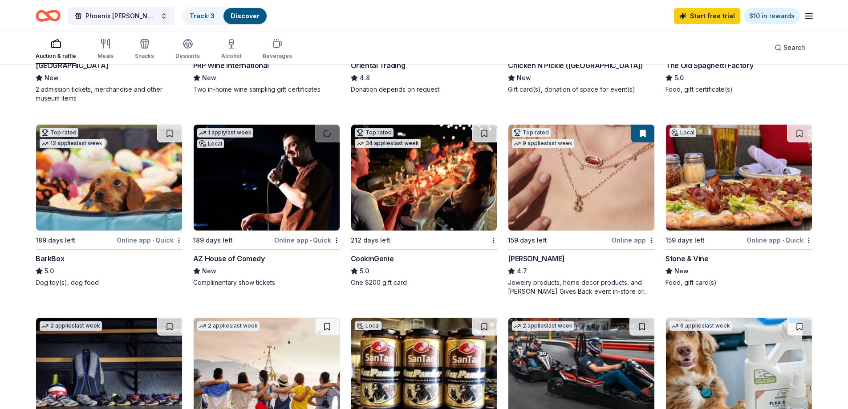
scroll to position [400, 0]
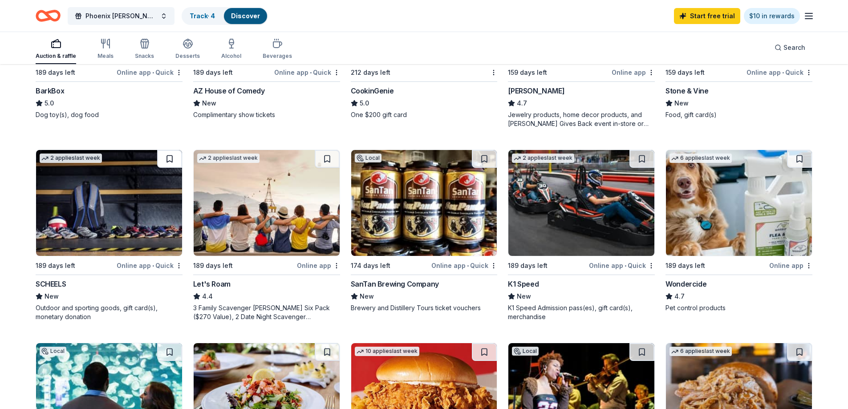
click at [174, 158] on button at bounding box center [169, 159] width 25 height 18
click at [485, 158] on button at bounding box center [484, 159] width 25 height 18
click at [642, 156] on button at bounding box center [641, 159] width 25 height 18
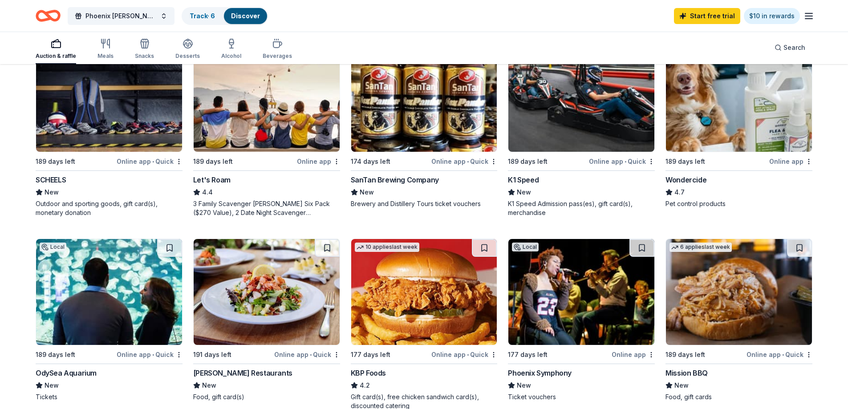
scroll to position [578, 0]
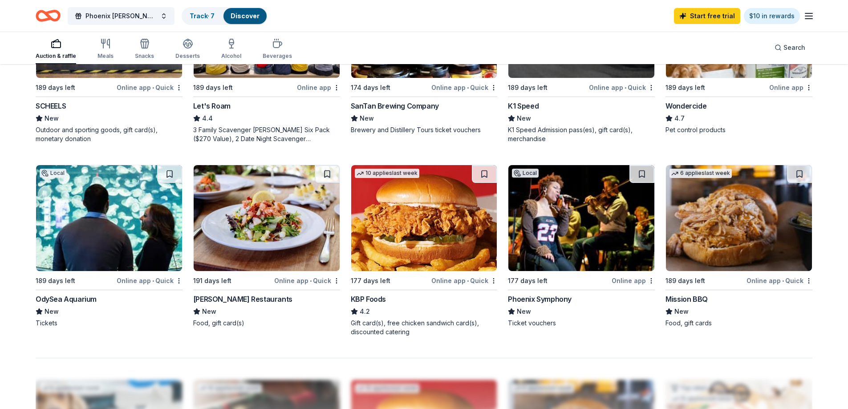
drag, startPoint x: 645, startPoint y: 170, endPoint x: 591, endPoint y: 178, distance: 54.4
click at [644, 170] on button at bounding box center [641, 174] width 25 height 18
click at [170, 174] on button at bounding box center [169, 174] width 25 height 18
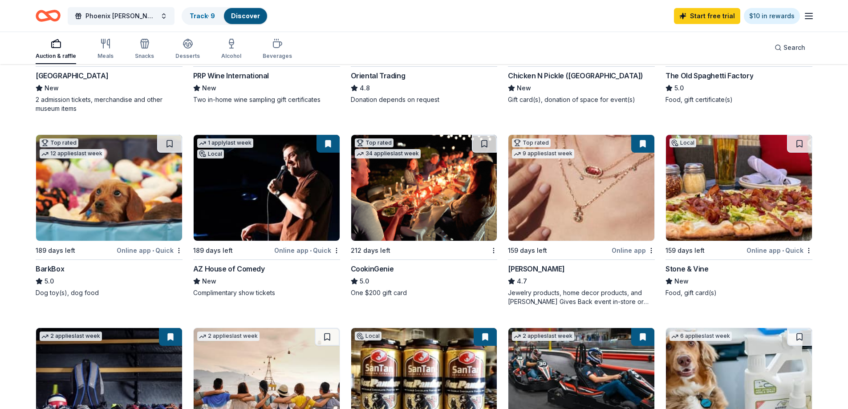
scroll to position [0, 0]
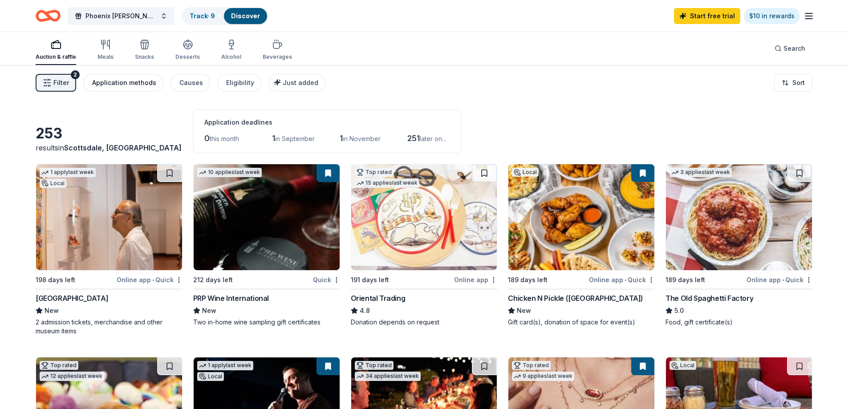
click at [135, 81] on div "Application methods" at bounding box center [124, 82] width 64 height 11
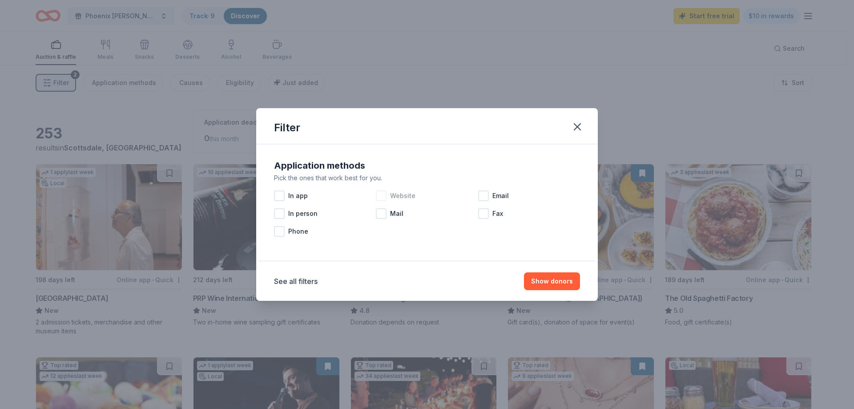
click at [398, 195] on span "Website" at bounding box center [402, 195] width 25 height 11
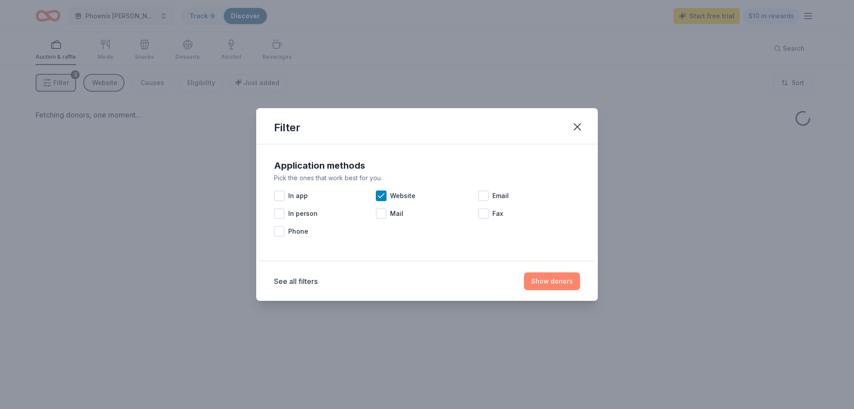
click at [565, 277] on button "Show donors" at bounding box center [552, 281] width 56 height 18
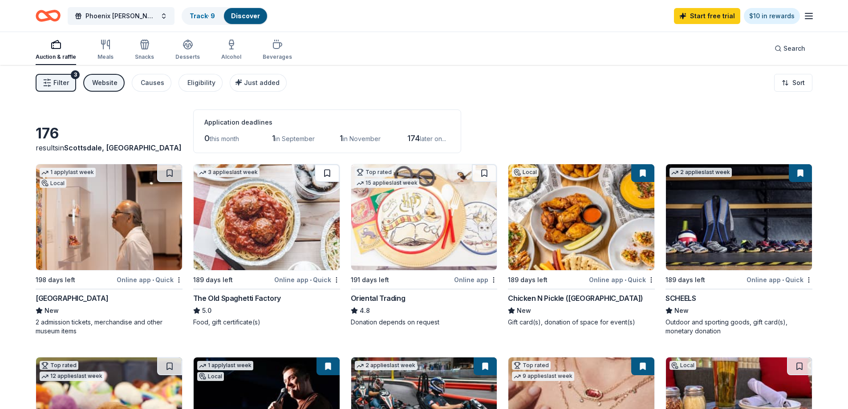
click at [325, 174] on button at bounding box center [327, 173] width 25 height 18
click at [99, 83] on div "Website" at bounding box center [104, 82] width 25 height 11
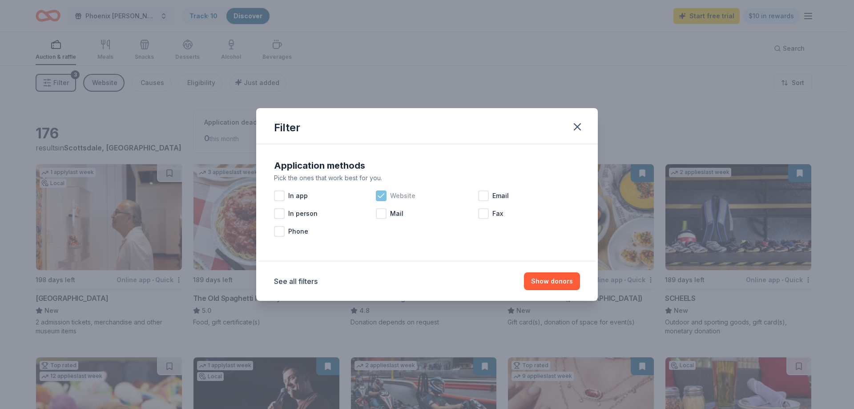
drag, startPoint x: 500, startPoint y: 194, endPoint x: 450, endPoint y: 197, distance: 49.9
click at [500, 194] on span "Email" at bounding box center [501, 195] width 16 height 11
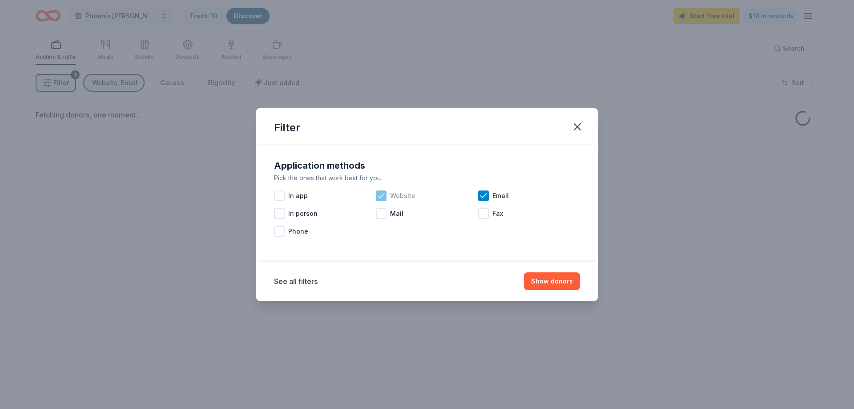
click at [397, 195] on span "Website" at bounding box center [402, 195] width 25 height 11
click at [561, 292] on div "See all filters Show donors" at bounding box center [427, 281] width 342 height 39
click at [561, 281] on button "Show donors" at bounding box center [552, 281] width 56 height 18
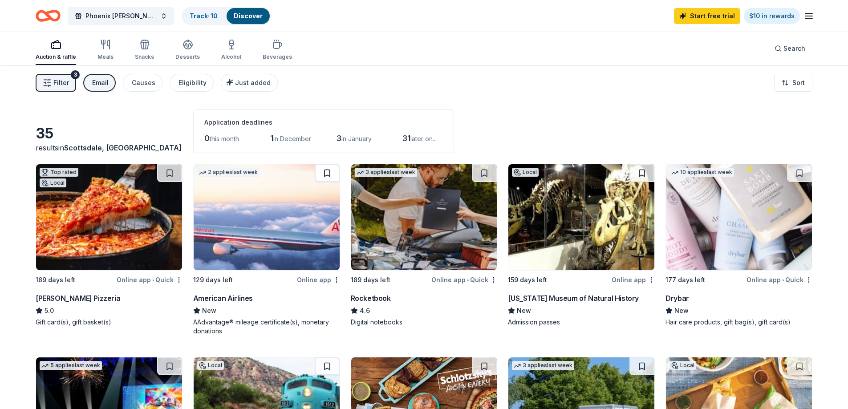
click at [328, 172] on button at bounding box center [327, 173] width 25 height 18
click at [795, 173] on button at bounding box center [799, 173] width 25 height 18
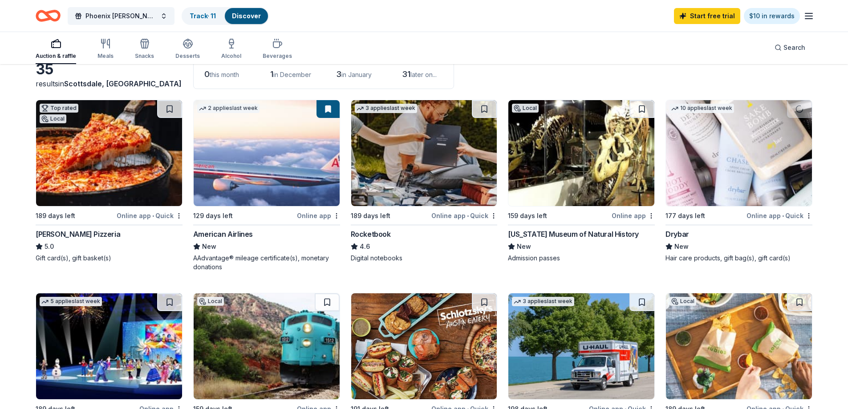
scroll to position [222, 0]
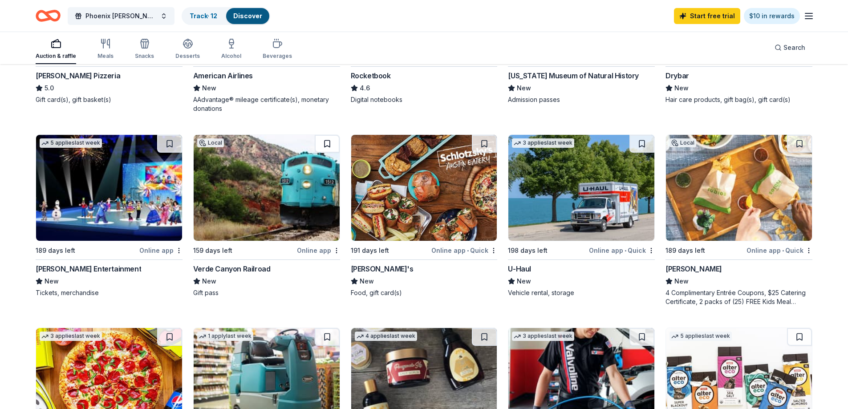
click at [326, 138] on button at bounding box center [327, 144] width 25 height 18
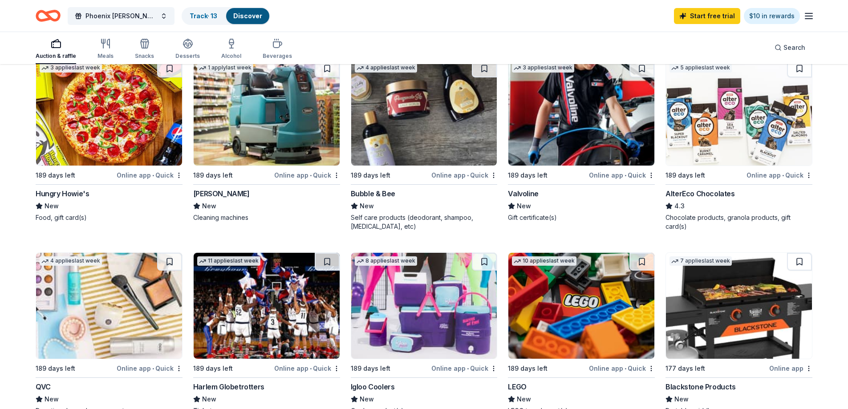
scroll to position [623, 0]
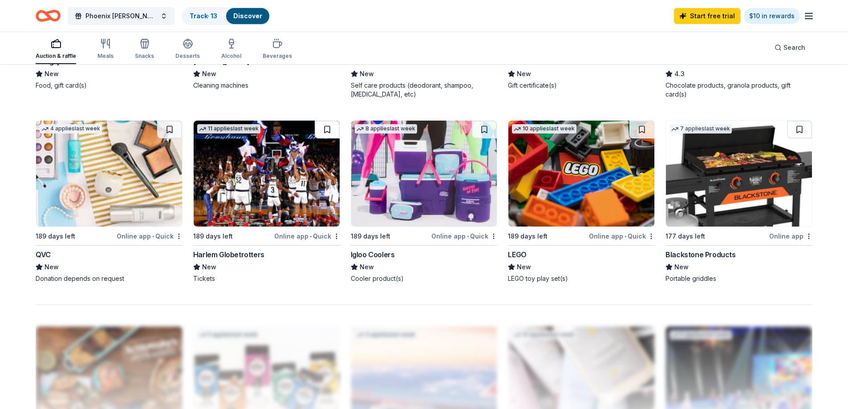
click at [331, 129] on button at bounding box center [327, 130] width 25 height 18
click at [636, 127] on button at bounding box center [641, 130] width 25 height 18
click at [485, 126] on button at bounding box center [484, 130] width 25 height 18
click at [796, 128] on button at bounding box center [799, 130] width 25 height 18
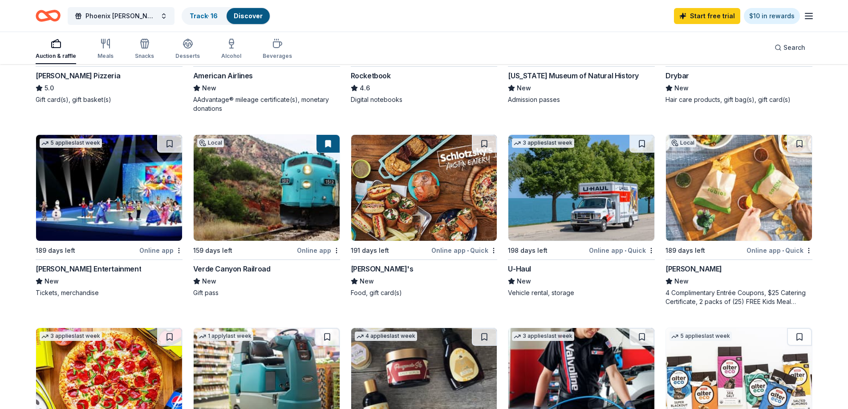
scroll to position [0, 0]
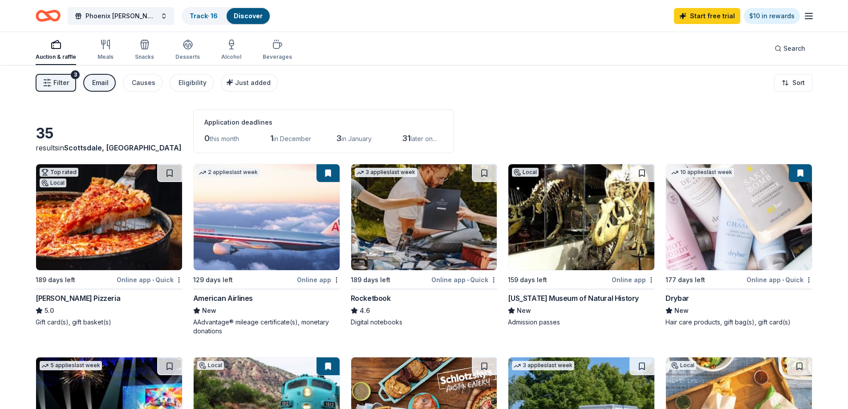
click at [100, 77] on button "Email" at bounding box center [99, 83] width 32 height 18
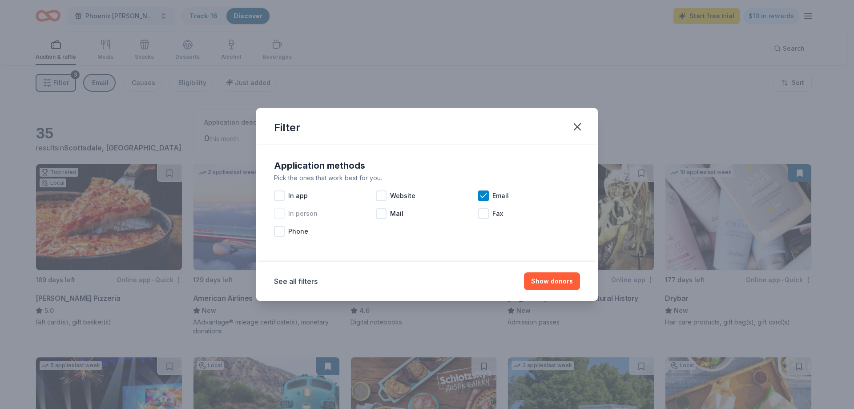
click at [306, 211] on span "In person" at bounding box center [302, 213] width 29 height 11
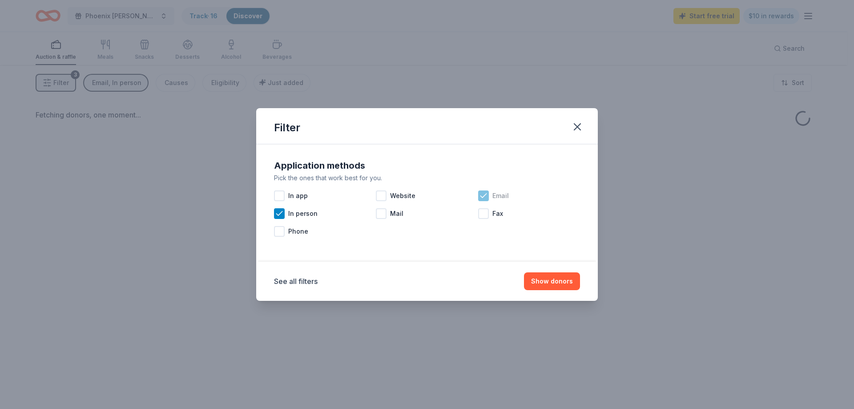
click at [490, 197] on div "Email" at bounding box center [529, 196] width 102 height 18
drag, startPoint x: 295, startPoint y: 211, endPoint x: 296, endPoint y: 223, distance: 12.1
click at [295, 211] on span "In person" at bounding box center [302, 213] width 29 height 11
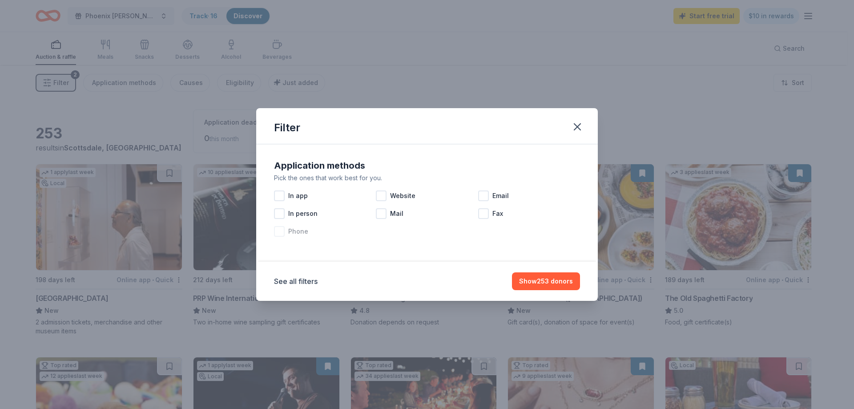
click at [296, 229] on span "Phone" at bounding box center [298, 231] width 20 height 11
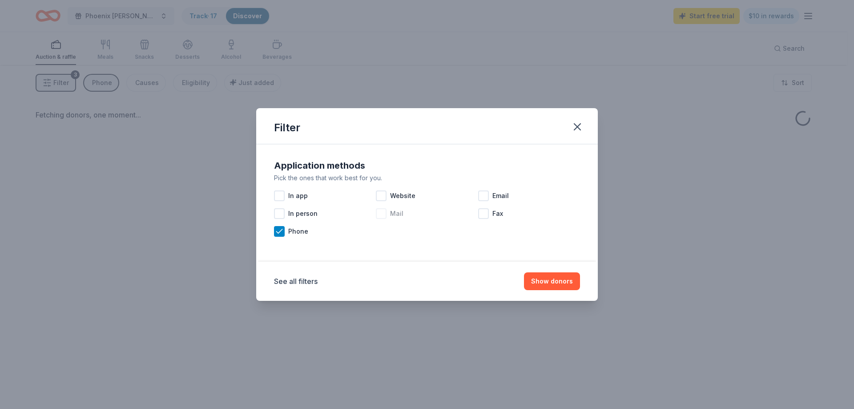
drag, startPoint x: 304, startPoint y: 233, endPoint x: 396, endPoint y: 217, distance: 93.0
click at [305, 232] on span "Phone" at bounding box center [298, 231] width 20 height 11
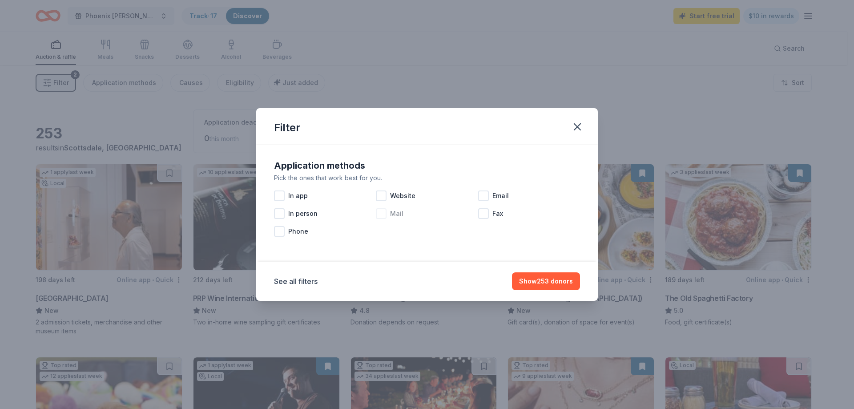
click at [400, 212] on span "Mail" at bounding box center [396, 213] width 13 height 11
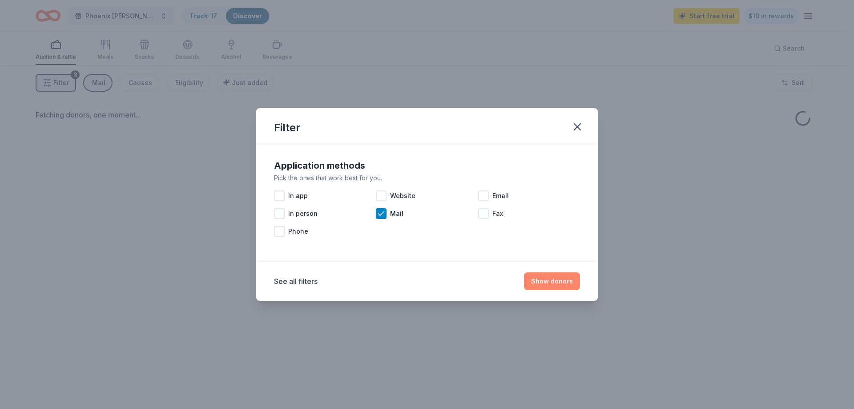
click at [563, 284] on button "Show donors" at bounding box center [552, 281] width 56 height 18
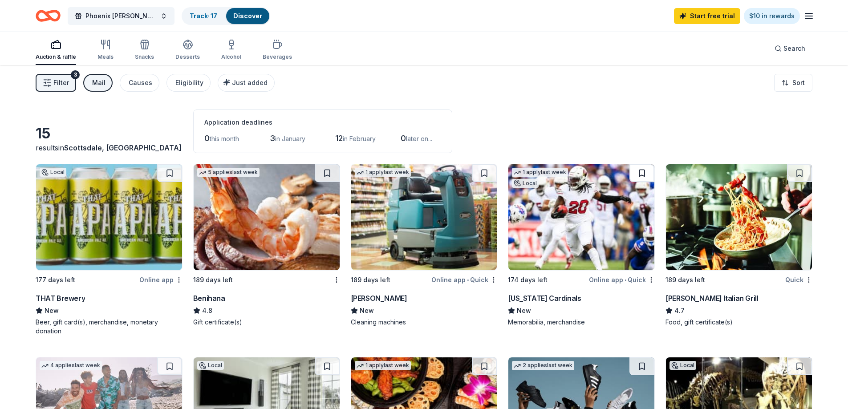
click at [644, 172] on button at bounding box center [641, 173] width 25 height 18
click at [165, 170] on button at bounding box center [169, 173] width 25 height 18
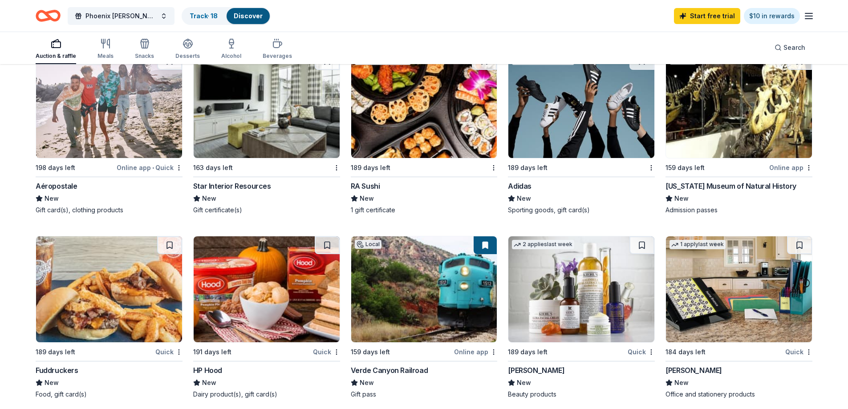
scroll to position [445, 0]
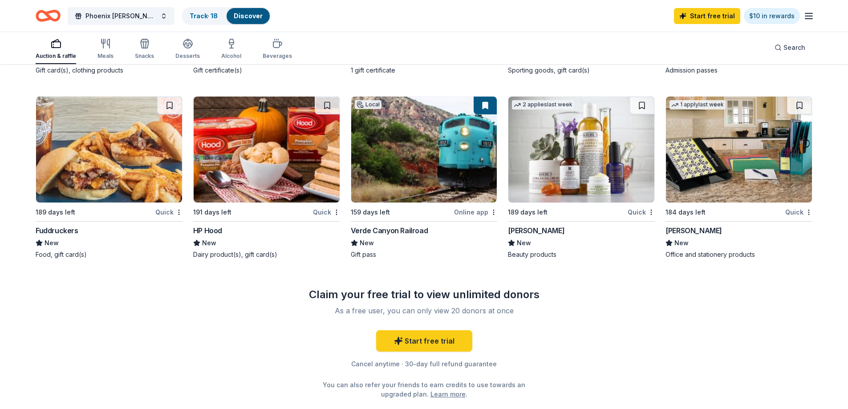
click at [644, 105] on button at bounding box center [641, 106] width 25 height 18
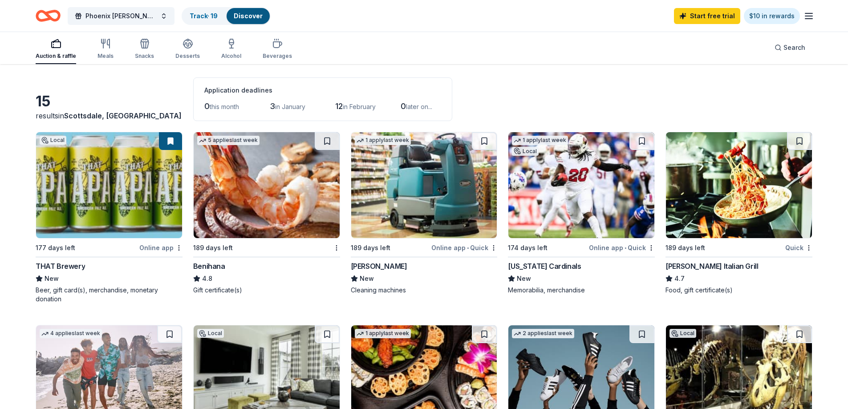
scroll to position [0, 0]
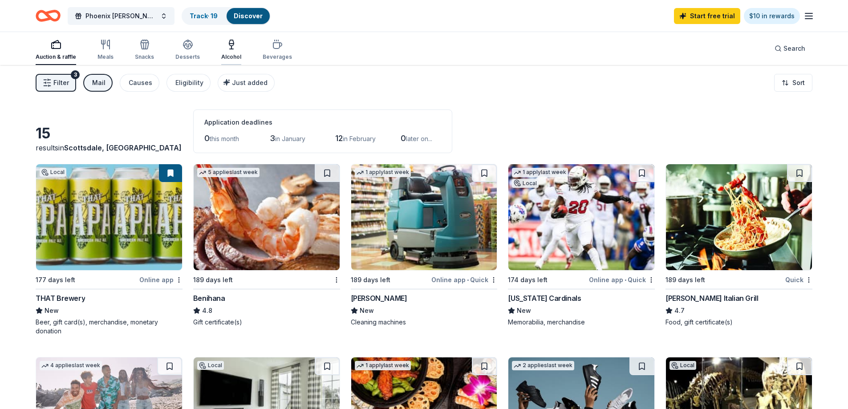
click at [231, 52] on div "Alcohol" at bounding box center [231, 49] width 20 height 21
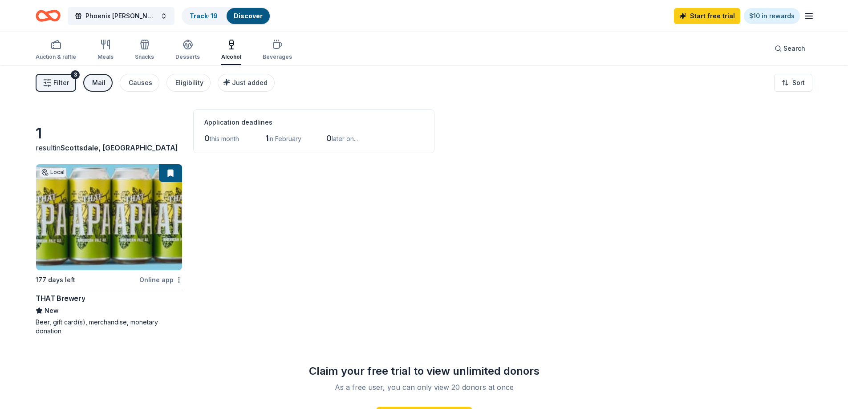
click at [106, 83] on button "Mail" at bounding box center [97, 83] width 29 height 18
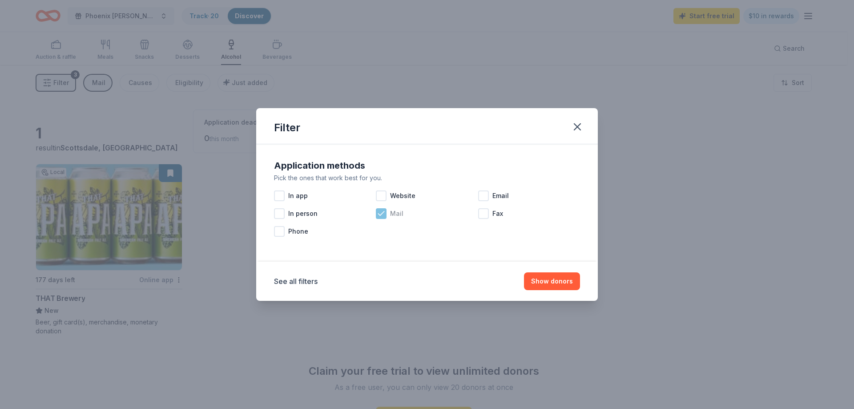
click at [391, 216] on span "Mail" at bounding box center [396, 213] width 13 height 11
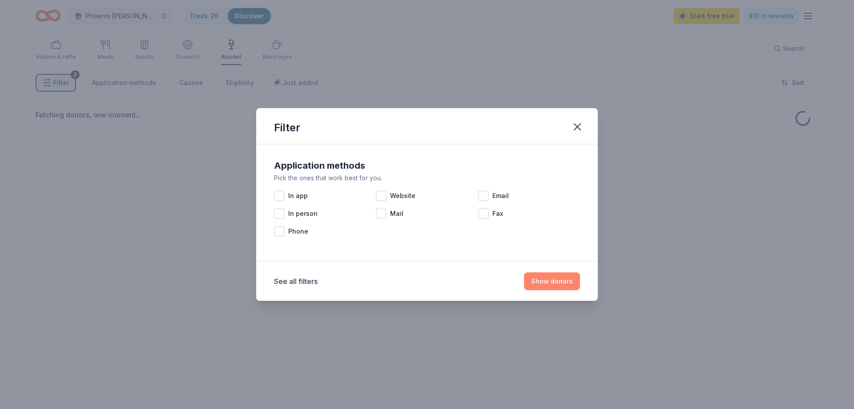
click at [561, 287] on button "Show donors" at bounding box center [552, 281] width 56 height 18
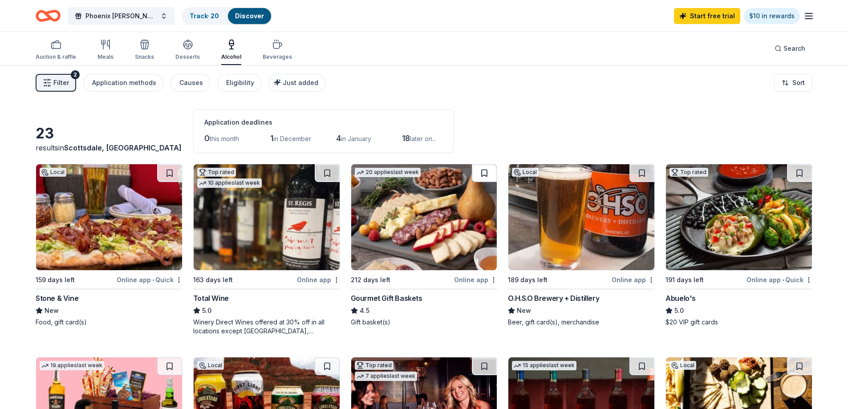
click at [486, 170] on button at bounding box center [484, 173] width 25 height 18
click at [639, 172] on button at bounding box center [641, 173] width 25 height 18
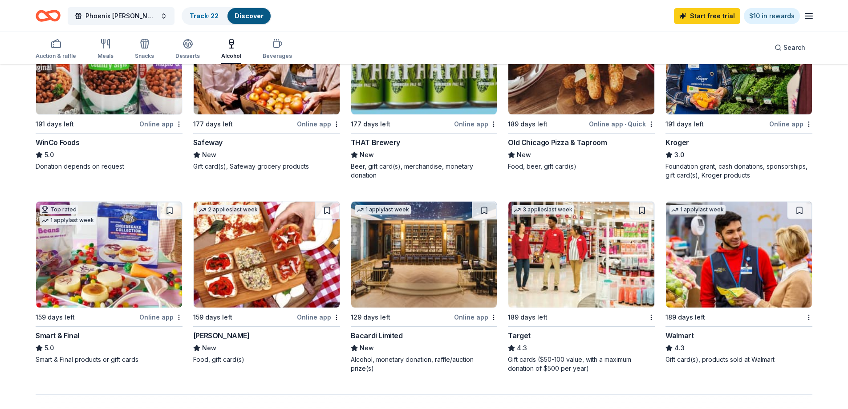
scroll to position [534, 0]
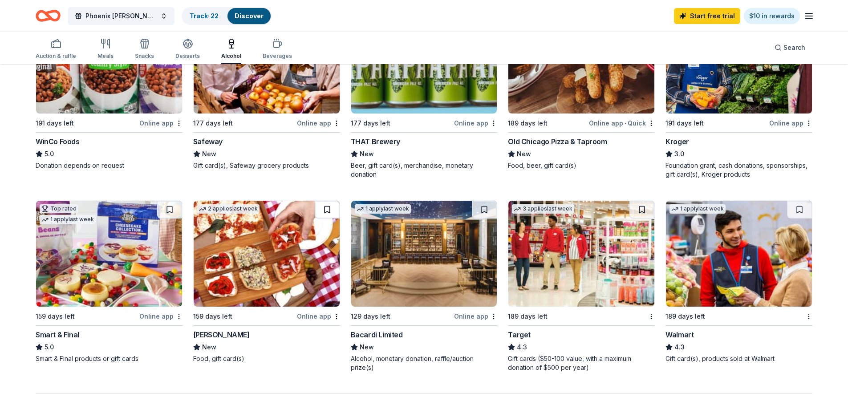
click at [327, 207] on button at bounding box center [327, 210] width 25 height 18
click at [646, 216] on button at bounding box center [641, 210] width 25 height 18
click at [797, 208] on button at bounding box center [799, 210] width 25 height 18
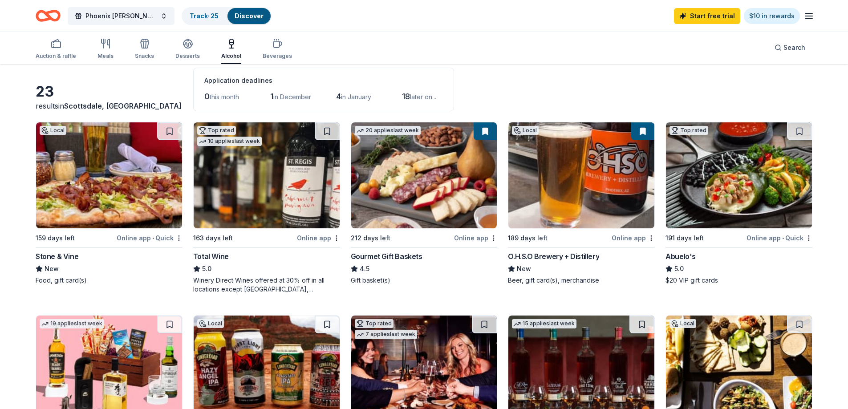
scroll to position [0, 0]
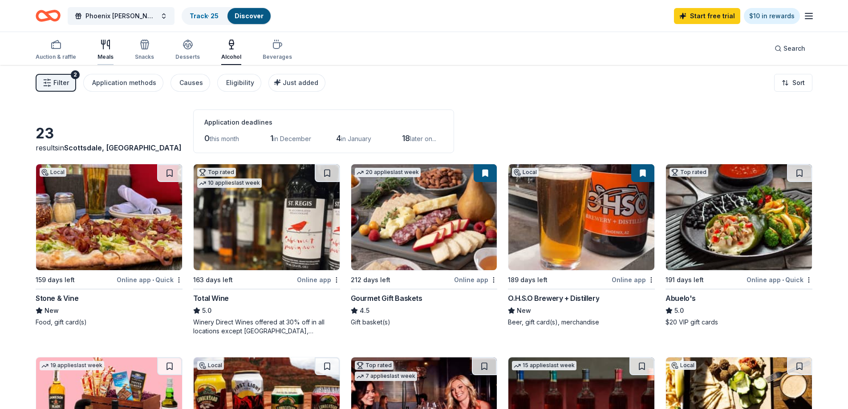
click at [105, 47] on icon "button" at bounding box center [105, 44] width 11 height 11
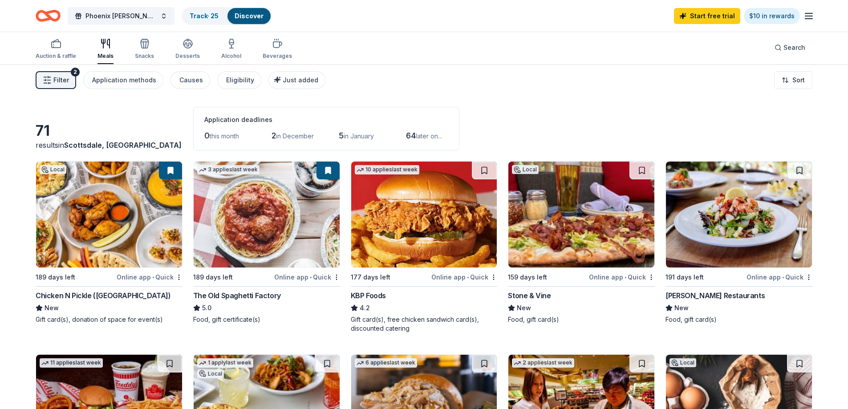
scroll to position [44, 0]
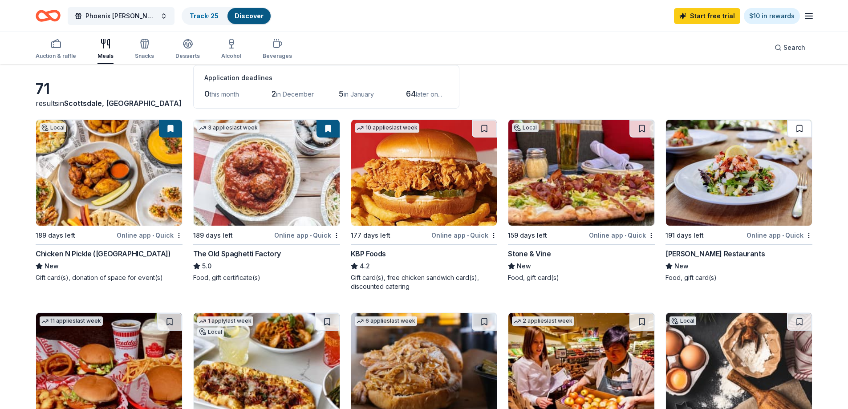
click at [804, 128] on button at bounding box center [799, 129] width 25 height 18
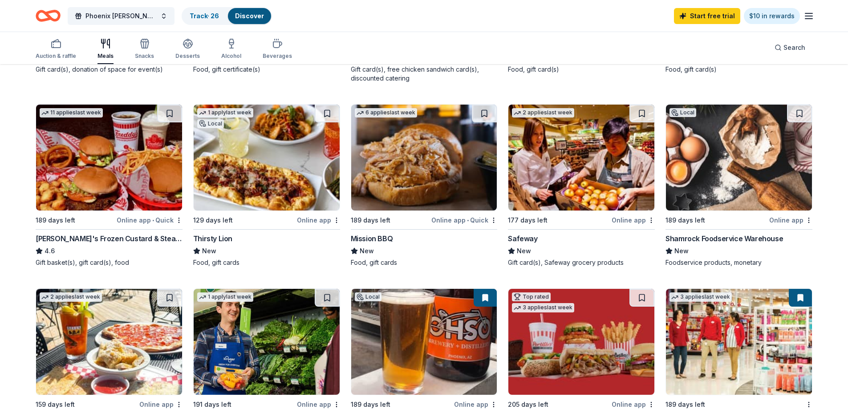
scroll to position [267, 0]
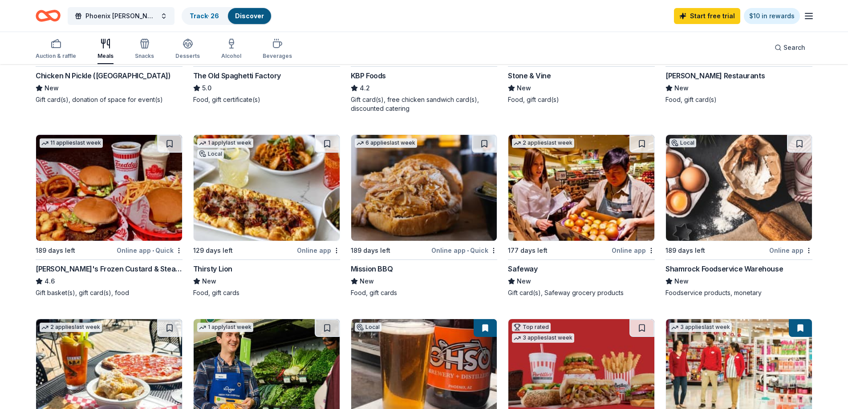
click at [331, 145] on button at bounding box center [327, 144] width 25 height 18
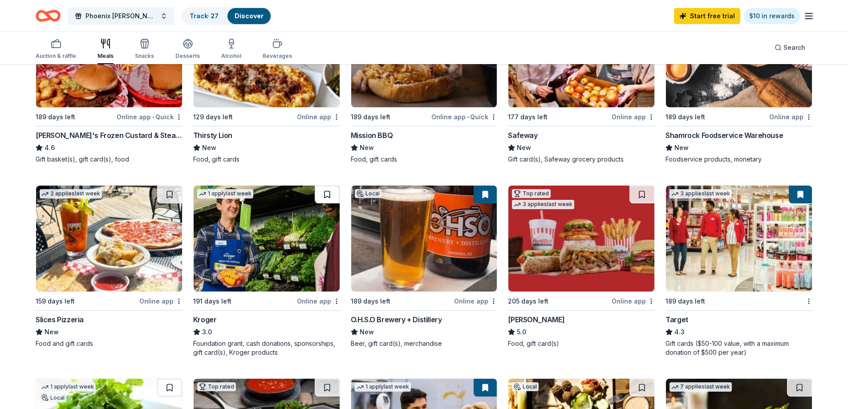
click at [327, 192] on button at bounding box center [327, 195] width 25 height 18
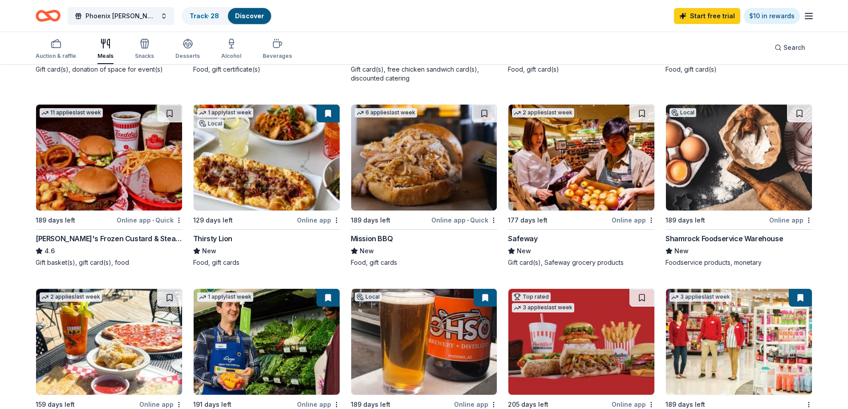
scroll to position [44, 0]
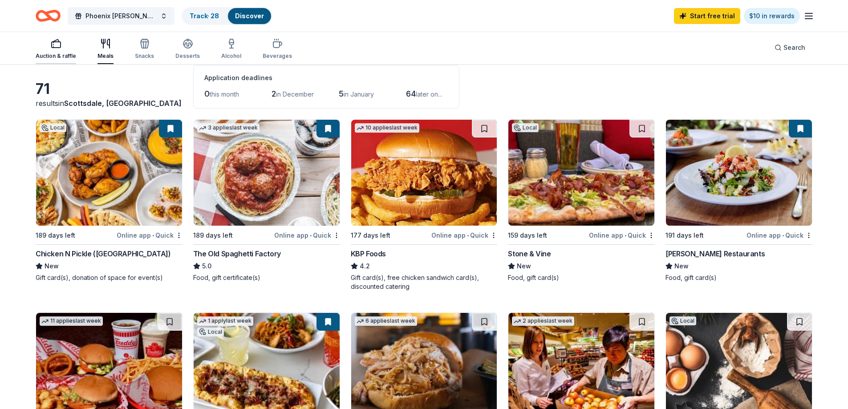
click at [59, 53] on div "Auction & raffle" at bounding box center [56, 56] width 40 height 7
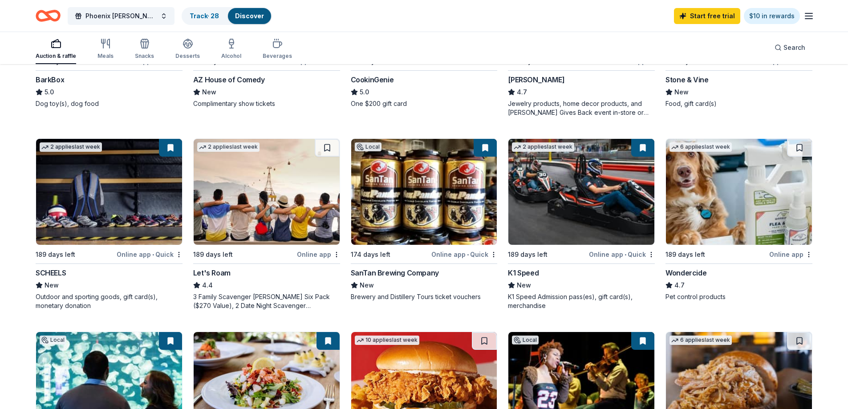
scroll to position [400, 0]
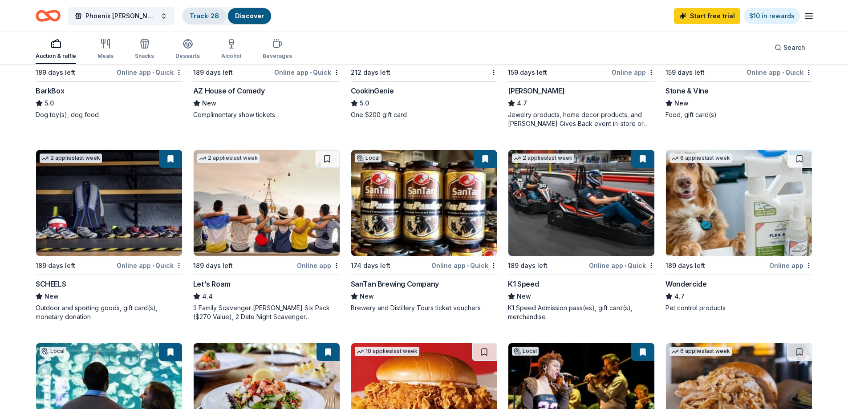
click at [202, 19] on link "Track · 28" at bounding box center [204, 16] width 29 height 8
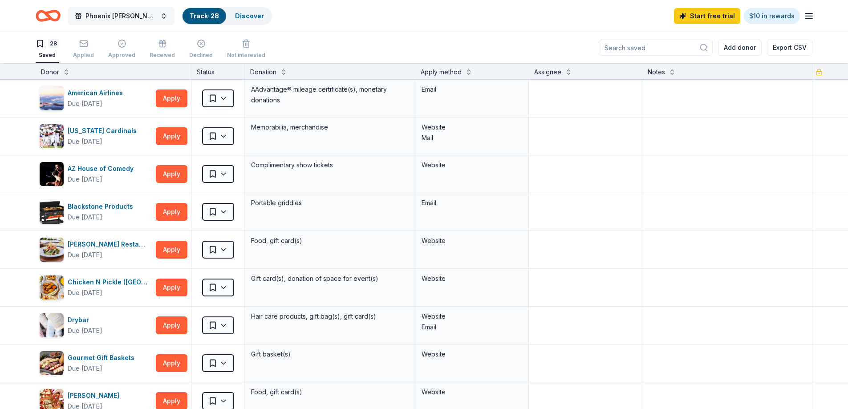
click at [133, 14] on span "Phoenix Sundt Foundation Charity Golf Tournament" at bounding box center [120, 16] width 71 height 11
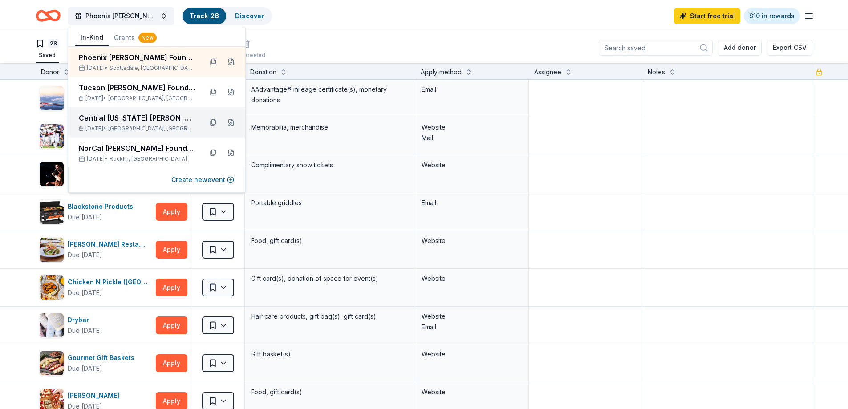
click at [138, 127] on span "Universal City, TX" at bounding box center [151, 128] width 87 height 7
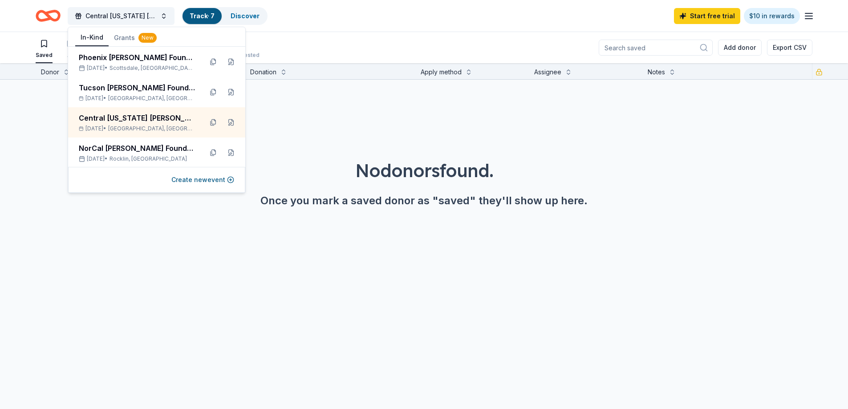
click at [331, 29] on div "Central Texas Sundt Foundation Charity Golf Tournament Track · 7 Discover Start…" at bounding box center [424, 16] width 848 height 32
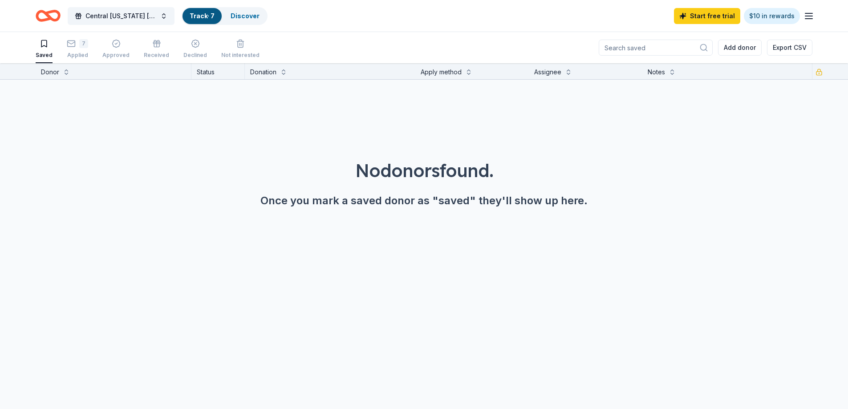
click at [203, 13] on link "Track · 7" at bounding box center [202, 16] width 25 height 8
click at [84, 43] on div "7" at bounding box center [83, 43] width 9 height 9
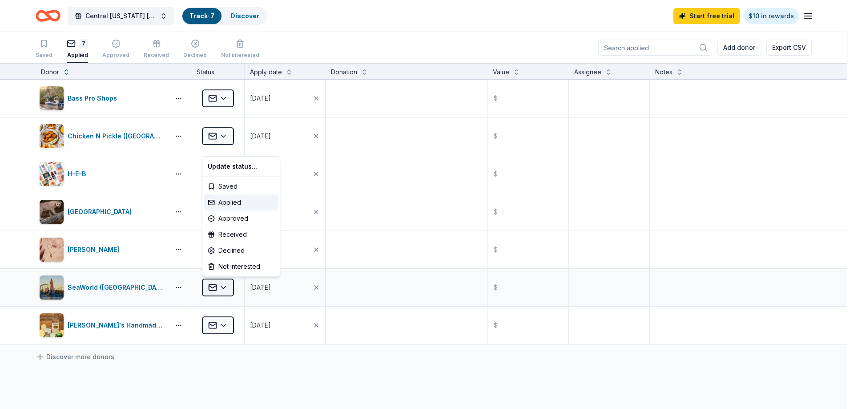
click at [226, 287] on html "Central Texas Sundt Foundation Charity Golf Tournament Track · 7 Discover Start…" at bounding box center [427, 204] width 854 height 409
click at [246, 214] on div "Approved" at bounding box center [241, 218] width 74 height 16
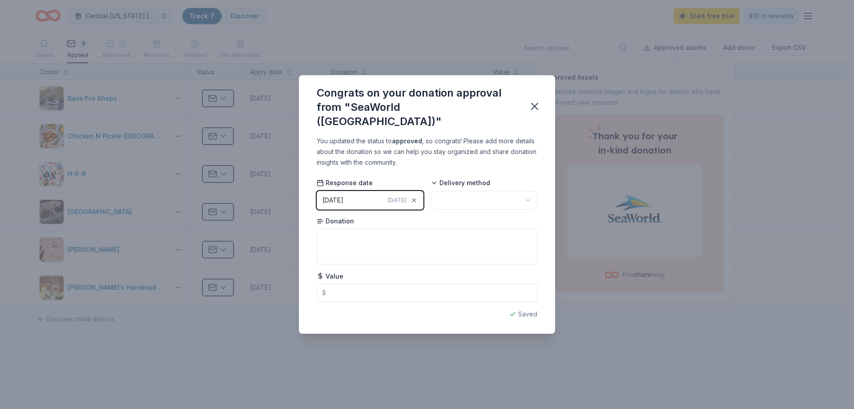
click at [485, 196] on html "Central Texas Sundt Foundation Charity Golf Tournament Track · 7 Discover Start…" at bounding box center [427, 204] width 854 height 409
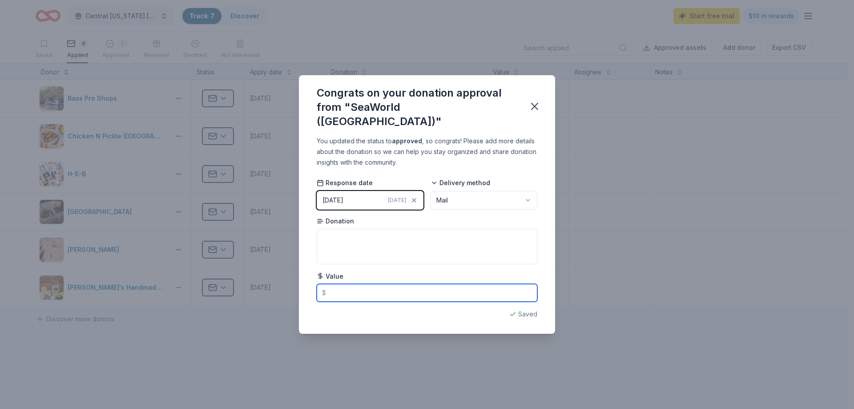
click at [370, 286] on input "text" at bounding box center [427, 293] width 221 height 18
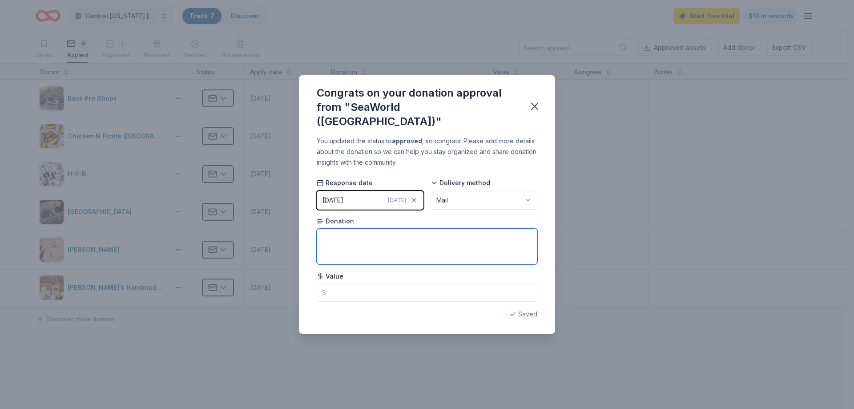
click at [369, 237] on textarea at bounding box center [427, 247] width 221 height 36
click at [495, 263] on div "Response date 08/13/2025 Today Delivery method Mail Donation 4 Tickets Value $" at bounding box center [427, 239] width 221 height 123
click at [528, 350] on div "Congrats on your donation approval from "SeaWorld (San Antonio)" You updated th…" at bounding box center [427, 204] width 854 height 409
click at [329, 229] on textarea "4 Tickets" at bounding box center [427, 247] width 221 height 36
type textarea "4 One Day Tickets"
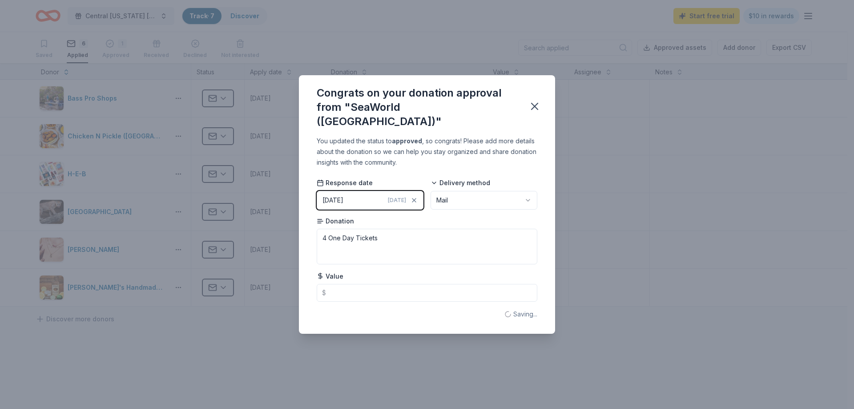
click at [624, 198] on div "Congrats on your donation approval from "SeaWorld (San Antonio)" You updated th…" at bounding box center [427, 204] width 854 height 409
click at [541, 106] on button "button" at bounding box center [535, 107] width 20 height 20
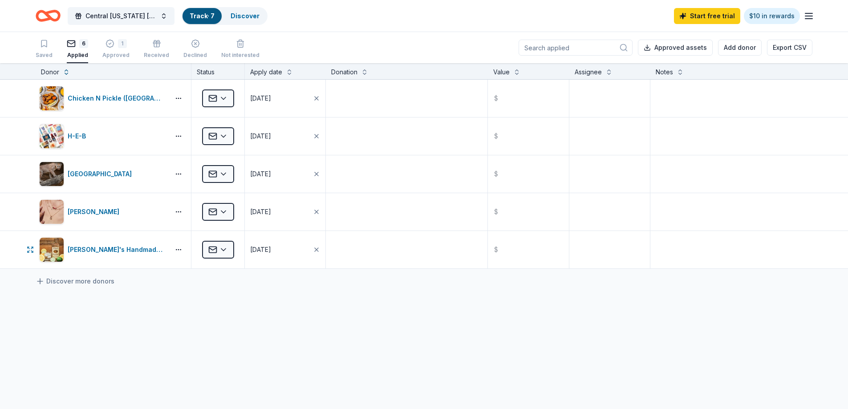
scroll to position [65, 0]
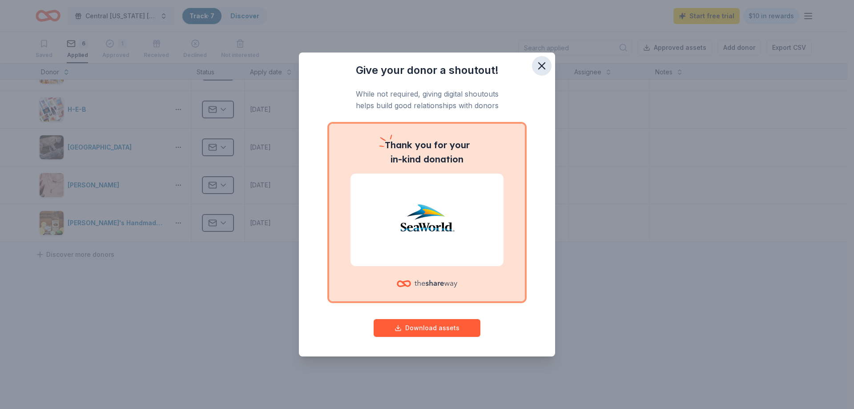
click at [542, 64] on icon "button" at bounding box center [542, 66] width 12 height 12
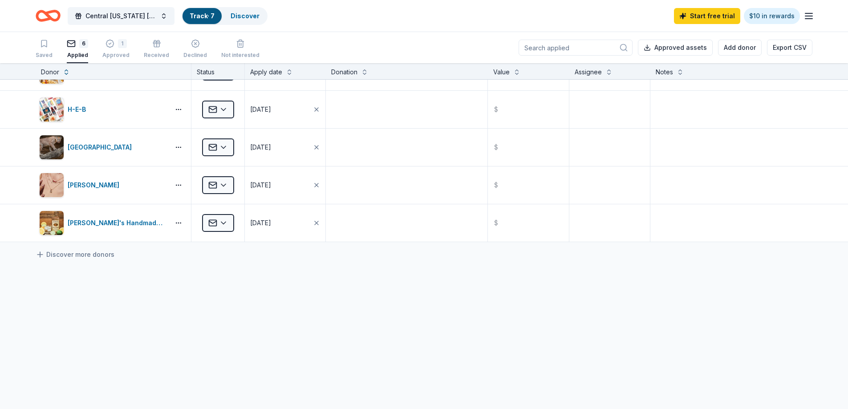
scroll to position [0, 0]
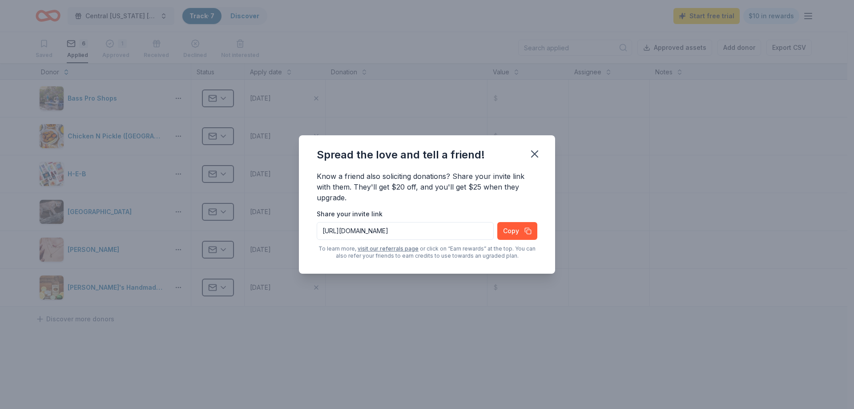
drag, startPoint x: 537, startPoint y: 149, endPoint x: 541, endPoint y: 164, distance: 16.3
click at [537, 149] on icon "button" at bounding box center [535, 154] width 12 height 12
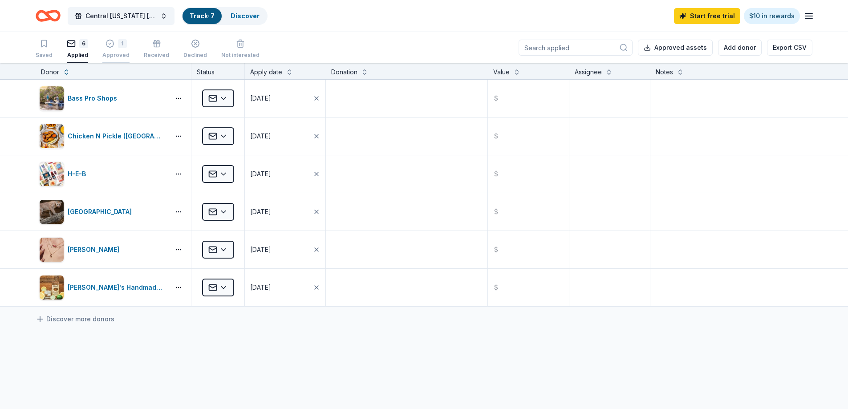
click at [123, 43] on div "1" at bounding box center [122, 38] width 9 height 9
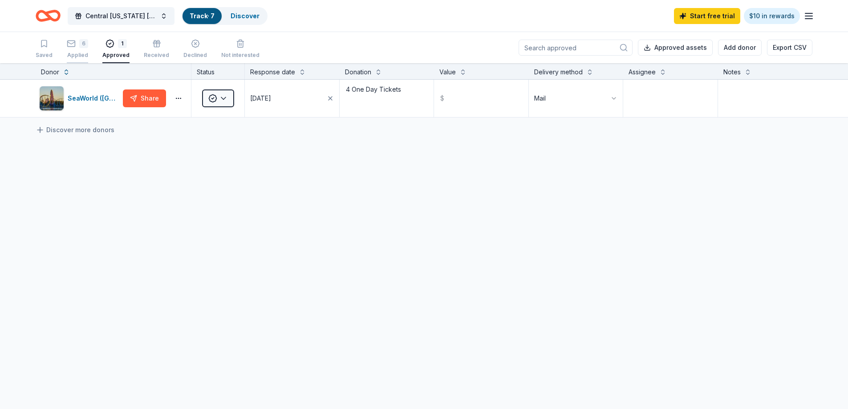
click at [78, 53] on div "Applied" at bounding box center [77, 55] width 21 height 7
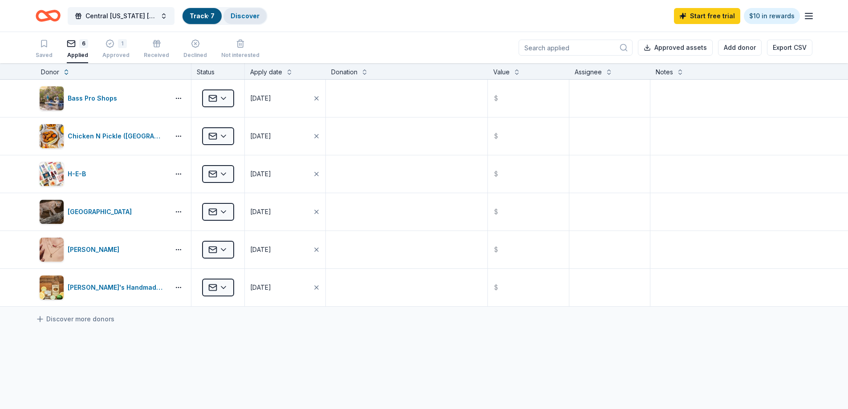
click at [246, 18] on link "Discover" at bounding box center [244, 16] width 29 height 8
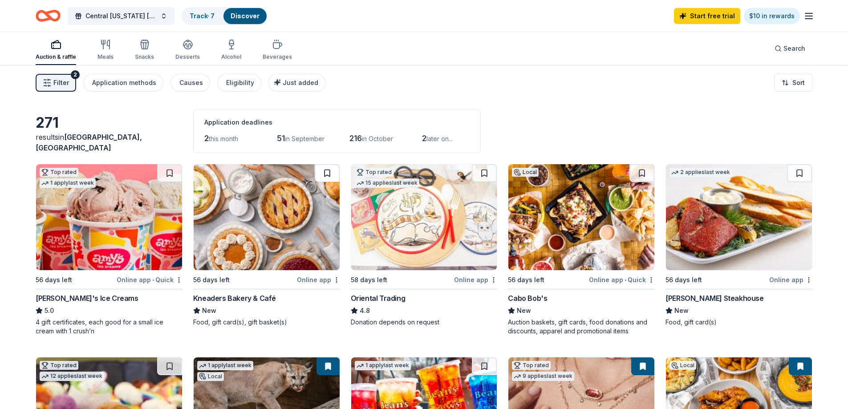
click at [329, 173] on button at bounding box center [327, 173] width 25 height 18
click at [787, 50] on span "Search" at bounding box center [794, 48] width 22 height 11
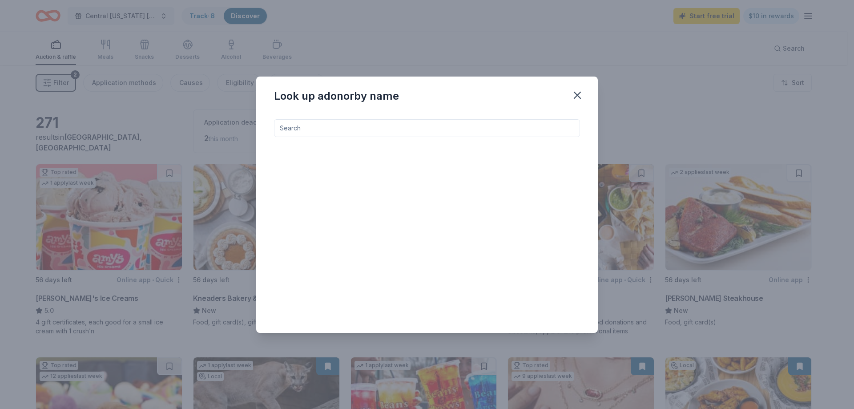
click at [368, 129] on input at bounding box center [427, 128] width 306 height 18
click at [580, 93] on icon "button" at bounding box center [577, 95] width 6 height 6
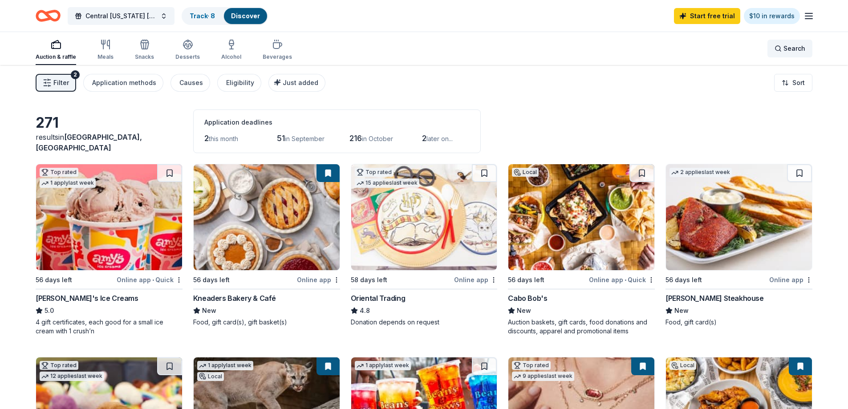
click at [798, 47] on span "Search" at bounding box center [794, 48] width 22 height 11
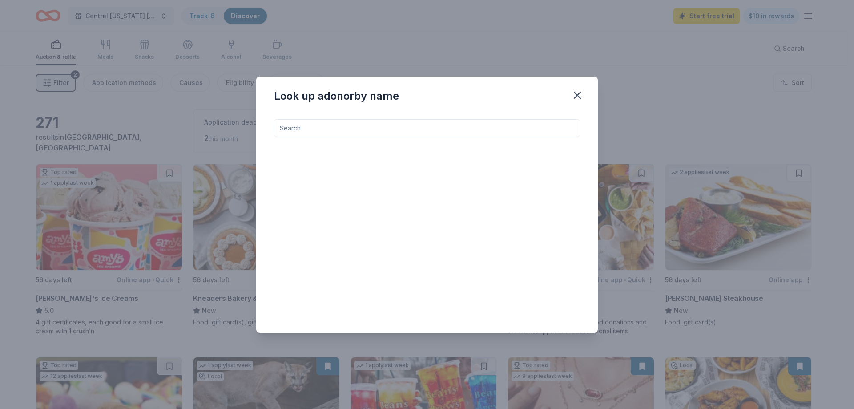
click at [456, 127] on input at bounding box center [427, 128] width 306 height 18
type input "steak"
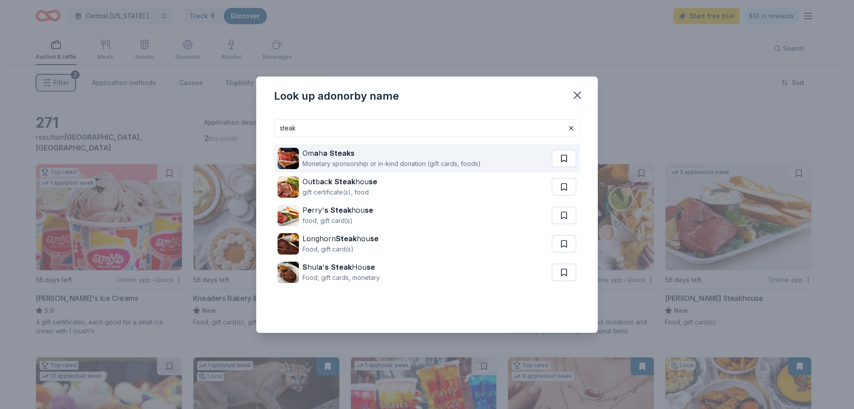
click at [560, 157] on button at bounding box center [564, 158] width 25 height 18
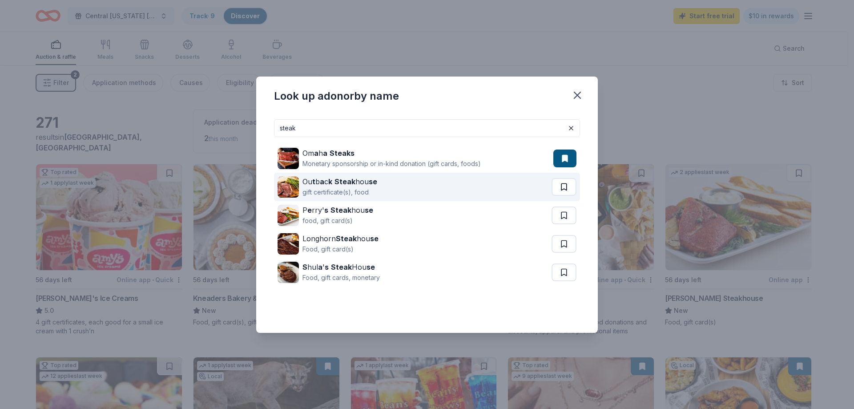
click at [567, 186] on button at bounding box center [564, 187] width 25 height 18
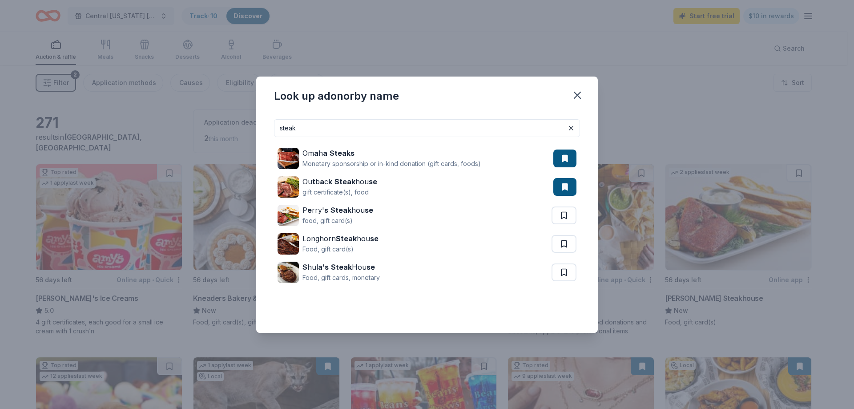
click at [670, 90] on div "Look up a donor by name steak Om a h a Steaks Monetary sponsorship or in-kind d…" at bounding box center [427, 204] width 854 height 409
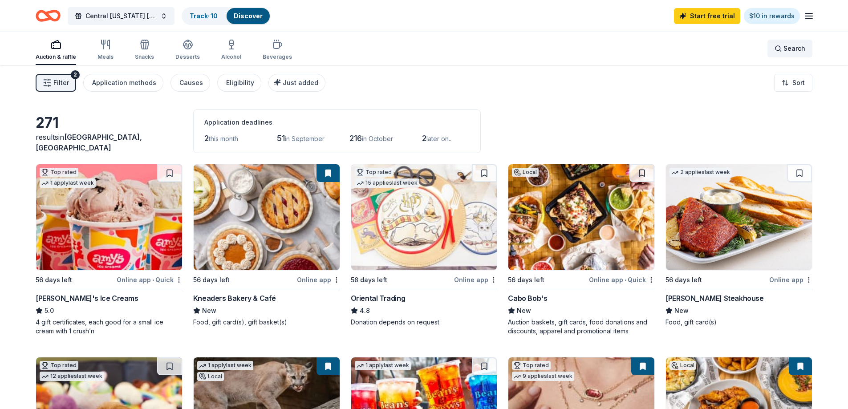
click at [780, 49] on div "Search" at bounding box center [789, 48] width 31 height 11
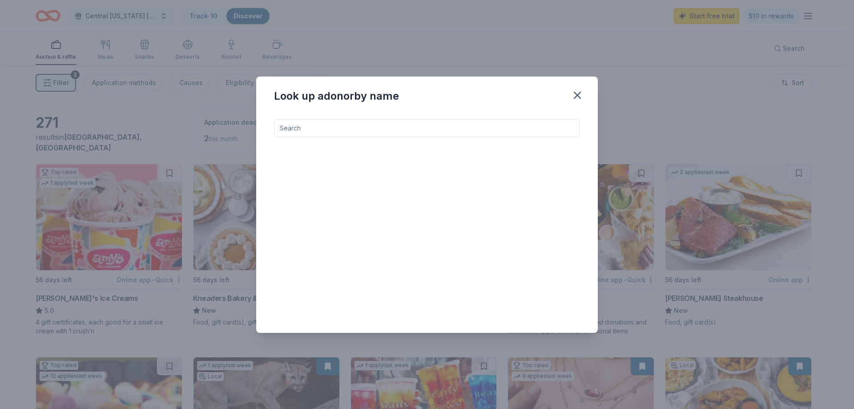
click at [453, 130] on input at bounding box center [427, 128] width 306 height 18
type input "tickets"
click at [572, 128] on button at bounding box center [571, 128] width 11 height 11
click at [448, 131] on input at bounding box center [427, 128] width 306 height 18
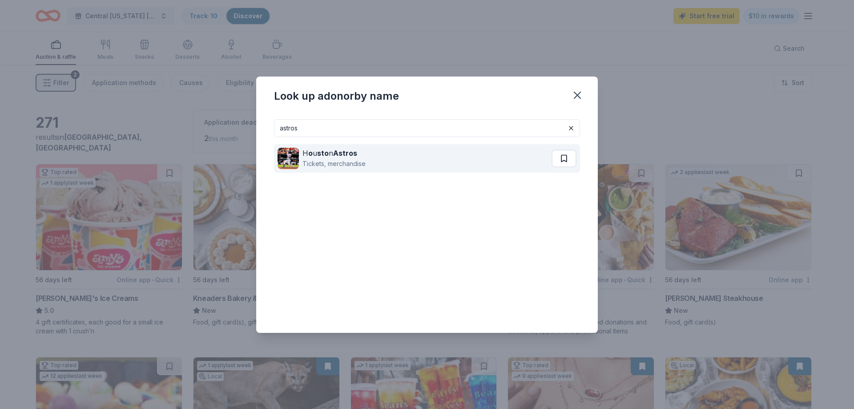
type input "astros"
click at [567, 158] on button at bounding box center [564, 158] width 25 height 18
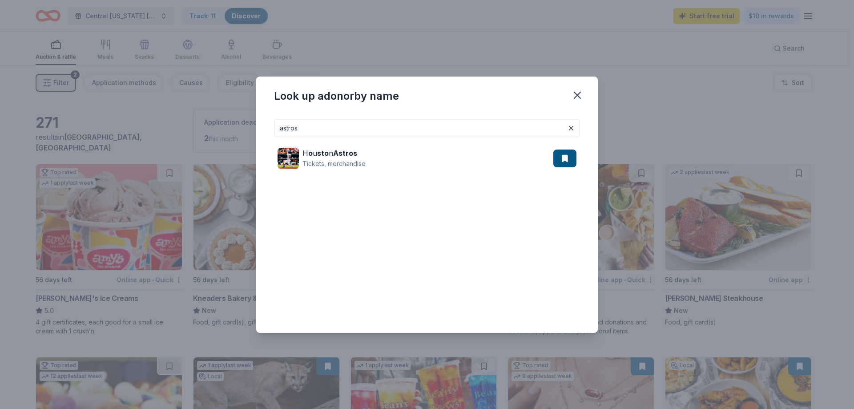
click at [640, 114] on div "Look up a donor by name astros H o u sto n Astros Tickets, merchandise" at bounding box center [427, 204] width 854 height 409
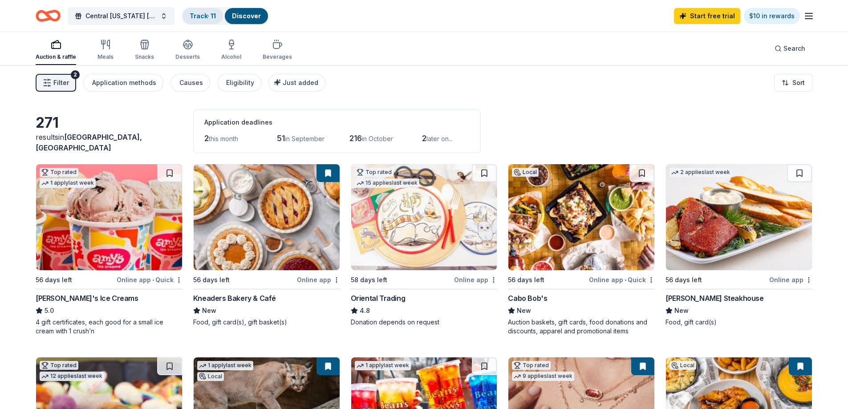
click at [209, 18] on link "Track · 11" at bounding box center [203, 16] width 26 height 8
click at [202, 15] on link "Track · 11" at bounding box center [203, 16] width 26 height 8
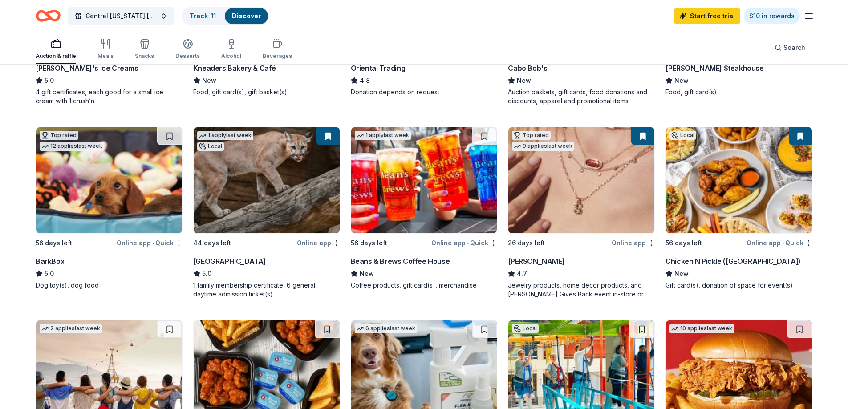
scroll to position [0, 0]
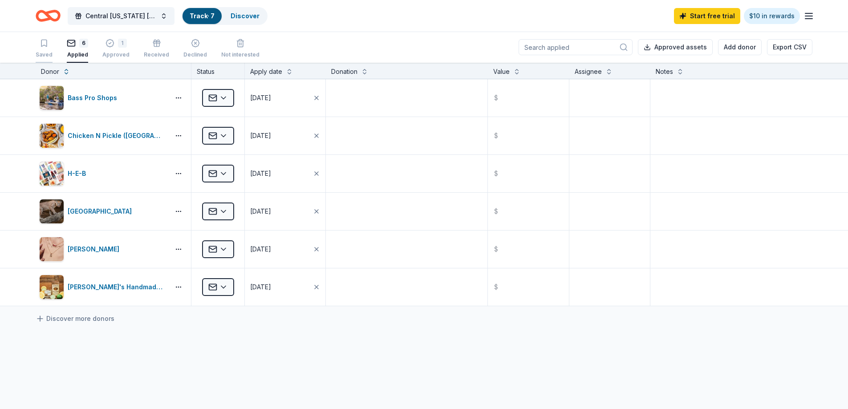
click at [41, 46] on icon "button" at bounding box center [43, 43] width 5 height 7
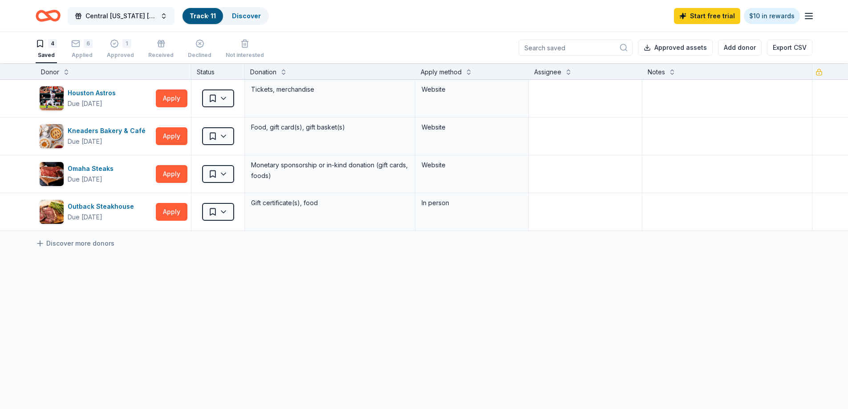
click at [139, 15] on span "Central Texas Sundt Foundation Charity Golf Tournament" at bounding box center [120, 16] width 71 height 11
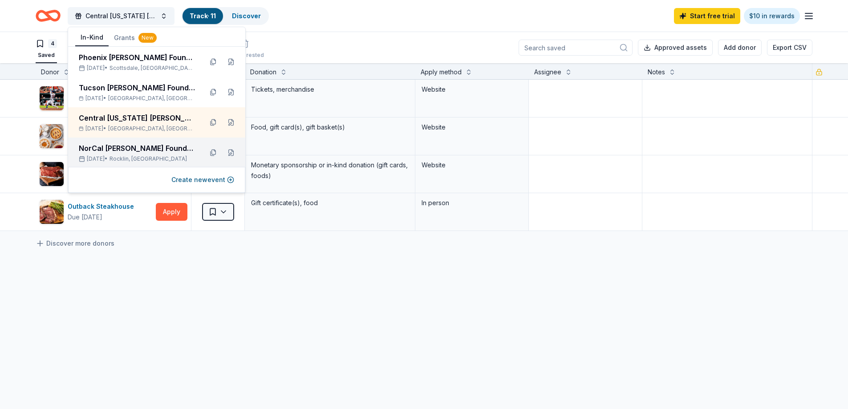
click at [125, 155] on span "Rocklin, CA" at bounding box center [147, 158] width 77 height 7
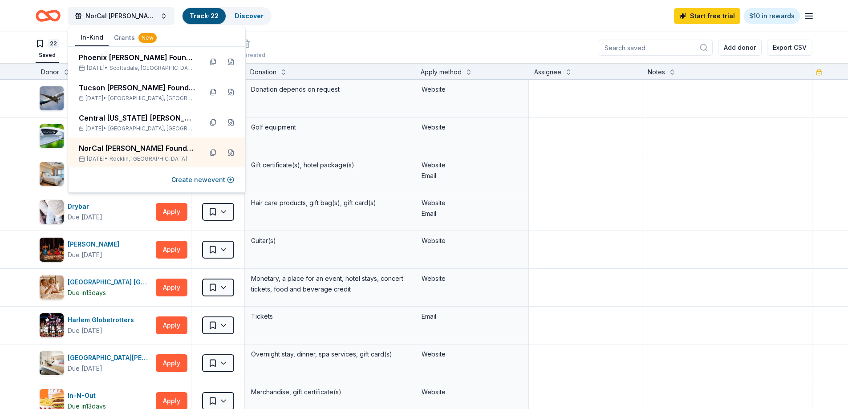
click at [14, 44] on div "22 Saved Applied Approved Received Declined Not interested Add donor Export CSV" at bounding box center [424, 47] width 848 height 31
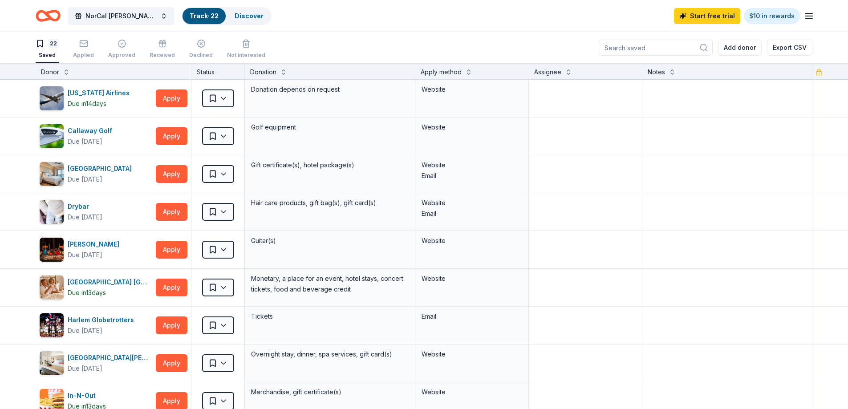
click at [215, 12] on link "Track · 22" at bounding box center [204, 16] width 29 height 8
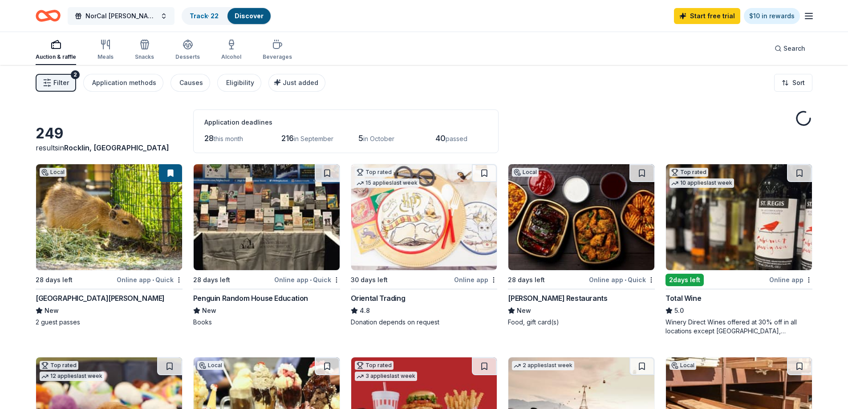
click at [147, 17] on span "NorCal [PERSON_NAME] Foundation Charity Golf Tournament" at bounding box center [120, 16] width 71 height 11
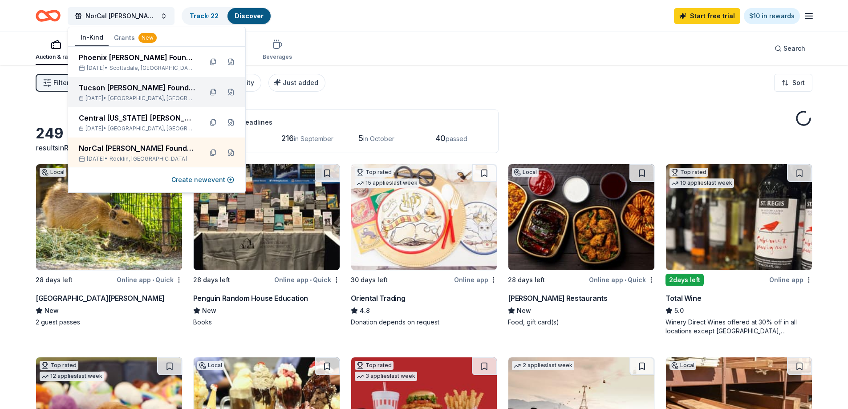
click at [136, 96] on span "Oro Valley, AZ" at bounding box center [151, 98] width 87 height 7
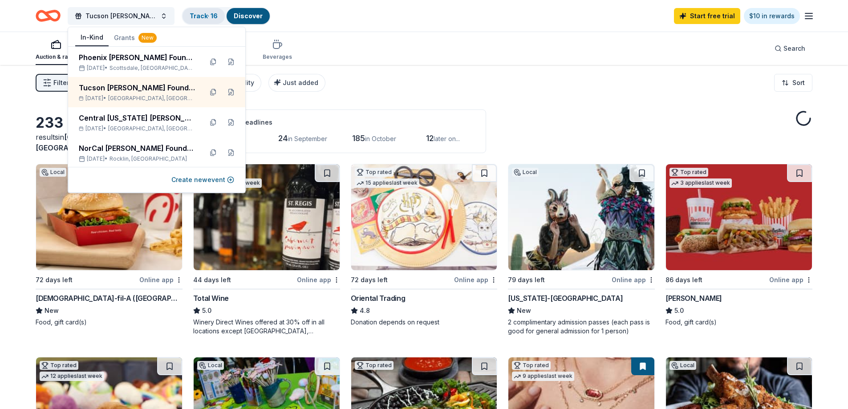
click at [209, 12] on link "Track · 16" at bounding box center [204, 16] width 28 height 8
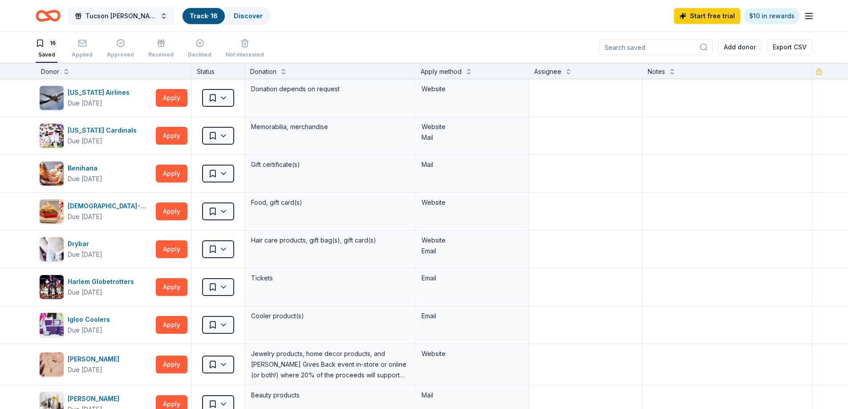
click at [133, 16] on span "Tucson Sundt Foundation Charity Golf Tournament" at bounding box center [120, 16] width 71 height 11
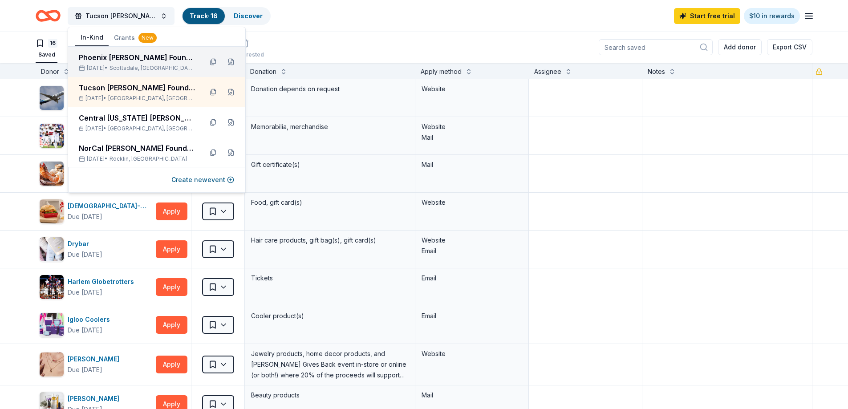
click at [117, 65] on div "Mar 20, 2026 • Scottsdale, AZ" at bounding box center [137, 68] width 117 height 7
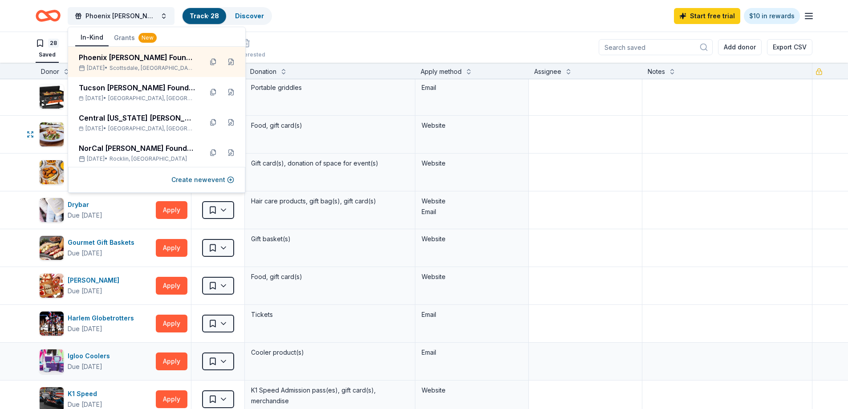
scroll to position [356, 0]
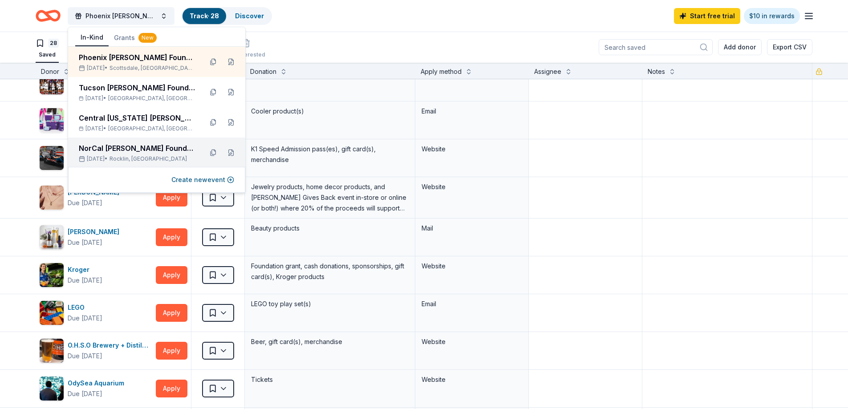
click at [124, 153] on div "NorCal [PERSON_NAME] Foundation Charity Golf Tournament" at bounding box center [137, 148] width 117 height 11
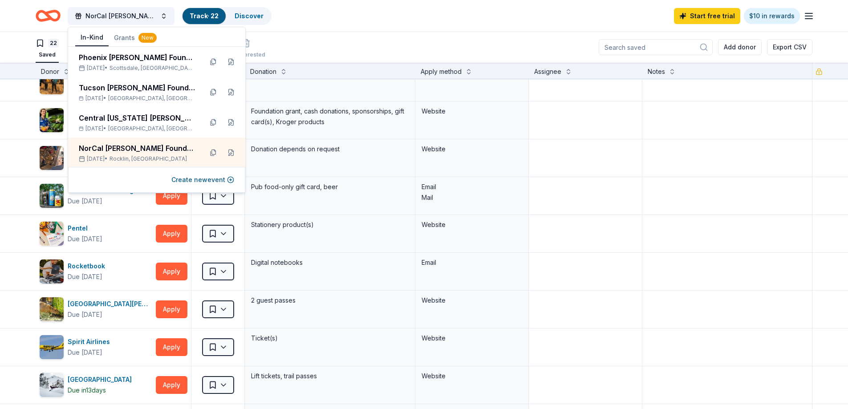
click at [285, 36] on div "22 Saved Applied Approved Received Declined Not interested Add donor Export CSV" at bounding box center [424, 47] width 776 height 31
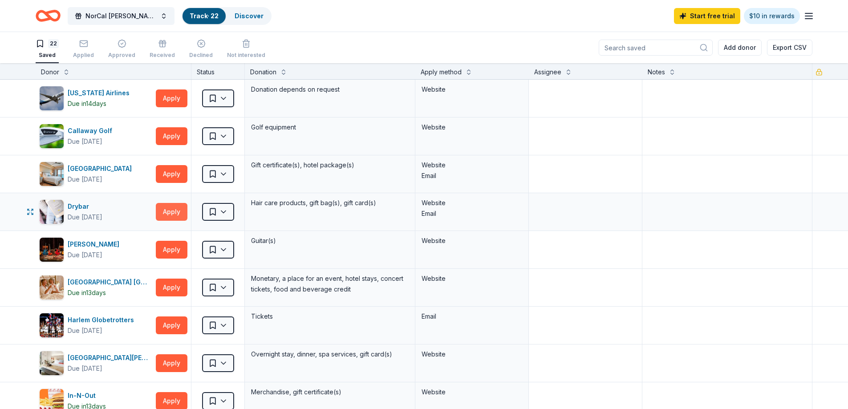
click at [169, 211] on button "Apply" at bounding box center [172, 212] width 32 height 18
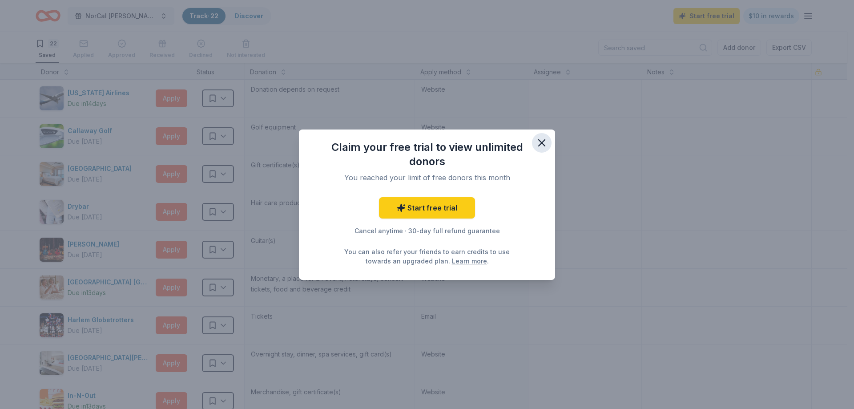
click at [545, 143] on icon "button" at bounding box center [542, 143] width 12 height 12
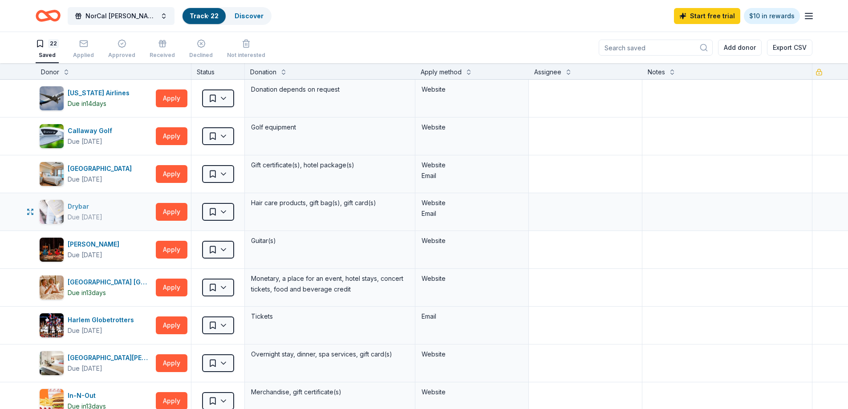
click at [85, 206] on div "Drybar" at bounding box center [85, 206] width 35 height 11
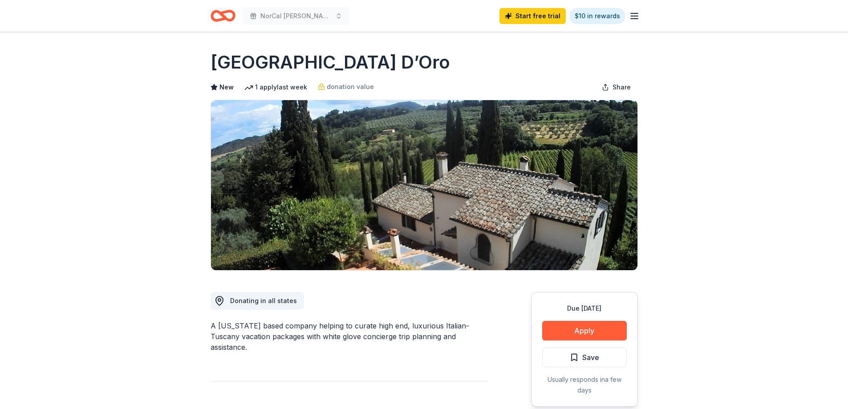
drag, startPoint x: 300, startPoint y: 63, endPoint x: 226, endPoint y: 59, distance: 74.4
click at [226, 60] on div "[GEOGRAPHIC_DATA] D’Oro" at bounding box center [423, 62] width 427 height 25
drag, startPoint x: 210, startPoint y: 60, endPoint x: 402, endPoint y: 54, distance: 191.4
click at [402, 53] on div "[GEOGRAPHIC_DATA] D’Oro" at bounding box center [423, 62] width 427 height 25
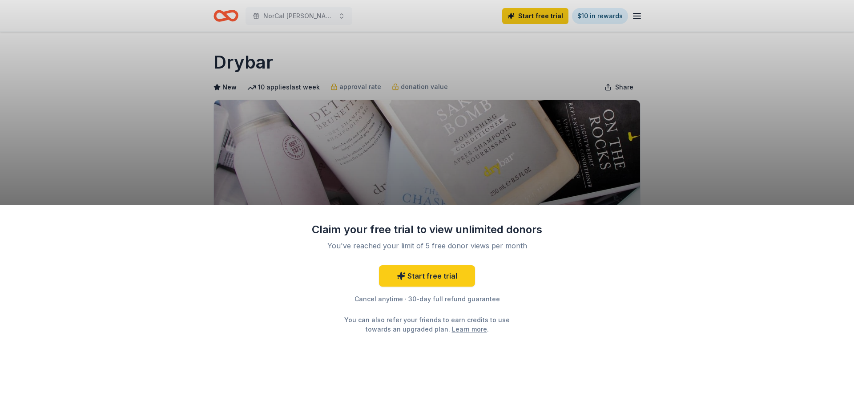
click at [578, 328] on div "Claim your free trial to view unlimited donors You've reached your limit of 5 f…" at bounding box center [427, 307] width 854 height 205
click at [716, 124] on div "Claim your free trial to view unlimited donors You've reached your limit of 5 f…" at bounding box center [427, 204] width 854 height 409
click at [572, 178] on div "Claim your free trial to view unlimited donors You've reached your limit of 5 f…" at bounding box center [427, 204] width 854 height 409
click at [262, 142] on div "Claim your free trial to view unlimited donors You've reached your limit of 5 f…" at bounding box center [427, 204] width 854 height 409
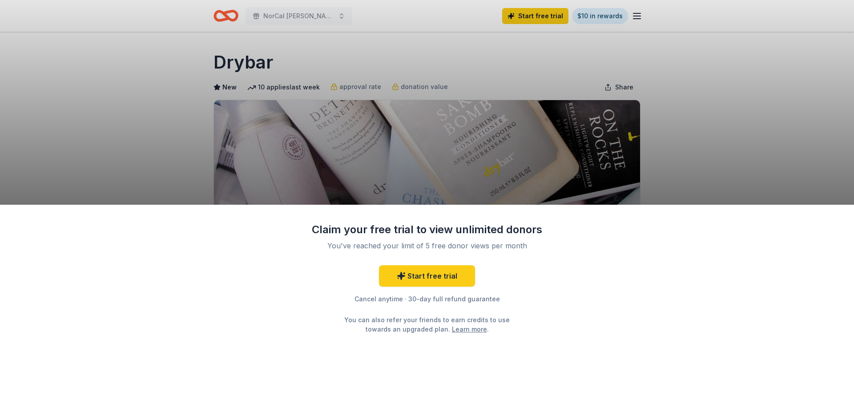
click at [632, 290] on div "Claim your free trial to view unlimited donors You've reached your limit of 5 f…" at bounding box center [427, 307] width 854 height 205
drag, startPoint x: 627, startPoint y: 286, endPoint x: 615, endPoint y: 272, distance: 18.9
click at [620, 279] on div "Claim your free trial to view unlimited donors You've reached your limit of 5 f…" at bounding box center [427, 307] width 854 height 205
click at [563, 210] on div "Claim your free trial to view unlimited donors You've reached your limit of 5 f…" at bounding box center [427, 307] width 854 height 205
drag, startPoint x: 622, startPoint y: 145, endPoint x: 513, endPoint y: 119, distance: 112.0
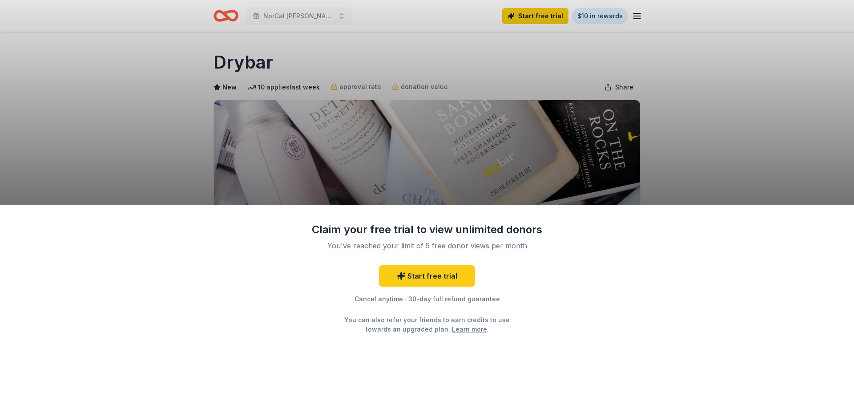
click at [623, 144] on div "Claim your free trial to view unlimited donors You've reached your limit of 5 f…" at bounding box center [427, 204] width 854 height 409
click at [449, 273] on link "Start free trial" at bounding box center [427, 275] width 96 height 21
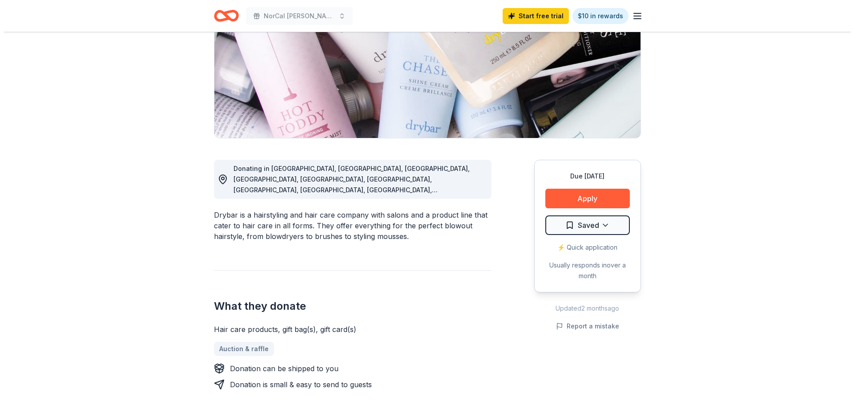
scroll to position [133, 0]
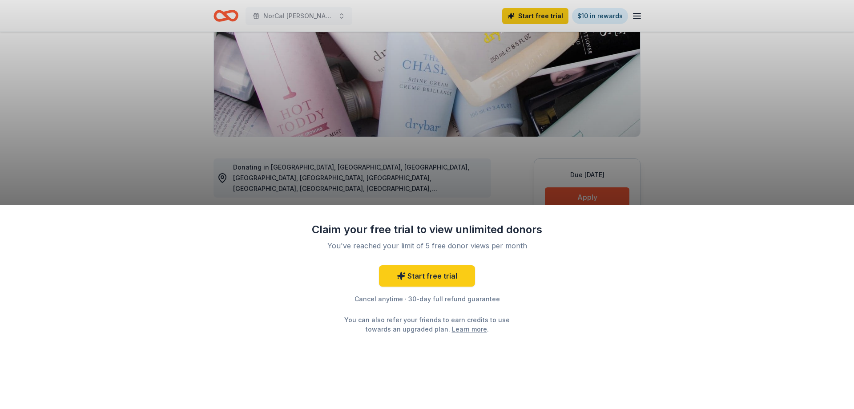
click at [473, 162] on div "Claim your free trial to view unlimited donors You've reached your limit of 5 f…" at bounding box center [427, 204] width 854 height 409
click at [530, 135] on div "Claim your free trial to view unlimited donors You've reached your limit of 5 f…" at bounding box center [427, 204] width 854 height 409
